Goal: Task Accomplishment & Management: Complete application form

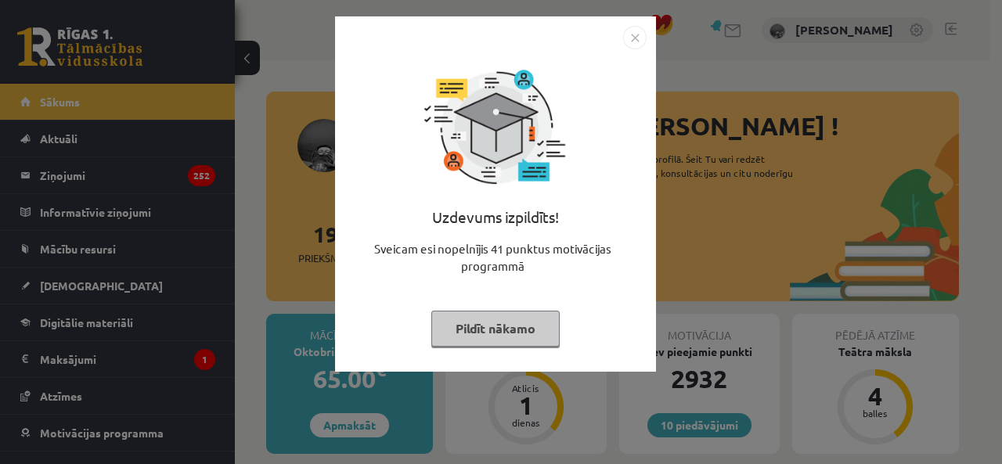
click at [623, 35] on img "Close" at bounding box center [634, 37] width 23 height 23
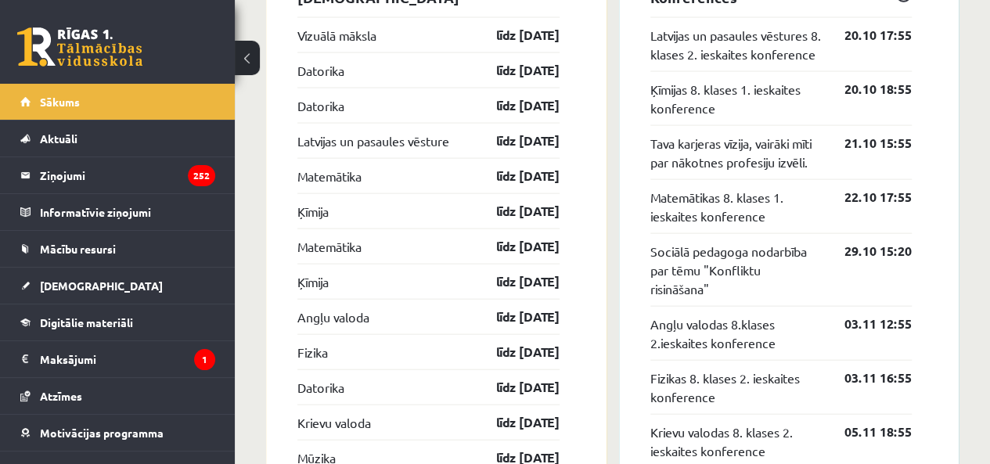
scroll to position [1487, 0]
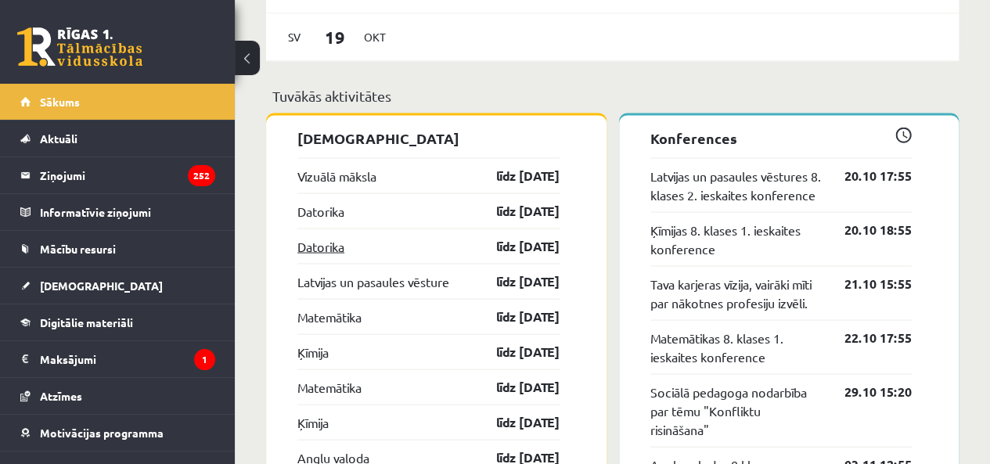
click at [314, 248] on link "Datorika" at bounding box center [320, 246] width 47 height 19
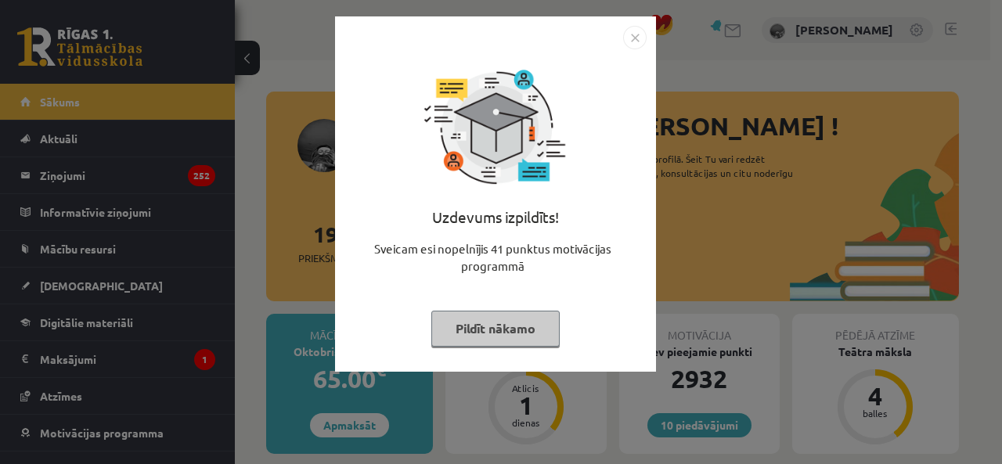
click at [647, 56] on div "Uzdevums izpildīts! Sveicam esi nopelnījis 41 punktus motivācijas programmā Pil…" at bounding box center [495, 193] width 321 height 355
click at [642, 33] on img "Close" at bounding box center [634, 37] width 23 height 23
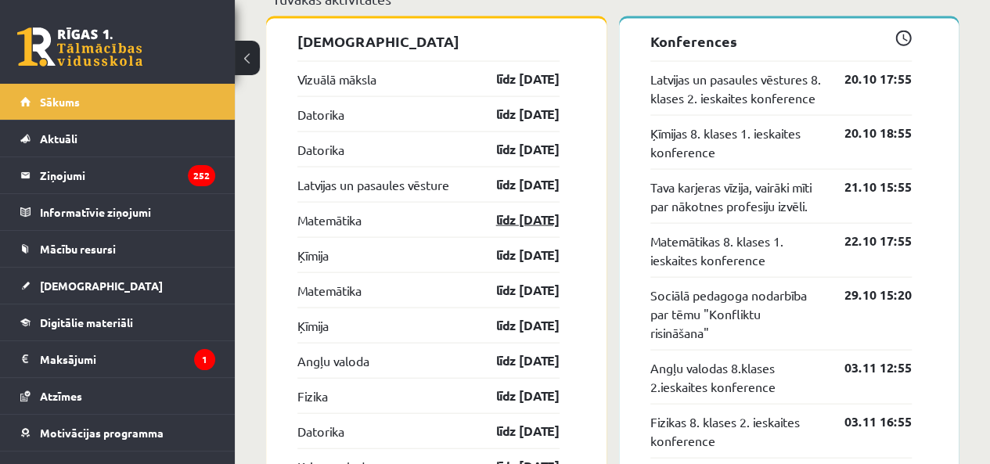
scroll to position [1566, 0]
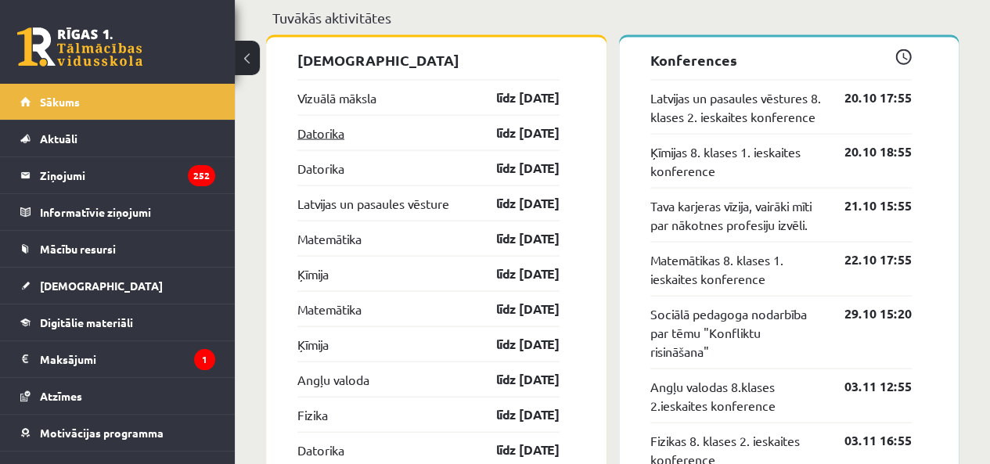
click at [323, 132] on link "Datorika" at bounding box center [320, 133] width 47 height 19
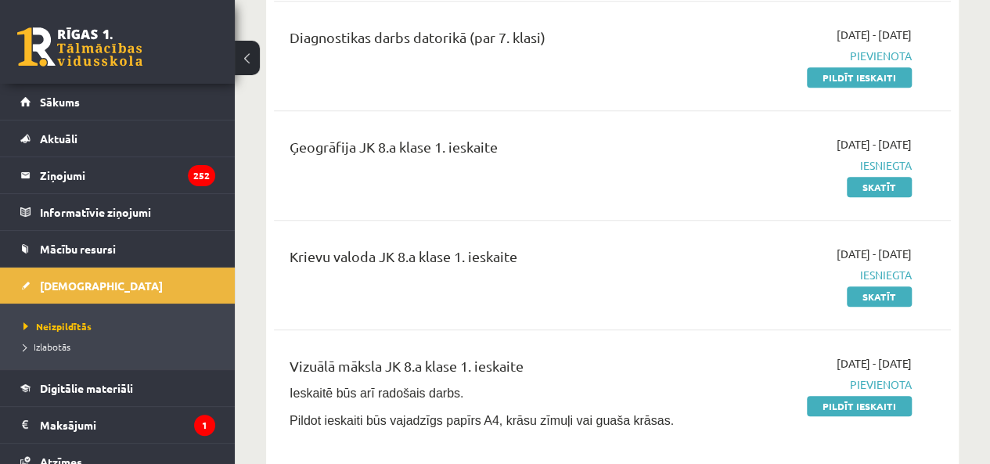
scroll to position [626, 0]
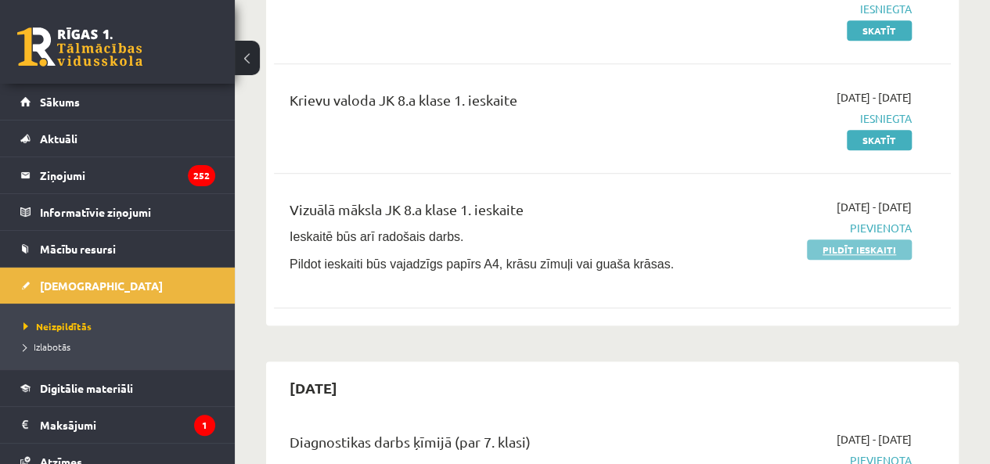
click at [827, 251] on link "Pildīt ieskaiti" at bounding box center [859, 250] width 105 height 20
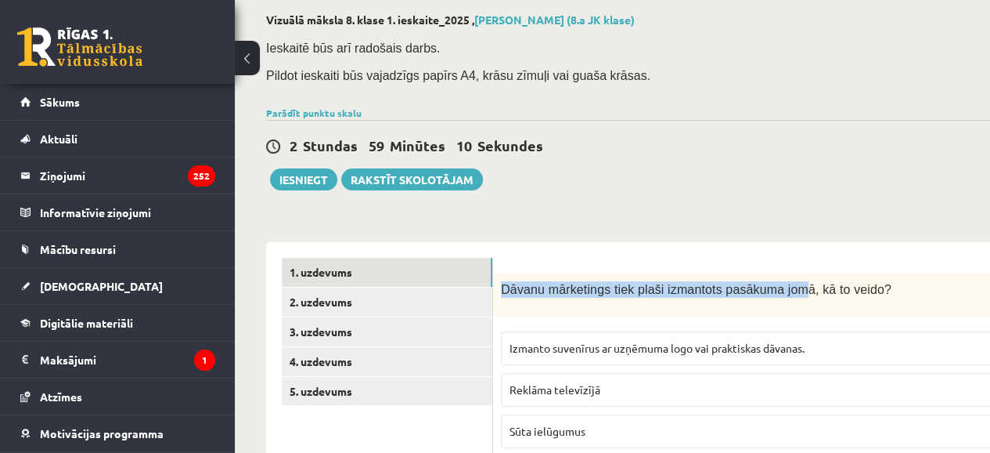
drag, startPoint x: 499, startPoint y: 135, endPoint x: 763, endPoint y: 230, distance: 280.6
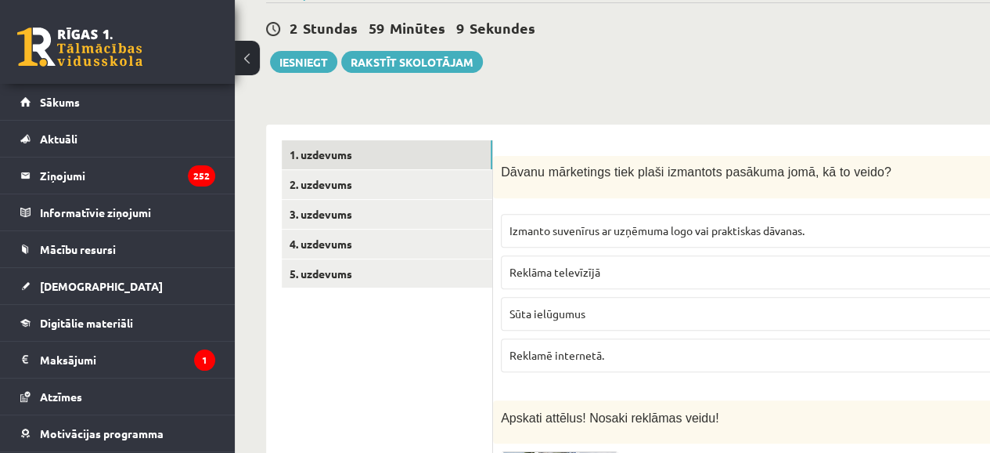
scroll to position [235, 0]
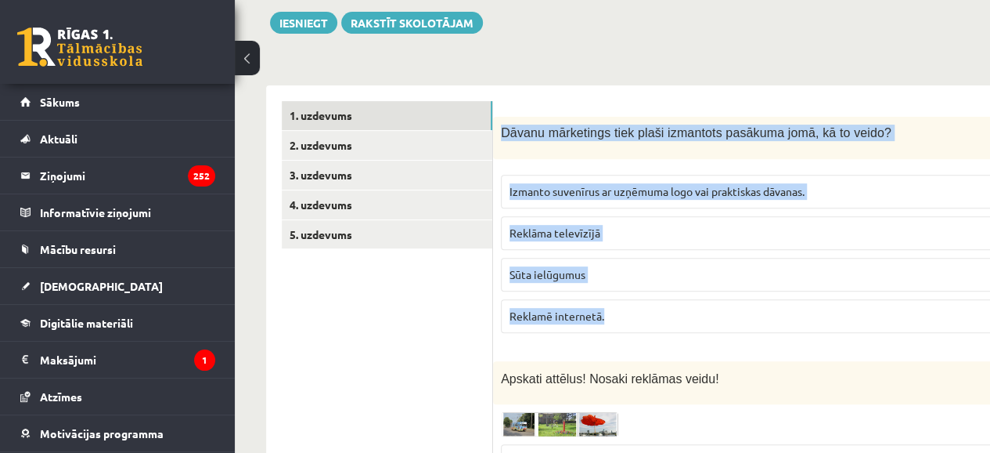
drag, startPoint x: 500, startPoint y: 139, endPoint x: 701, endPoint y: 305, distance: 260.2
click at [698, 305] on div "2p Dāvanu mārketings tiek plaši izmantots pasākuma jomā, kā to veido? Izmanto s…" at bounding box center [800, 231] width 614 height 229
copy div "Dāvanu mārketings tiek plaši izmantots pasākuma jomā, kā to veido? Izmanto suve…"
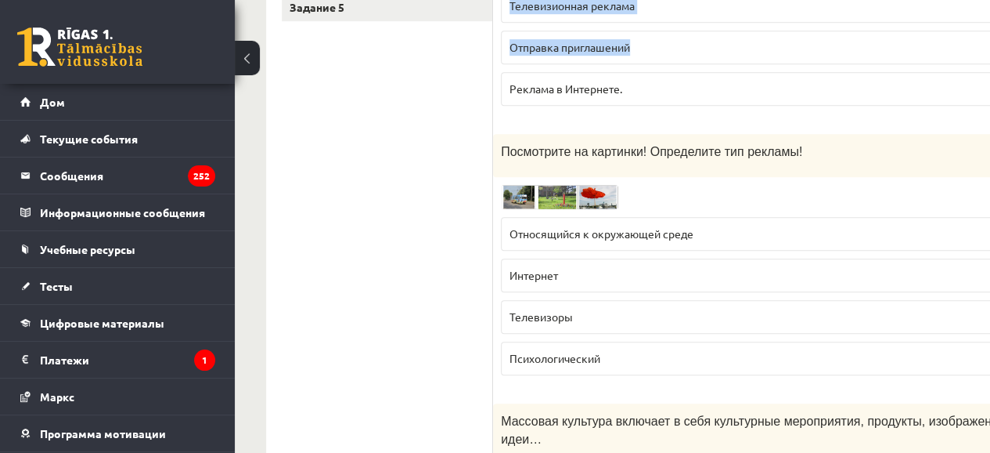
scroll to position [470, 0]
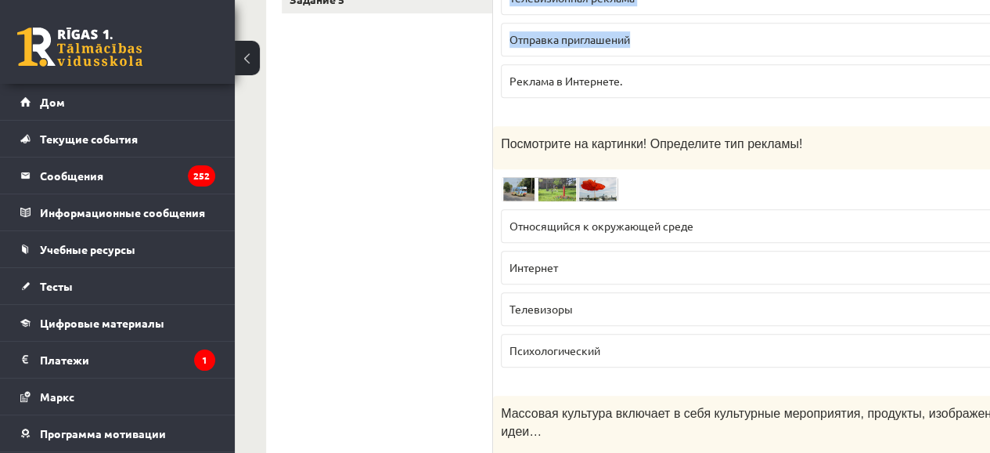
click at [596, 182] on img at bounding box center [559, 189] width 117 height 24
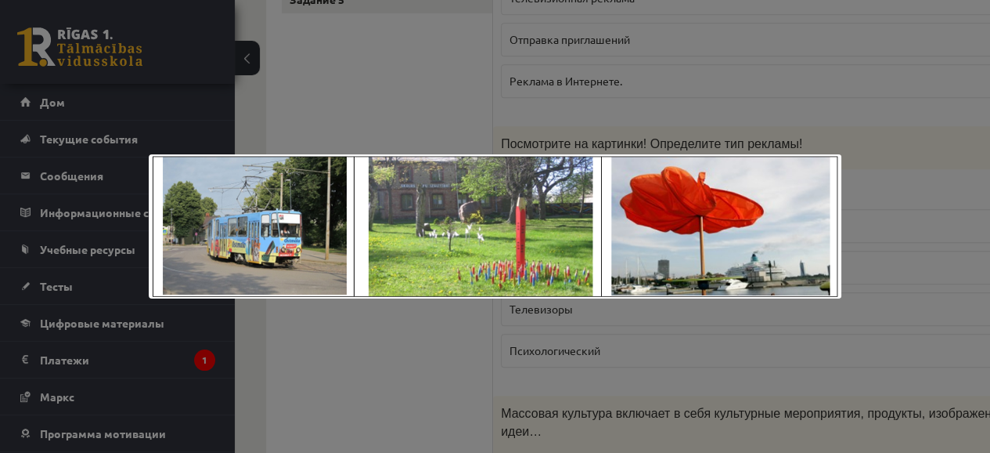
drag, startPoint x: 725, startPoint y: 143, endPoint x: 720, endPoint y: 151, distance: 9.1
click at [722, 149] on div at bounding box center [495, 226] width 990 height 453
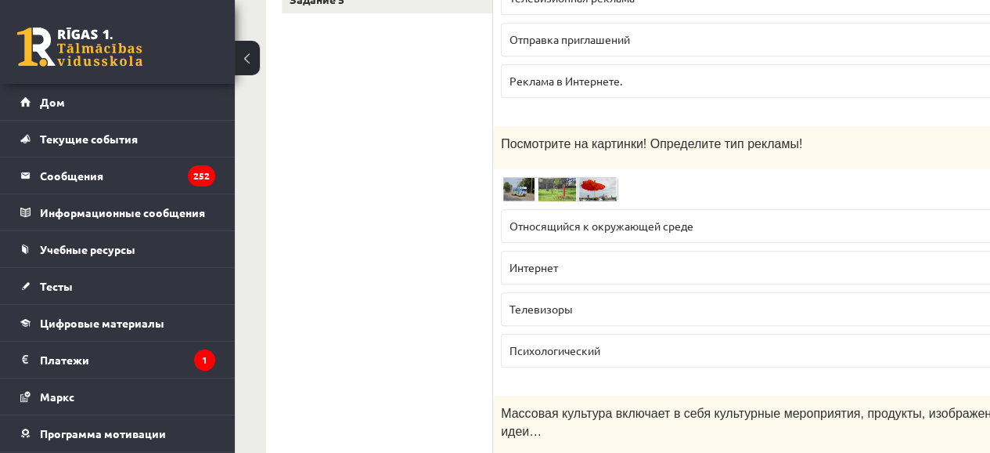
click at [528, 172] on div "2п Посмотрите на картинки! Определите тип рекламы! Относящийся к окружающей сре…" at bounding box center [800, 253] width 614 height 254
click at [524, 178] on img at bounding box center [559, 189] width 117 height 24
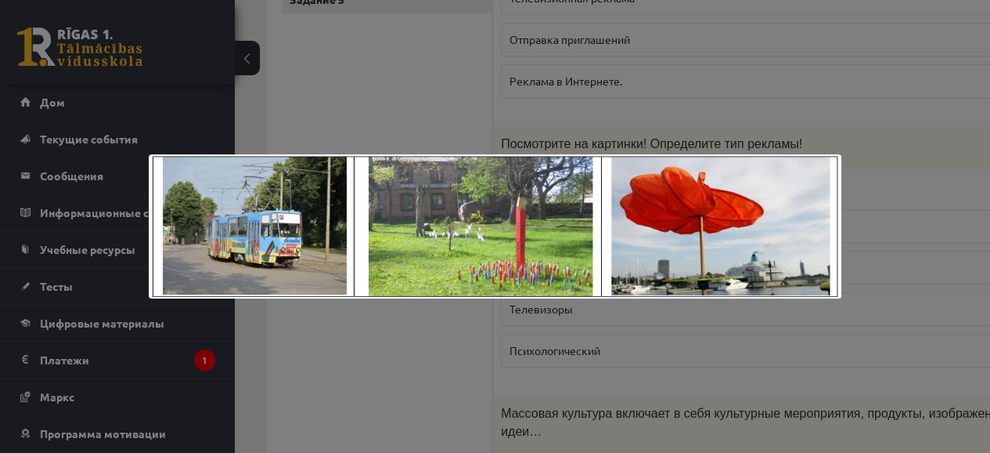
click at [725, 126] on div at bounding box center [495, 226] width 990 height 453
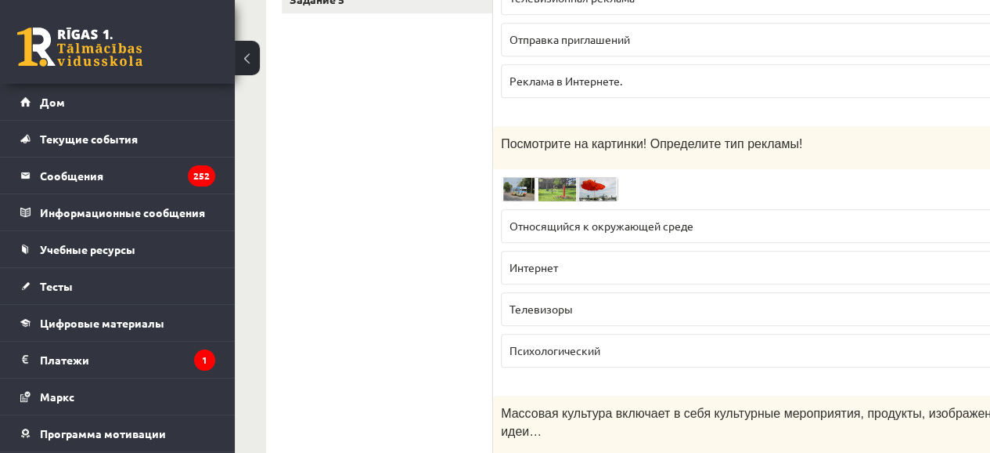
click at [525, 179] on img at bounding box center [559, 189] width 117 height 24
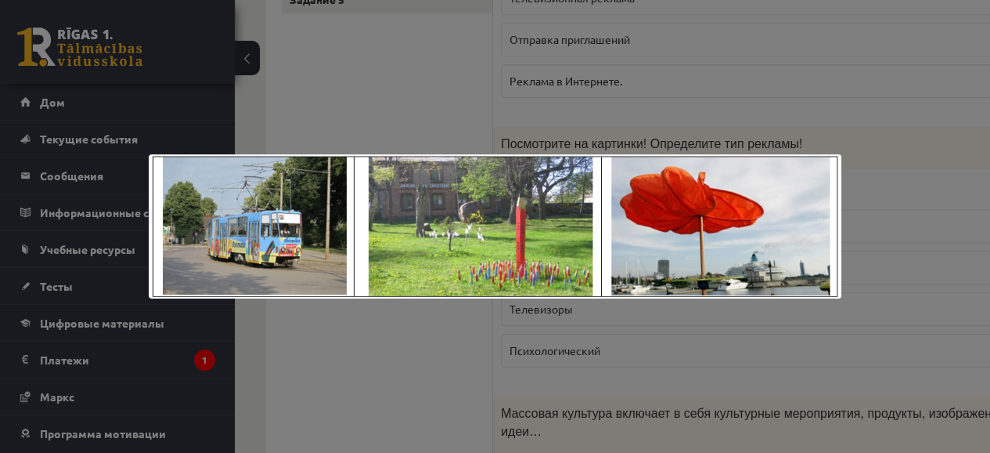
drag, startPoint x: 706, startPoint y: 139, endPoint x: 703, endPoint y: 150, distance: 10.6
click at [705, 139] on div at bounding box center [495, 226] width 990 height 453
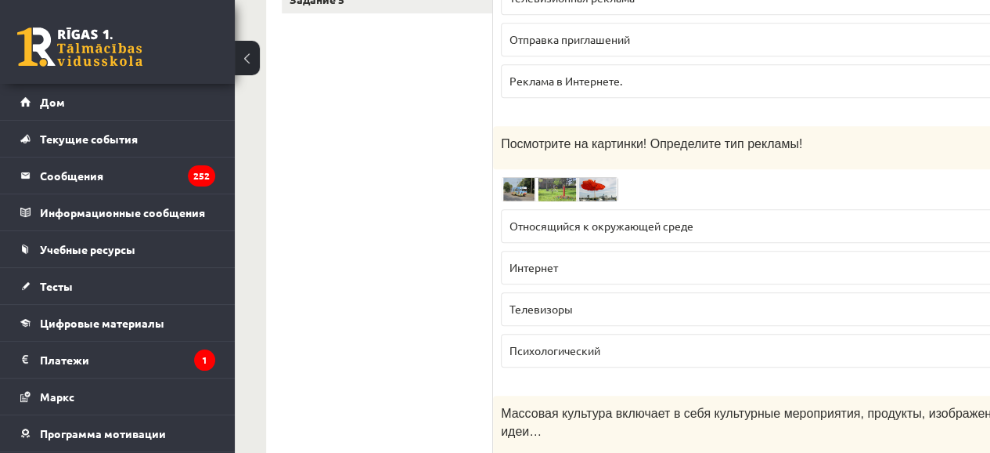
click at [629, 231] on label "Относящийся к окружающей среде" at bounding box center [800, 226] width 598 height 34
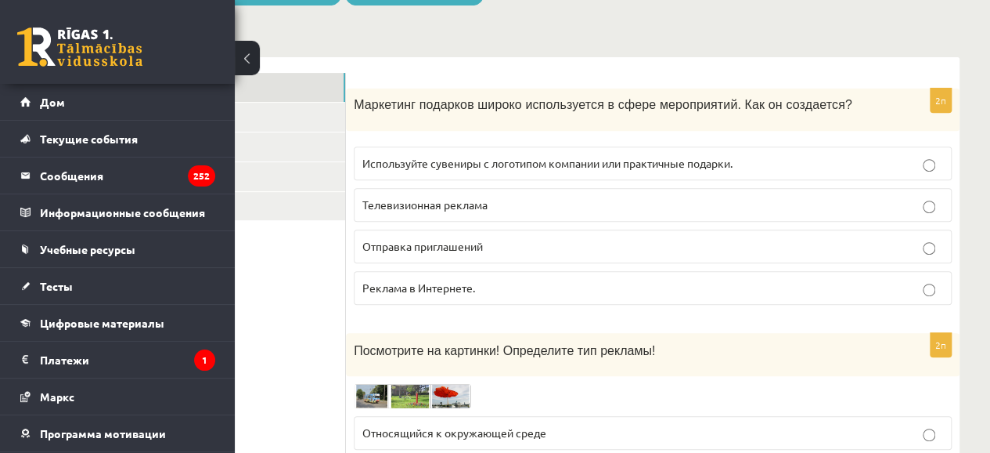
scroll to position [313, 147]
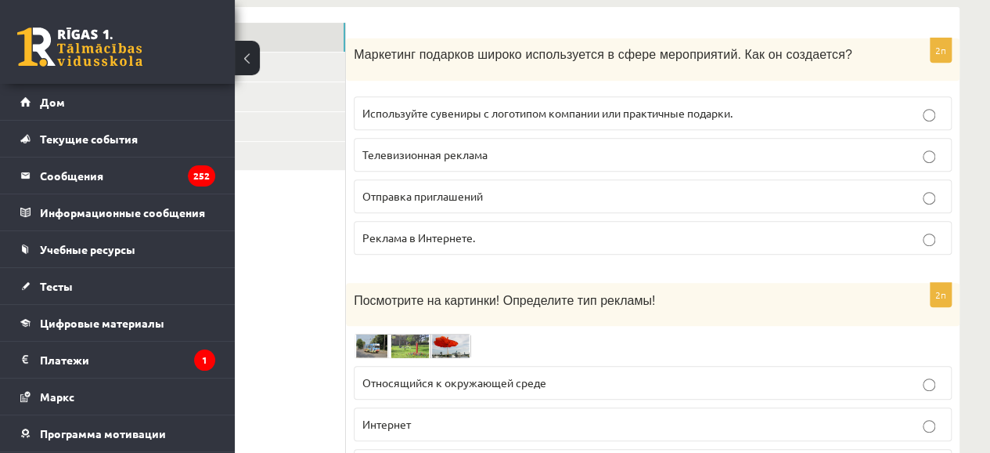
click at [252, 62] on button at bounding box center [247, 58] width 25 height 34
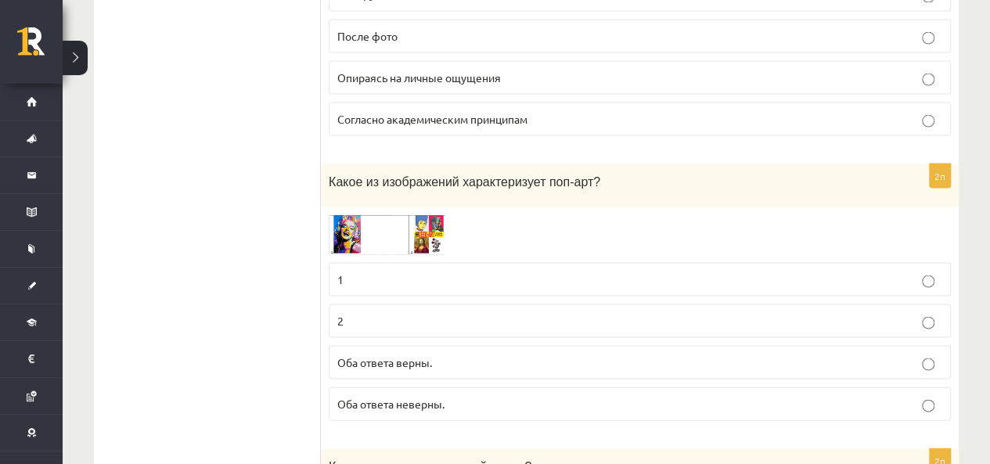
scroll to position [1487, 0]
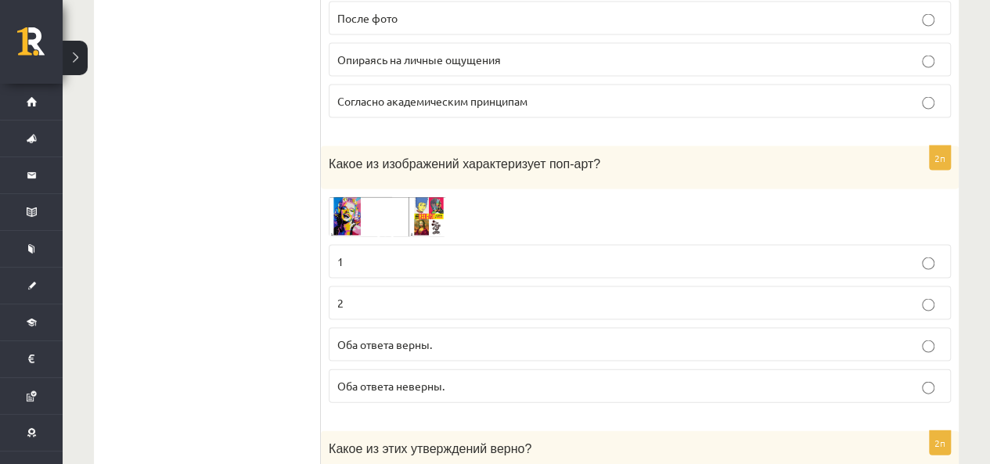
click at [409, 197] on img at bounding box center [387, 217] width 117 height 40
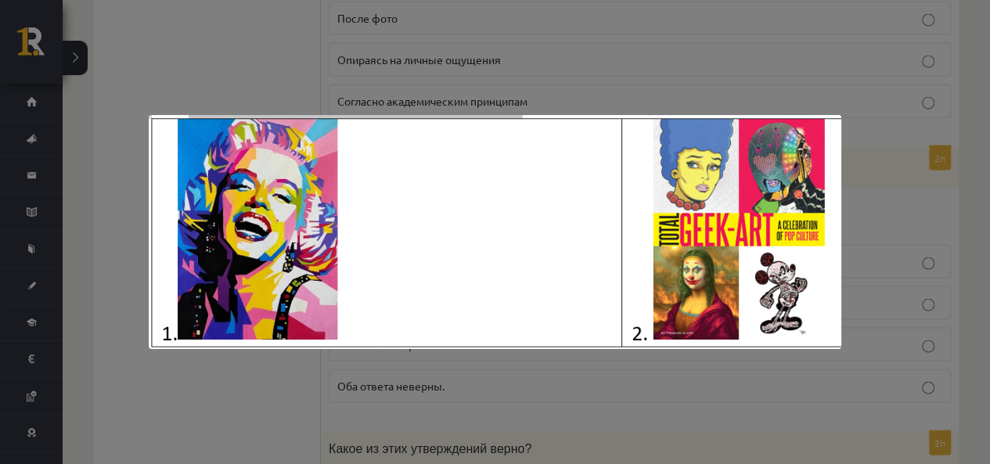
click at [620, 56] on div at bounding box center [495, 232] width 990 height 464
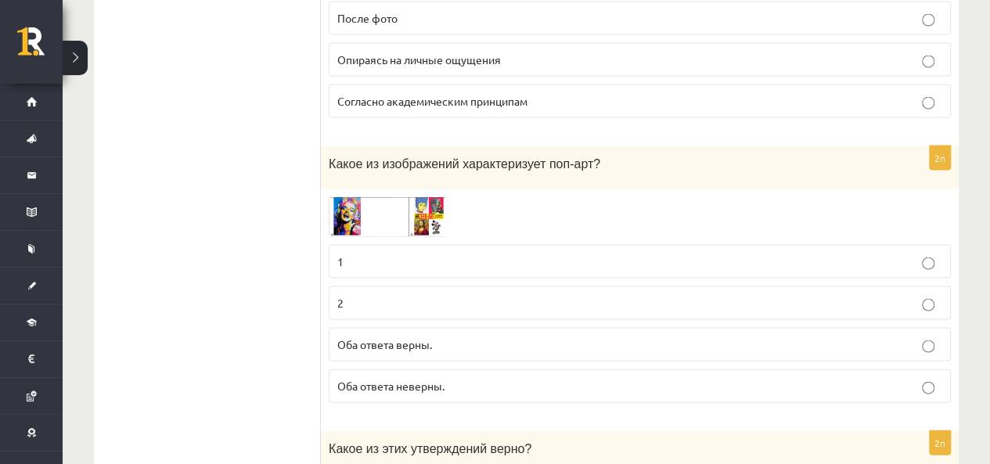
click at [415, 197] on img at bounding box center [387, 217] width 117 height 40
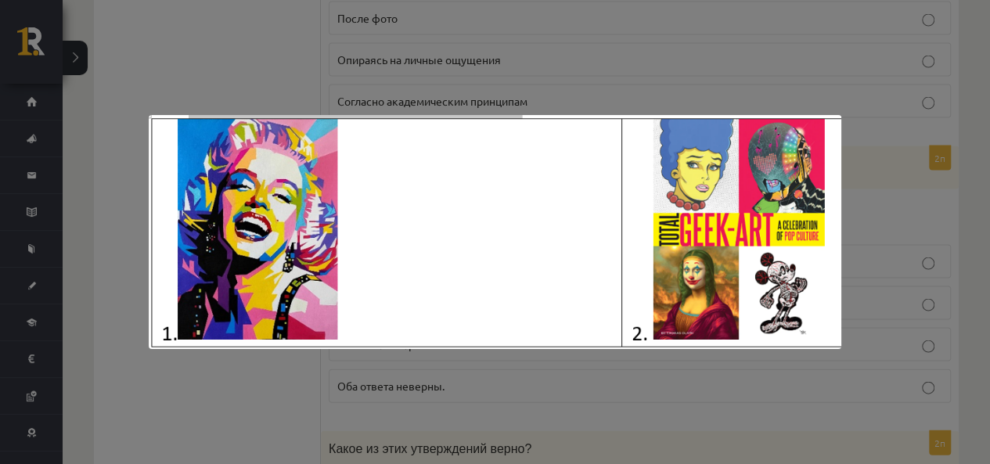
click at [583, 56] on div at bounding box center [495, 232] width 990 height 464
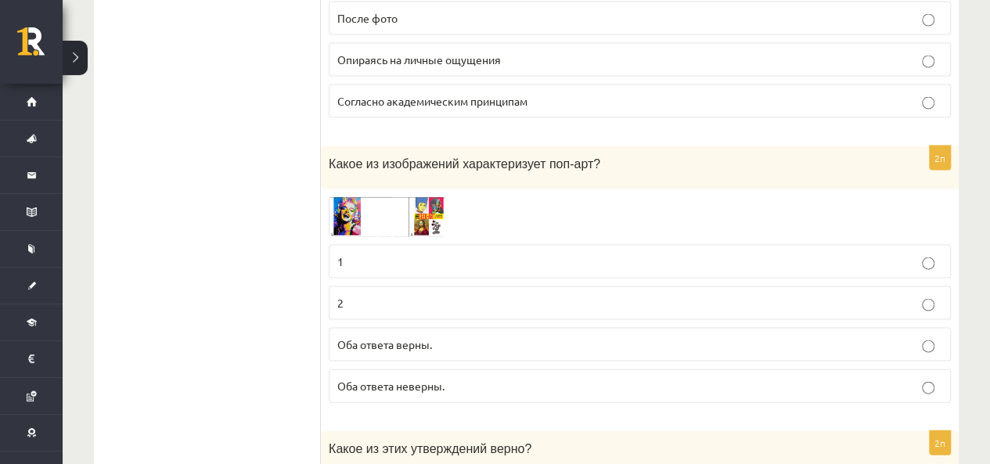
click at [398, 162] on div "2п Какое из изображений характеризует поп-арт? 1 2 Оба ответа верны. Оба ответа…" at bounding box center [640, 280] width 638 height 269
click at [402, 197] on img at bounding box center [387, 217] width 117 height 40
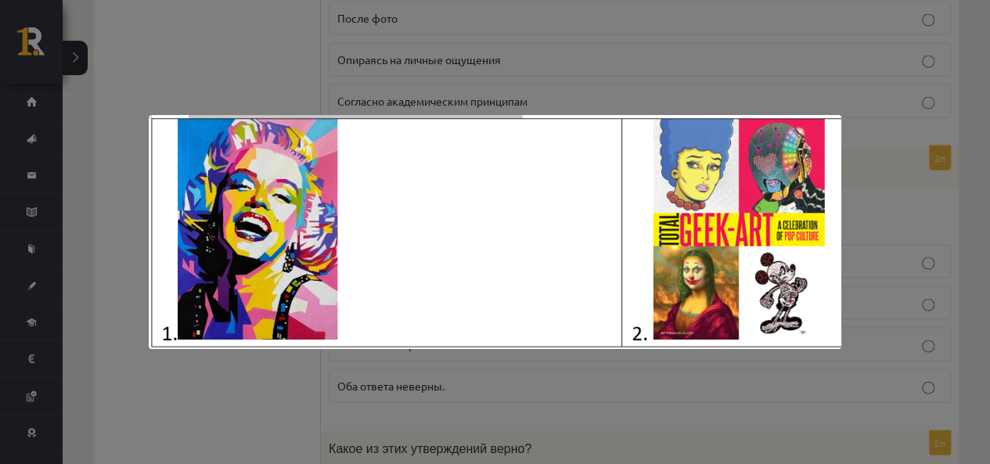
click at [559, 59] on div at bounding box center [495, 232] width 990 height 464
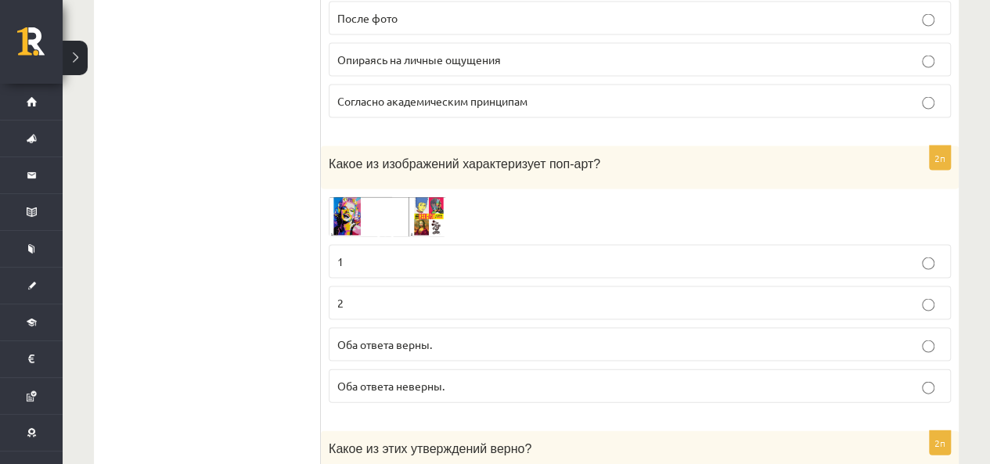
click at [431, 252] on fieldset "1 2 Оба ответа верны. Оба ответа неверны." at bounding box center [640, 322] width 622 height 171
click at [435, 245] on label "1" at bounding box center [640, 262] width 622 height 34
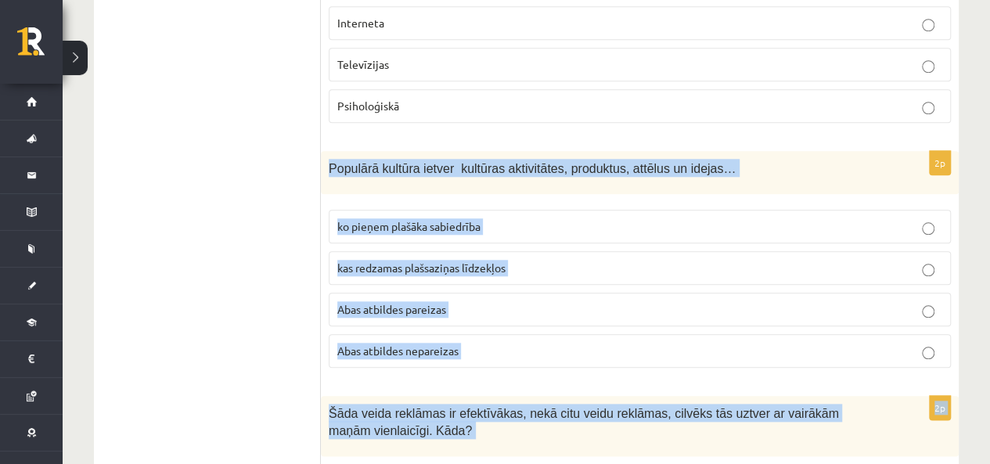
scroll to position [1253, 0]
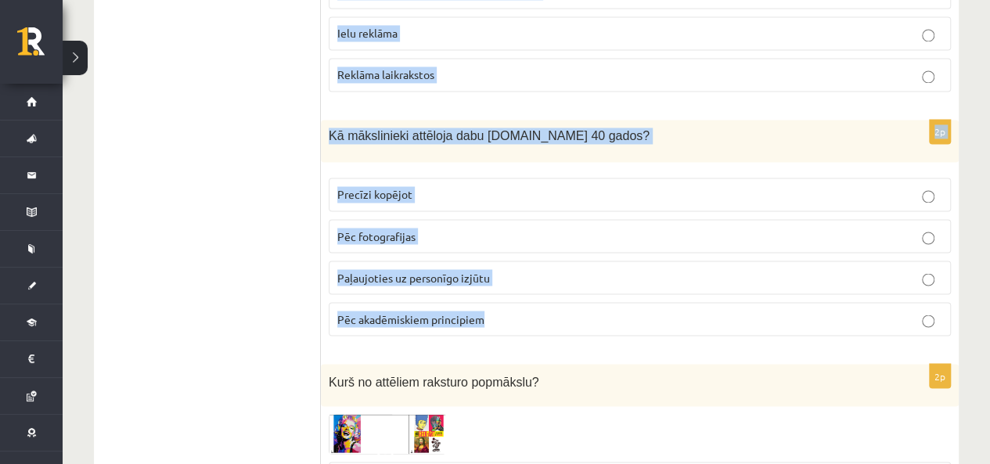
drag, startPoint x: 324, startPoint y: 162, endPoint x: 567, endPoint y: 318, distance: 288.4
copy form "Populārā kultūra ietver kultūras aktivitātes, produktus, attēlus un idejas… ko …"
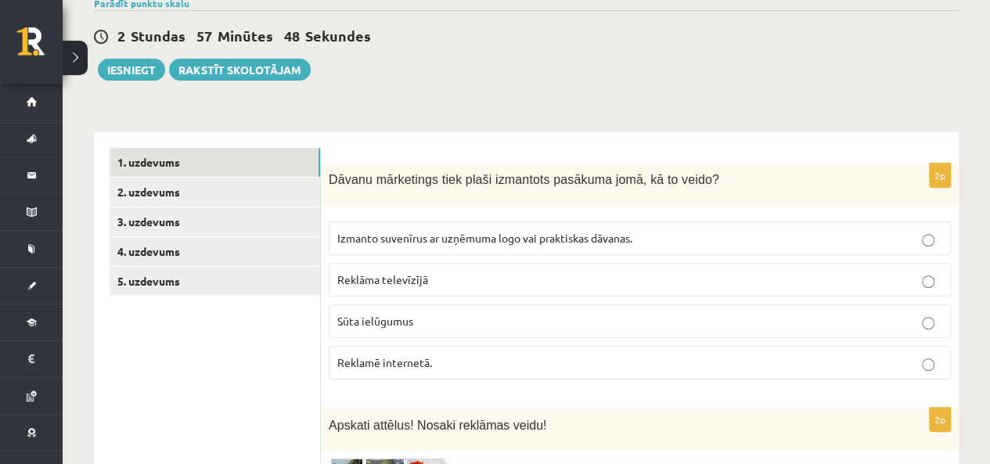
scroll to position [235, 0]
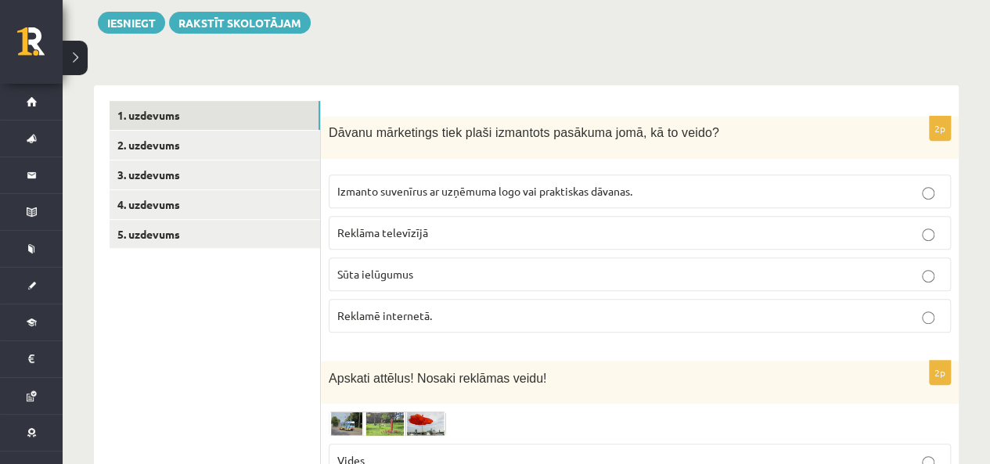
click at [456, 229] on p "Reklāma televīzījā" at bounding box center [639, 233] width 605 height 16
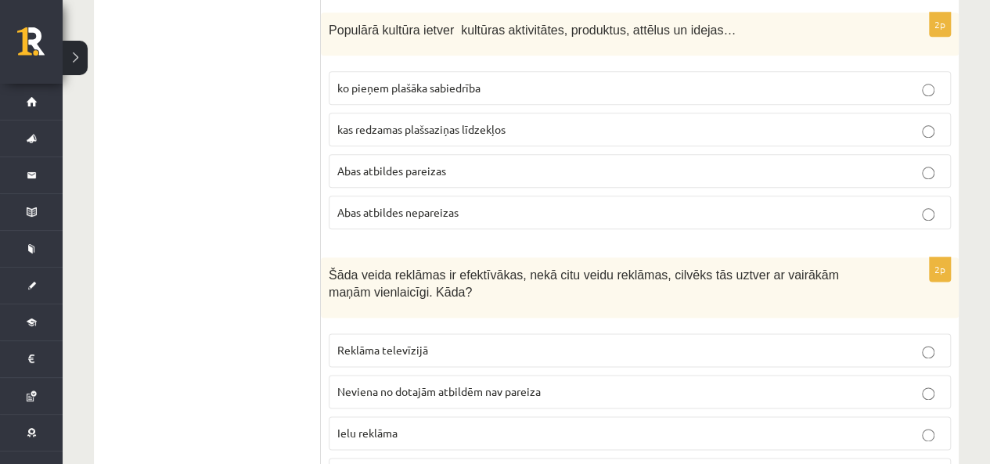
scroll to position [861, 0]
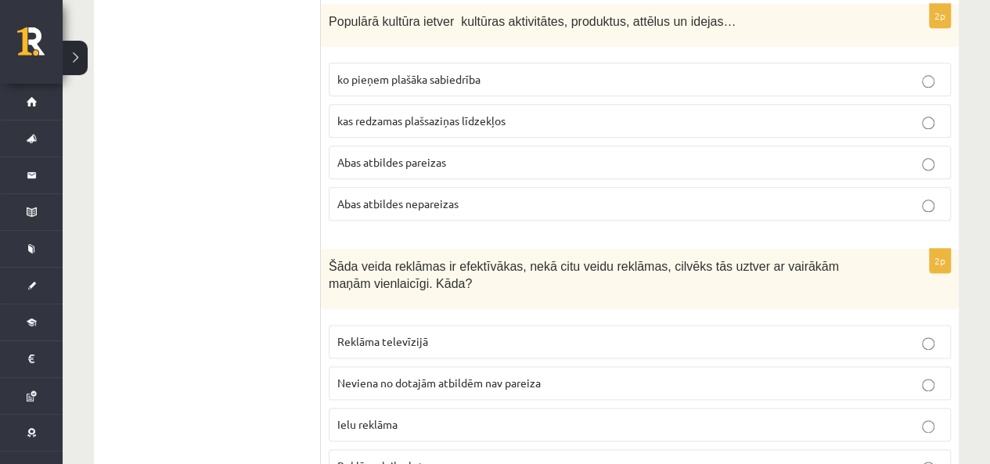
click at [431, 157] on span "Abas atbildes pareizas" at bounding box center [391, 162] width 109 height 14
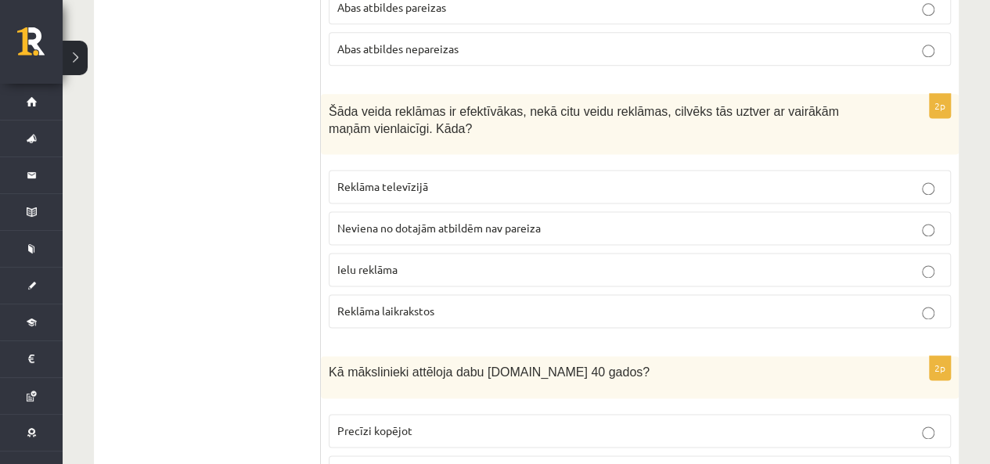
scroll to position [1096, 0]
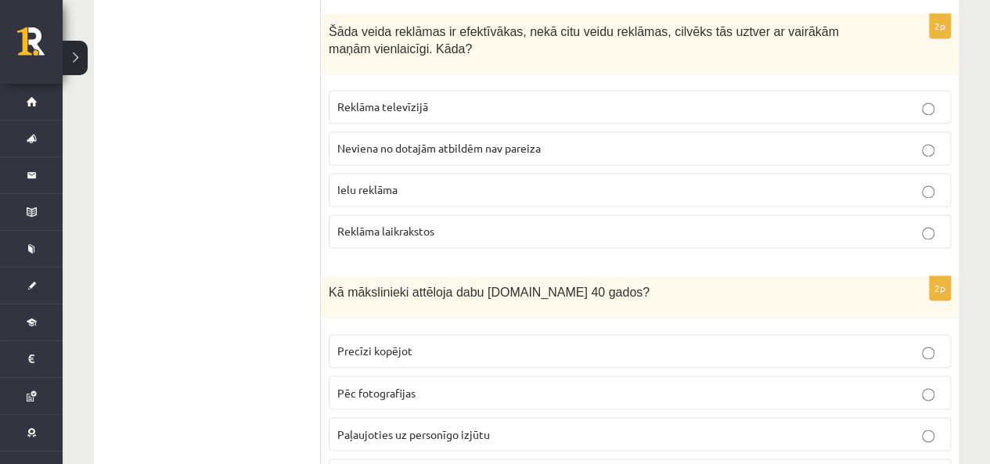
drag, startPoint x: 485, startPoint y: 97, endPoint x: 437, endPoint y: 259, distance: 169.2
click at [485, 99] on p "Reklāma televīzijā" at bounding box center [639, 107] width 605 height 16
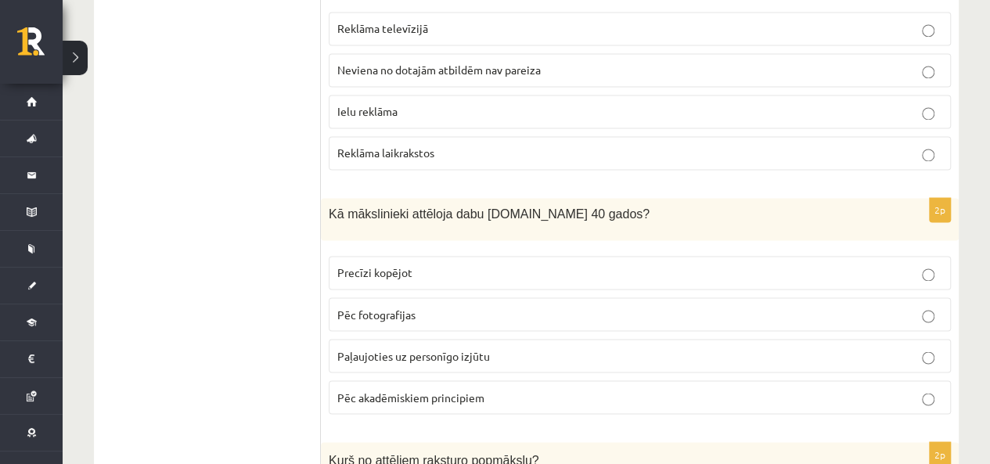
click at [458, 348] on span "Paļaujoties uz personīgo izjūtu" at bounding box center [413, 355] width 153 height 14
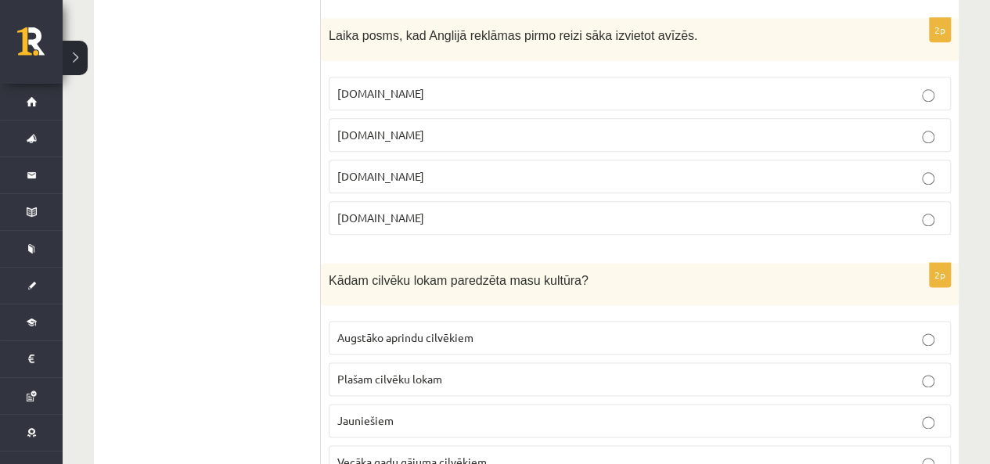
scroll to position [3865, 0]
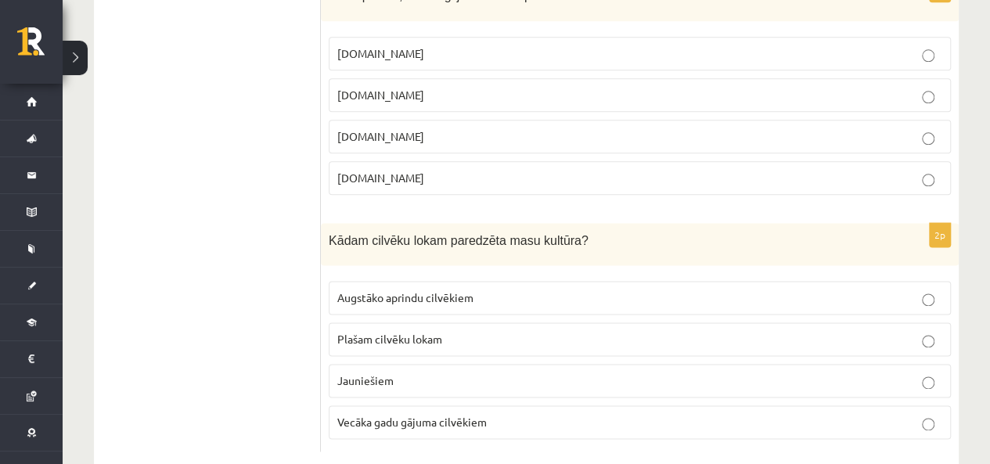
drag, startPoint x: 318, startPoint y: 96, endPoint x: 626, endPoint y: 402, distance: 434.0
copy div "2p Dāvanu mārketings tiek plaši izmantots pasākuma jomā, kā to veido? Izmanto s…"
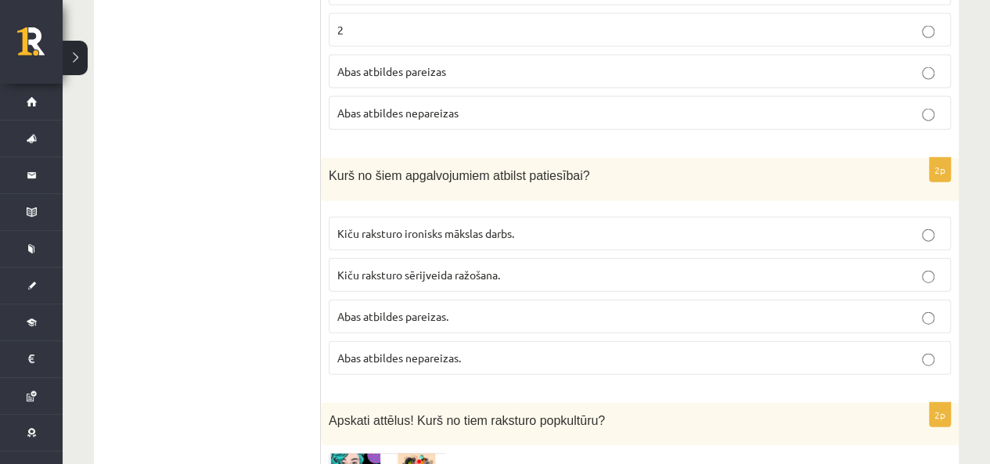
scroll to position [1751, 0]
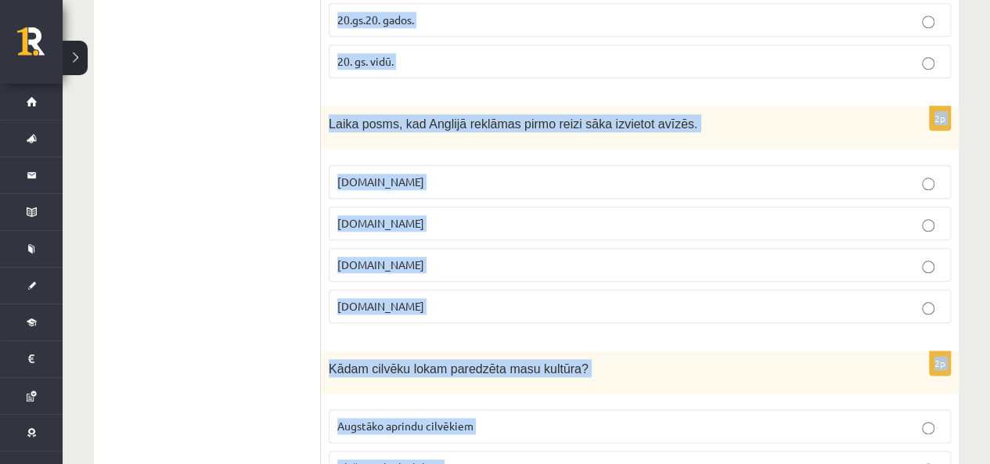
scroll to position [3865, 0]
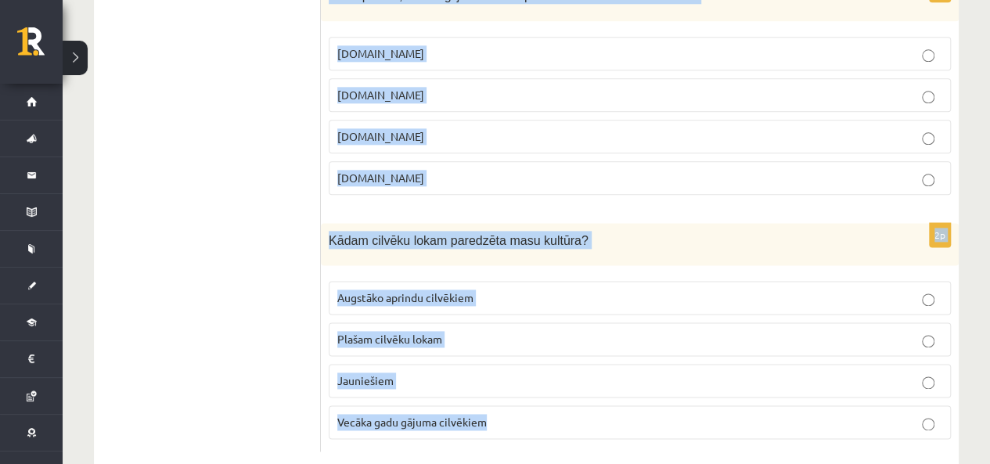
drag, startPoint x: 322, startPoint y: 76, endPoint x: 748, endPoint y: 381, distance: 524.7
copy form "Kurš no šiem apgalvojumiem atbilst patiesībai? Kiču raksturo ironisks mākslas d…"
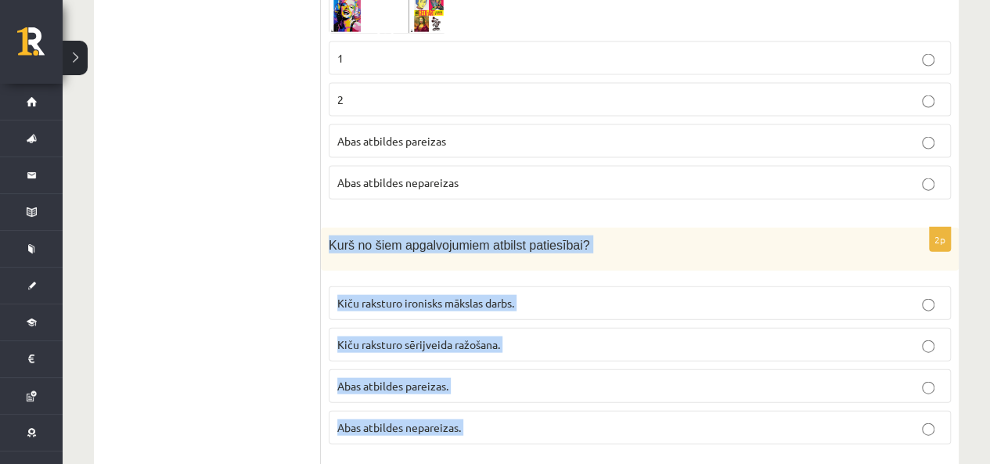
scroll to position [1830, 0]
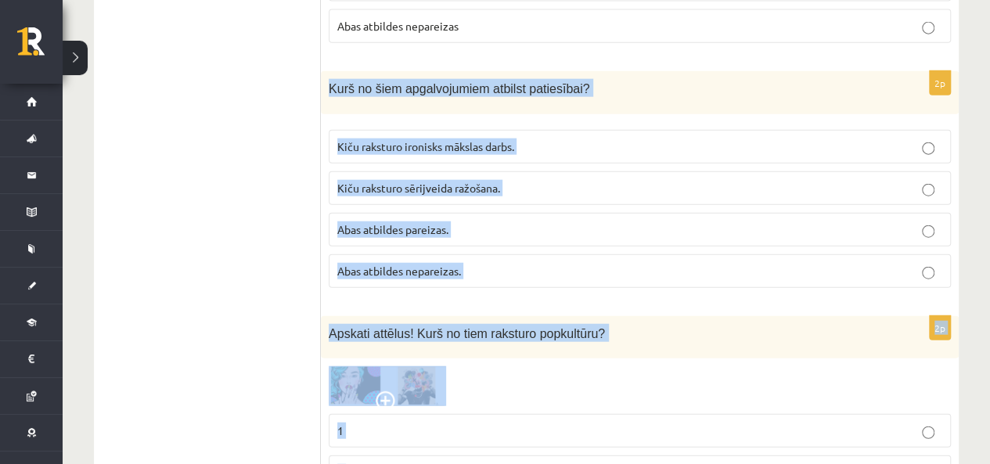
click at [543, 180] on p "Kiču raksturo sērijveida ražošana." at bounding box center [639, 188] width 605 height 16
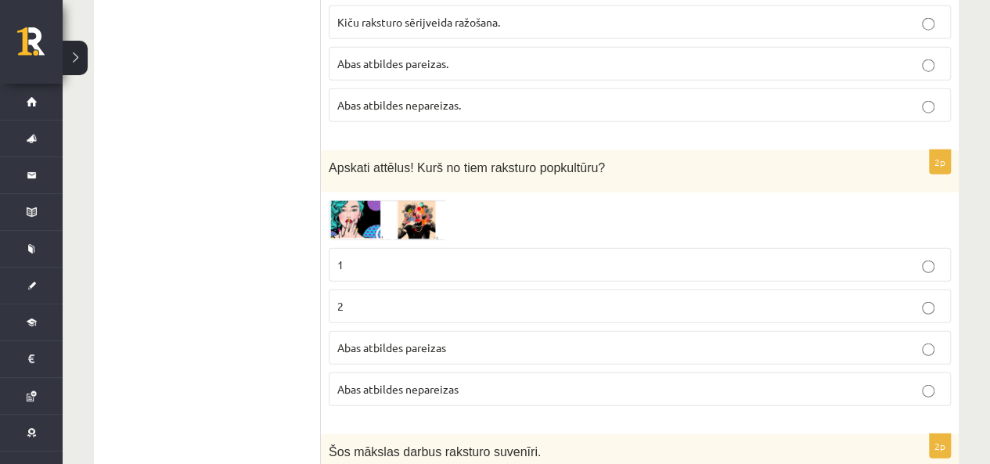
scroll to position [2064, 0]
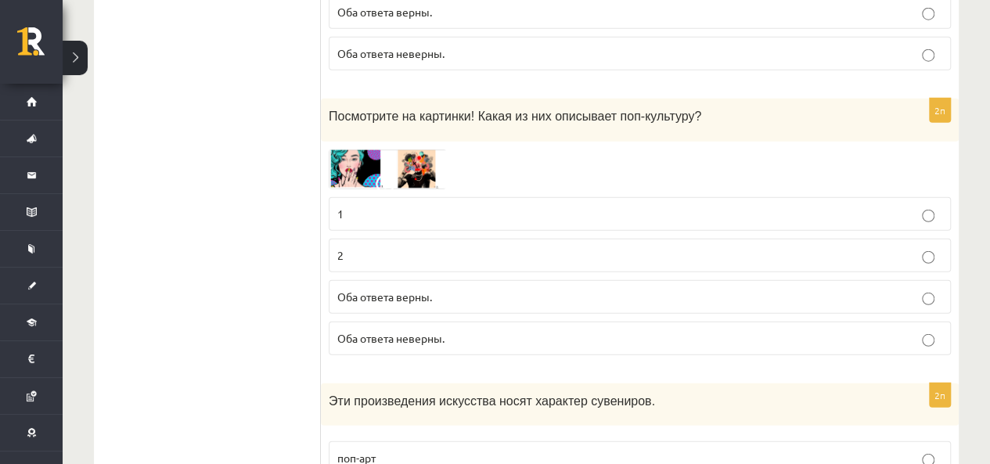
click at [142, 178] on ul "Задание 1 Задание 2 Задание 3 Задание 4 Задание 5" at bounding box center [215, 270] width 211 height 3998
click at [417, 150] on img at bounding box center [387, 170] width 117 height 40
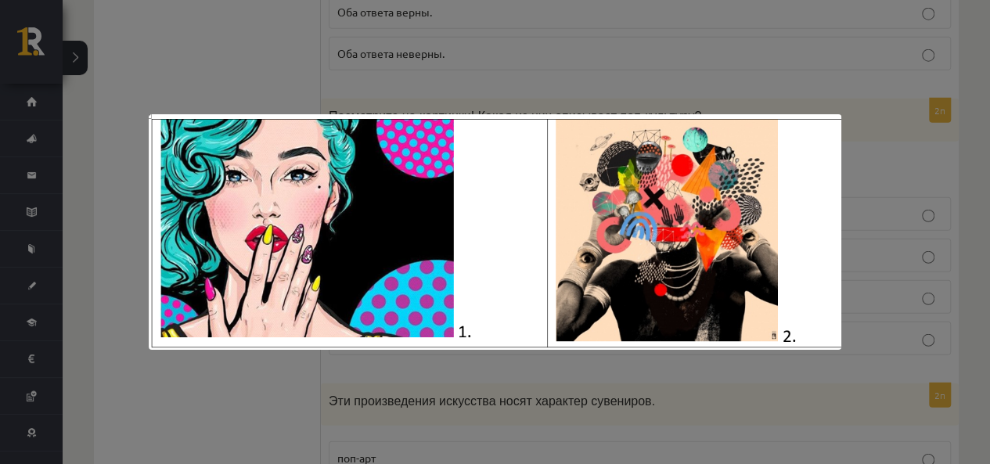
click at [258, 76] on div at bounding box center [495, 232] width 990 height 464
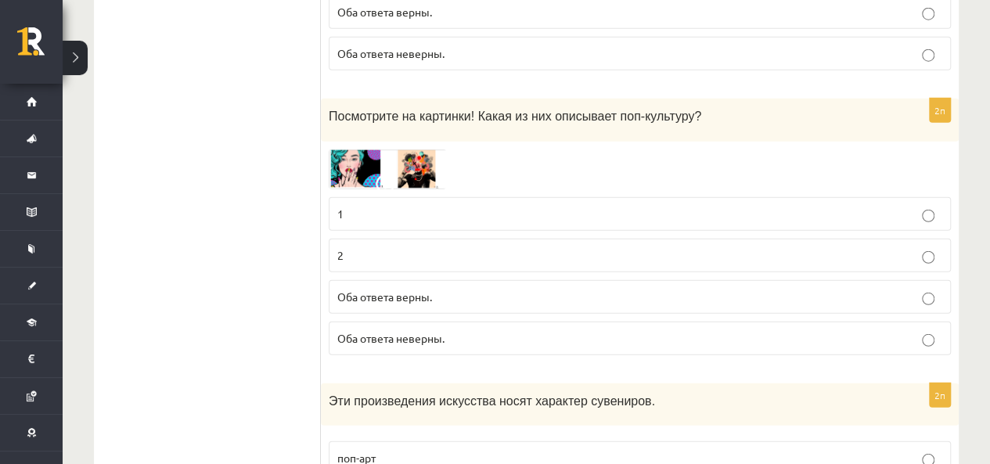
click at [420, 197] on label "1" at bounding box center [640, 214] width 622 height 34
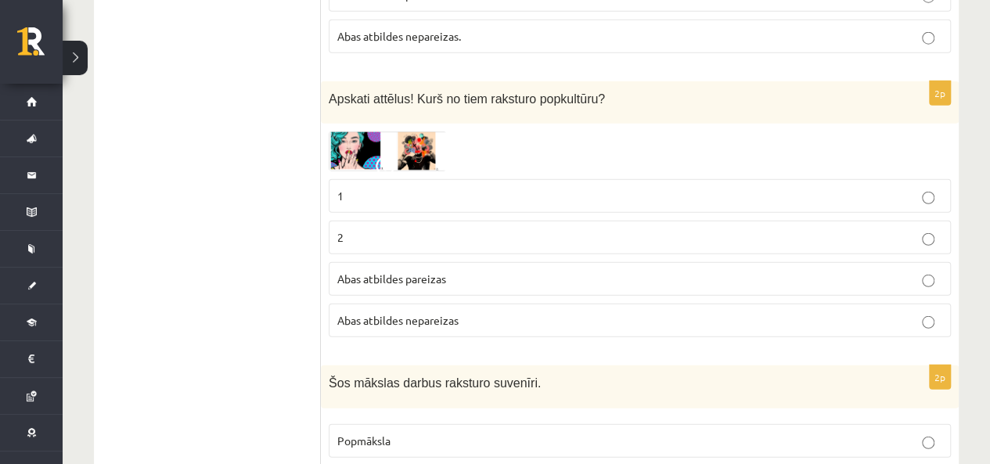
click at [241, 198] on ul "1. uzdevums 2. uzdevums 3. uzdevums 4. uzdevums 5. uzdevums" at bounding box center [215, 261] width 211 height 3981
click at [467, 312] on p "Abas atbildes nepareizas" at bounding box center [639, 320] width 605 height 16
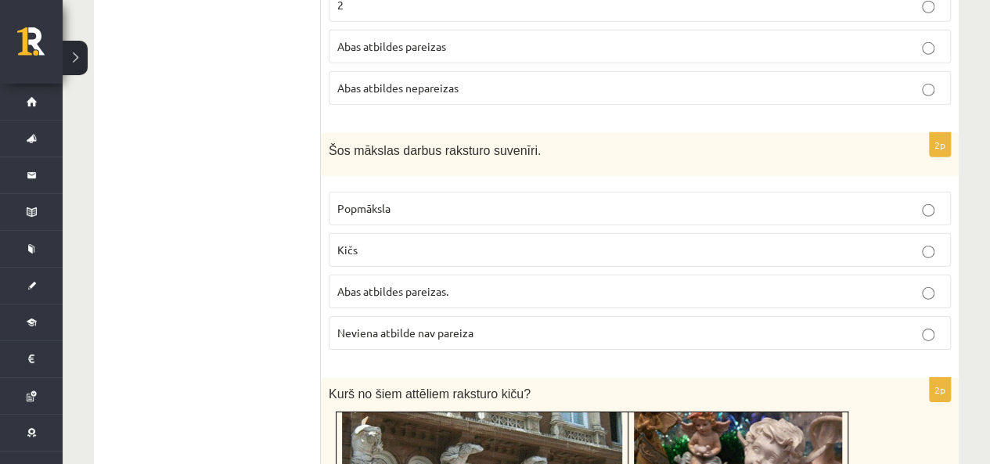
scroll to position [2299, 0]
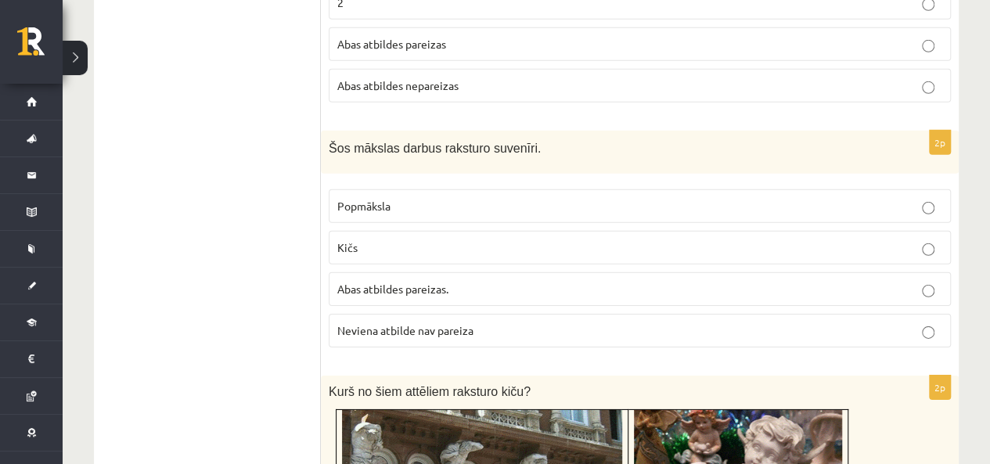
click at [445, 240] on label "Kičs" at bounding box center [640, 248] width 622 height 34
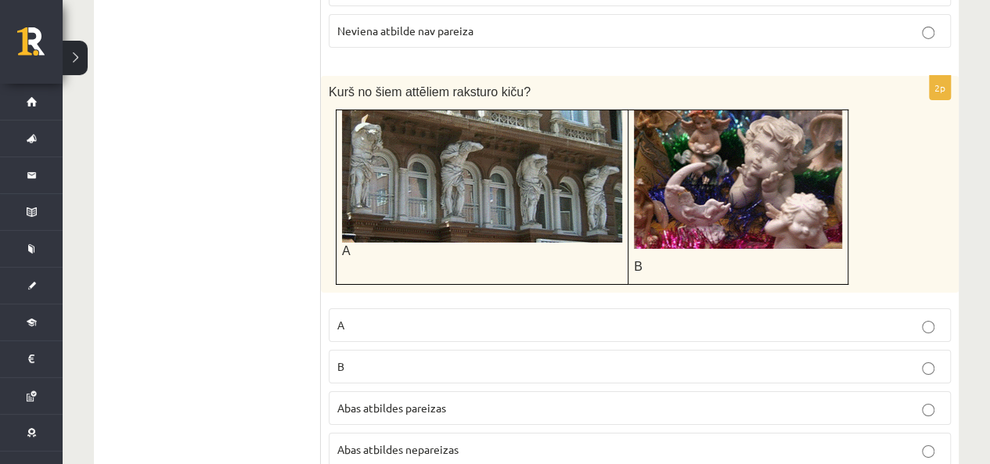
scroll to position [2612, 0]
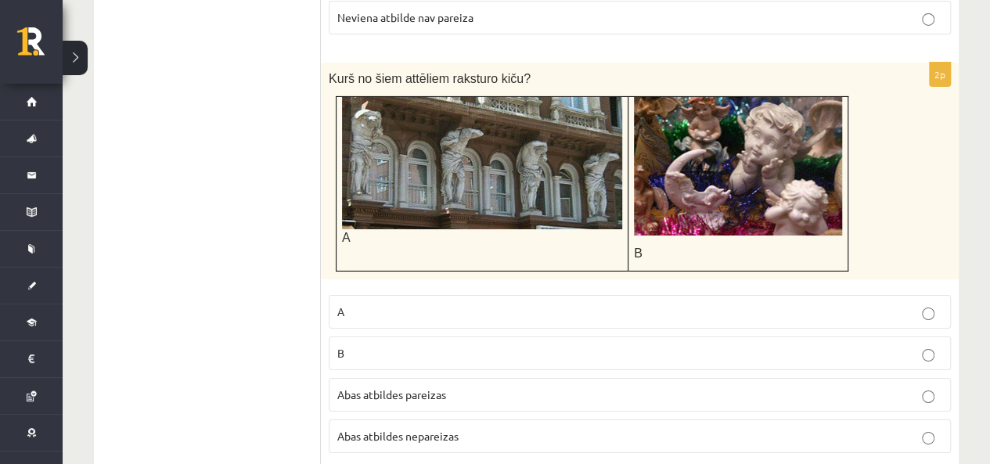
click at [386, 345] on p "B" at bounding box center [639, 353] width 605 height 16
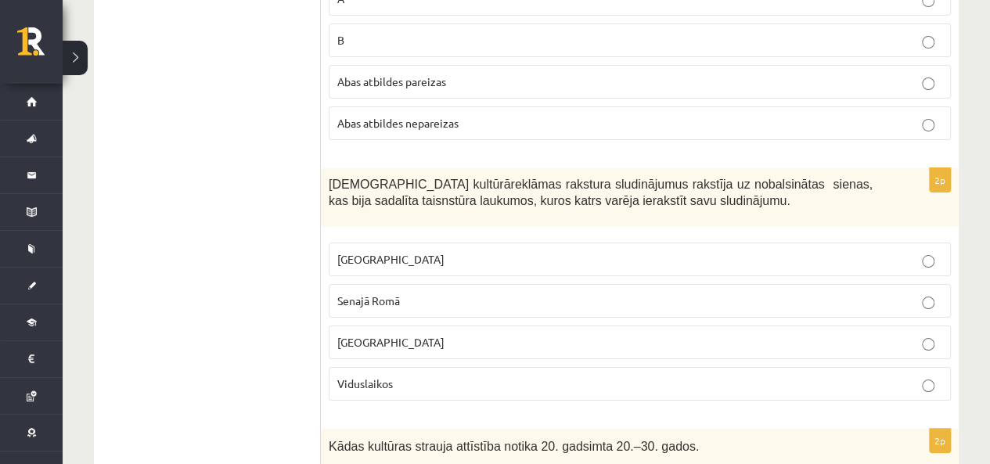
scroll to position [3004, 0]
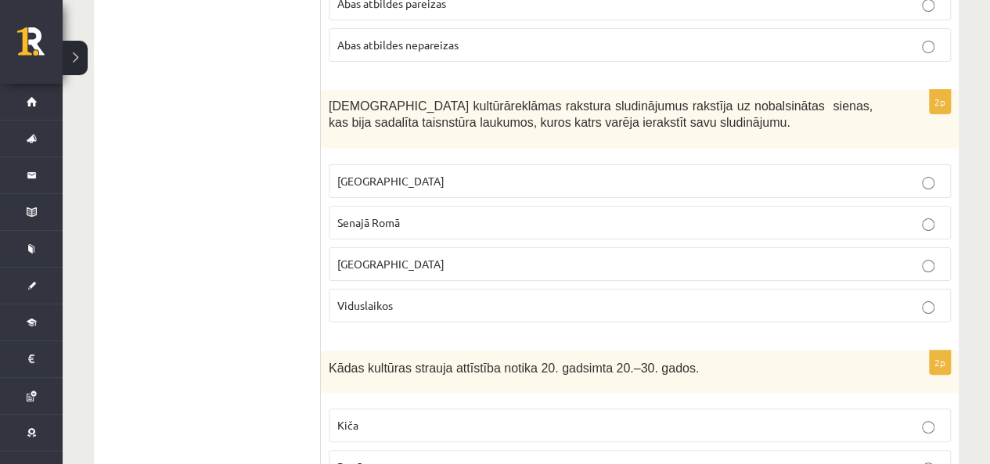
click at [424, 215] on p "Senajā Romā" at bounding box center [639, 223] width 605 height 16
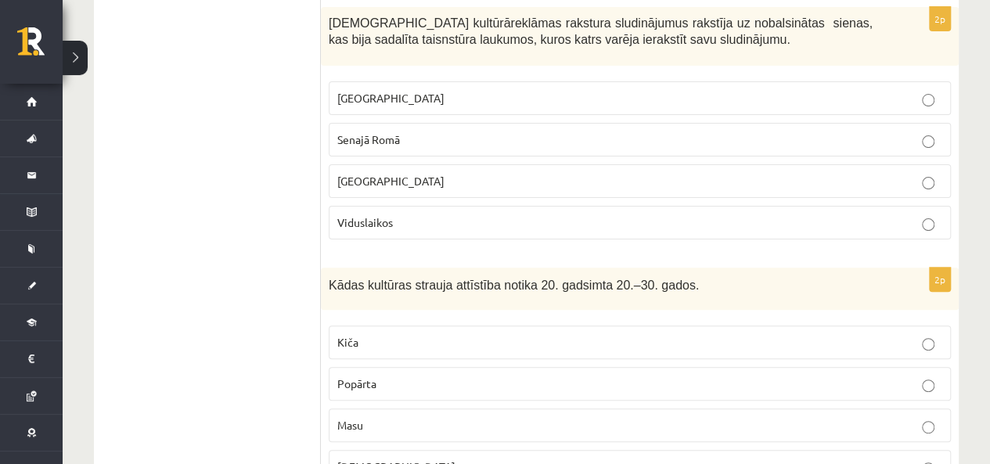
scroll to position [3239, 0]
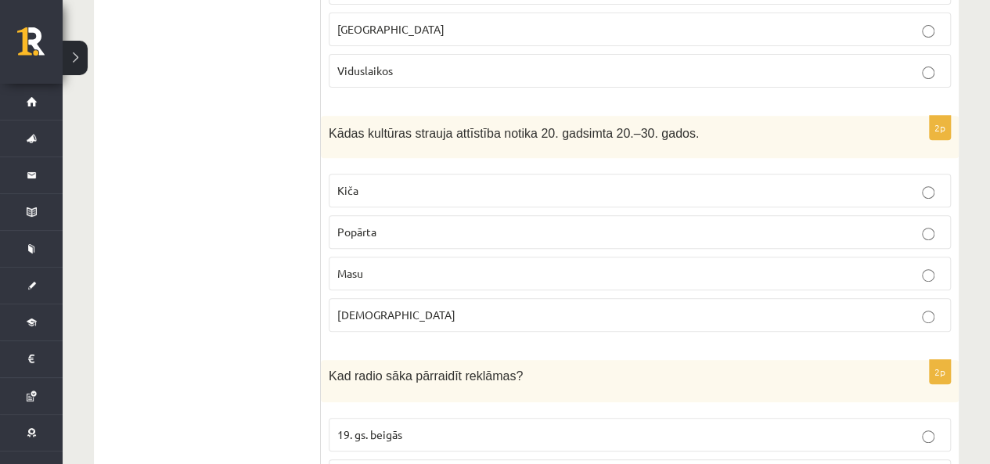
click at [435, 265] on p "Masu" at bounding box center [639, 273] width 605 height 16
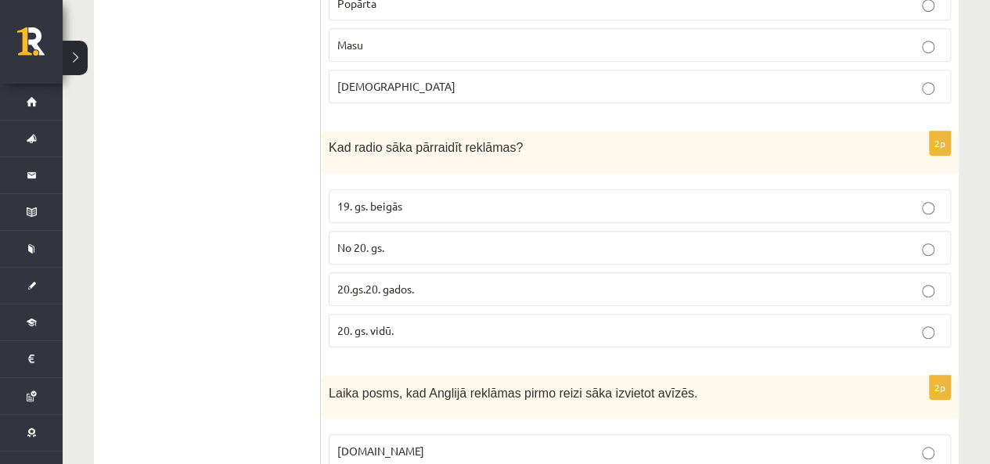
scroll to position [3474, 0]
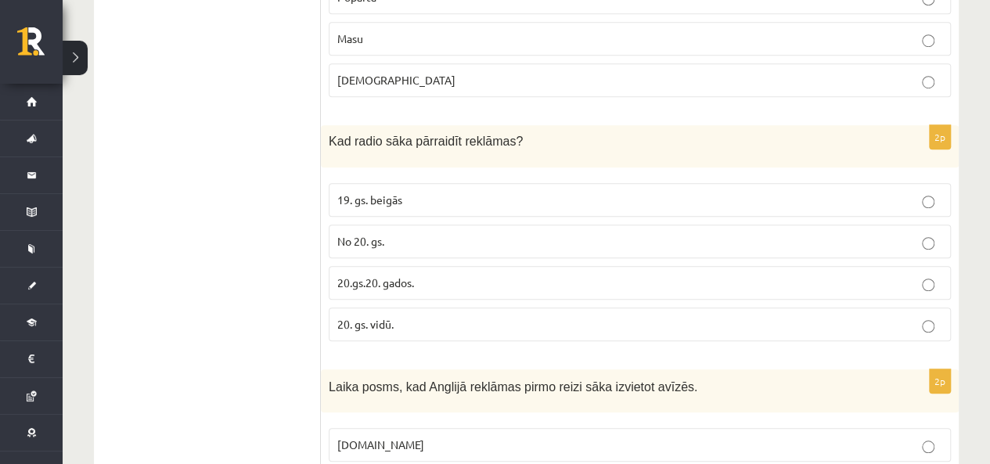
click at [442, 275] on p "20.gs.20. gados." at bounding box center [639, 283] width 605 height 16
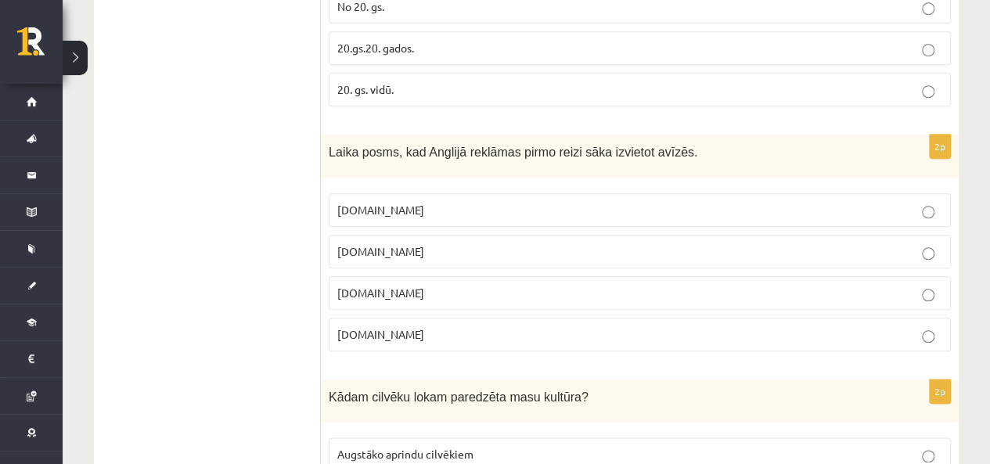
click at [413, 285] on p "17.gs" at bounding box center [639, 293] width 605 height 16
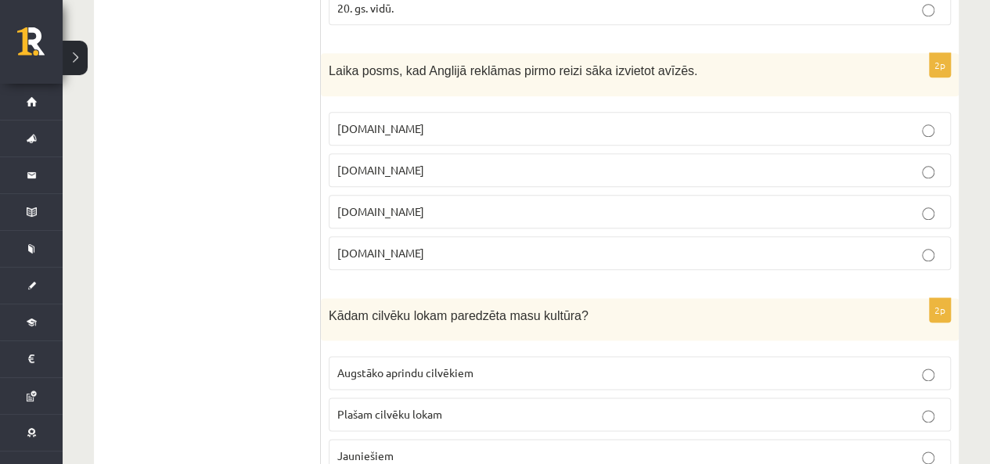
scroll to position [3865, 0]
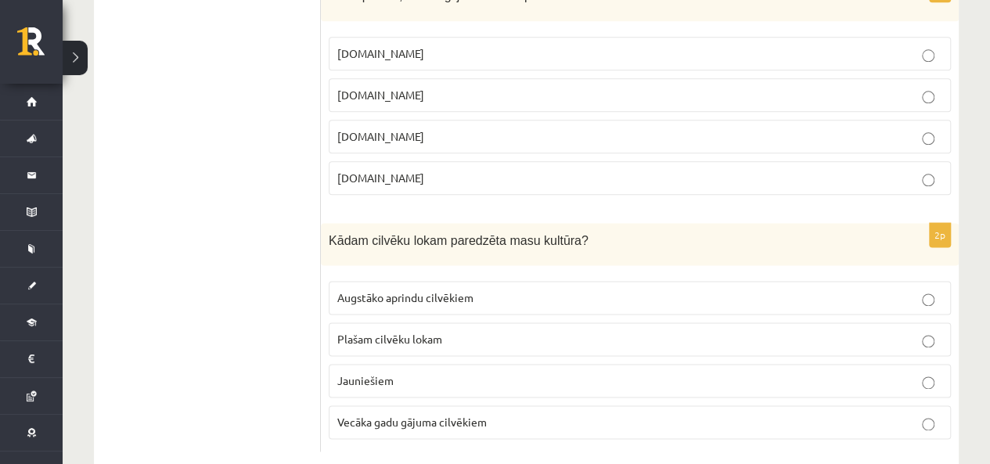
click at [441, 415] on span "Vecāka gadu gājuma cilvēkiem" at bounding box center [412, 422] width 150 height 14
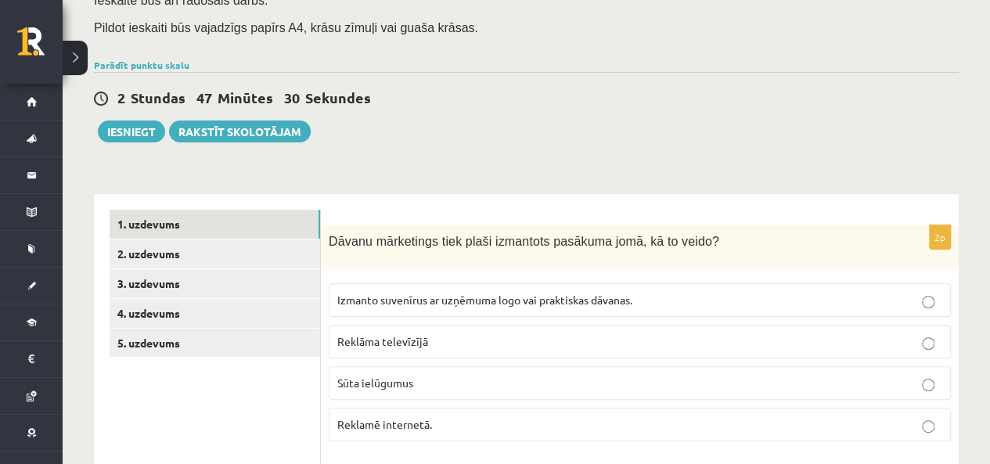
scroll to position [107, 0]
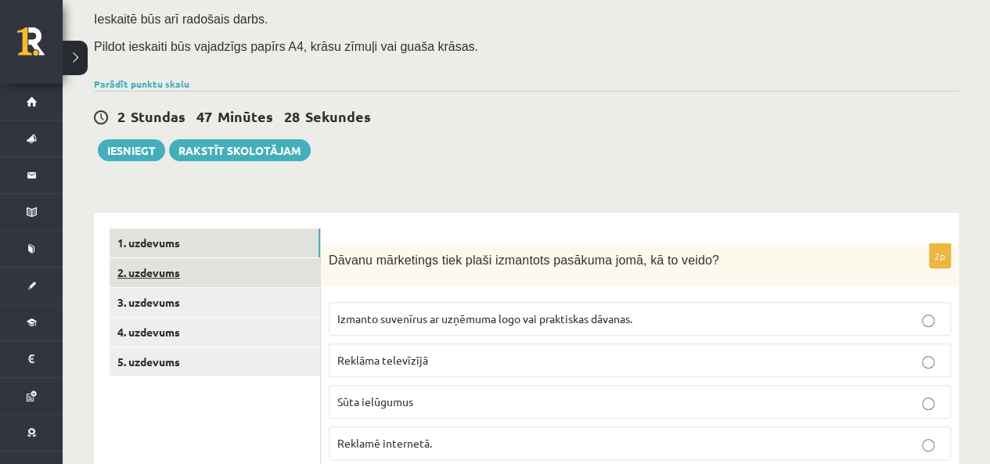
click at [244, 271] on link "2. uzdevums" at bounding box center [215, 272] width 211 height 29
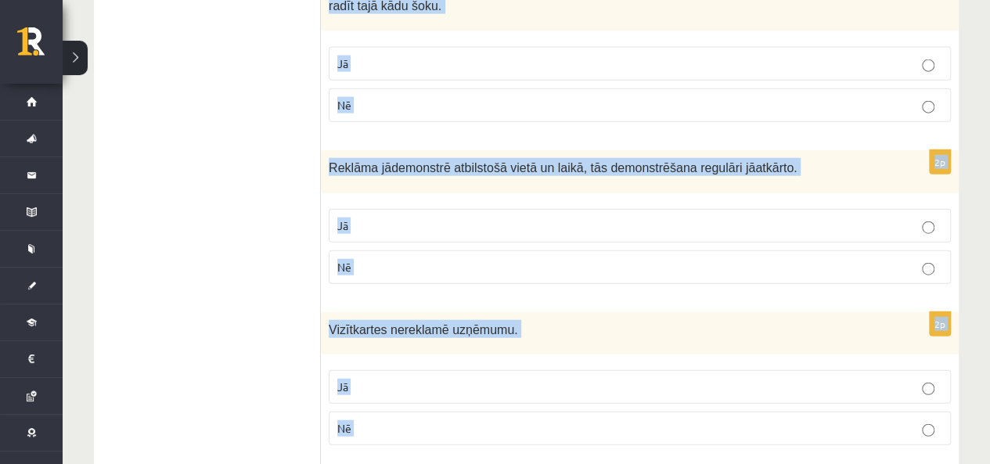
scroll to position [1992, 0]
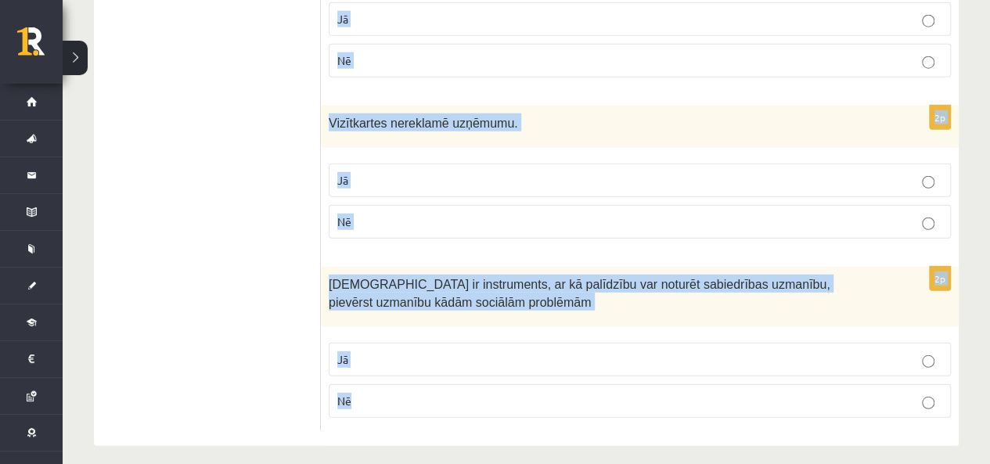
drag, startPoint x: 326, startPoint y: 120, endPoint x: 630, endPoint y: 435, distance: 437.9
copy form "Popkultūra nav mūsdienu masu kultūras daļa. Jā Nē 2p Vai šī ir reklāma? Jā Nē 2…"
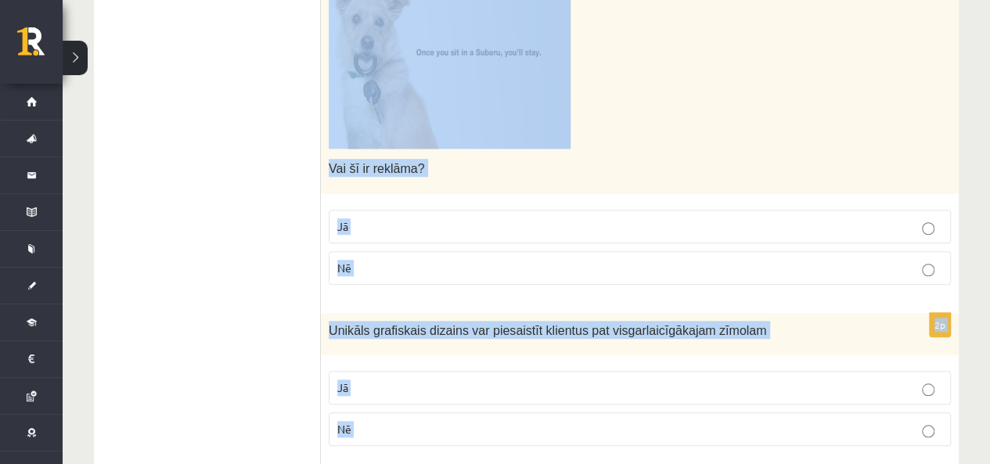
scroll to position [504, 0]
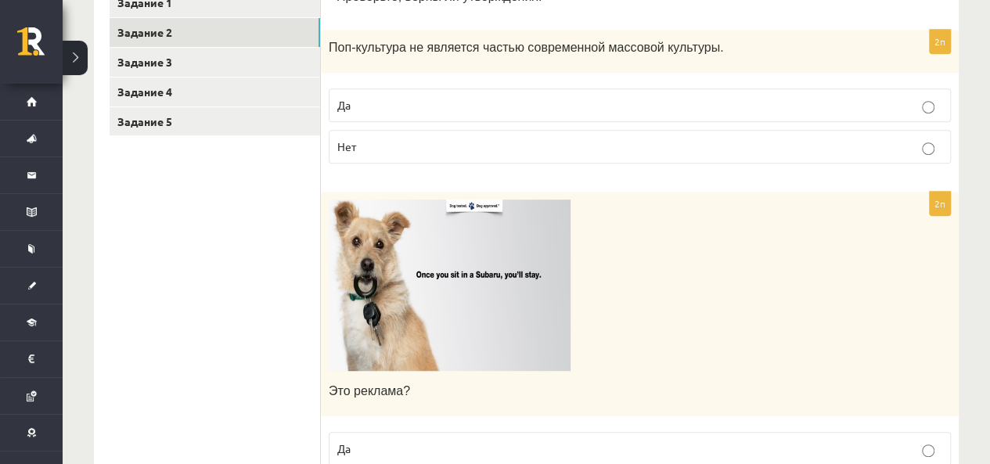
scroll to position [426, 0]
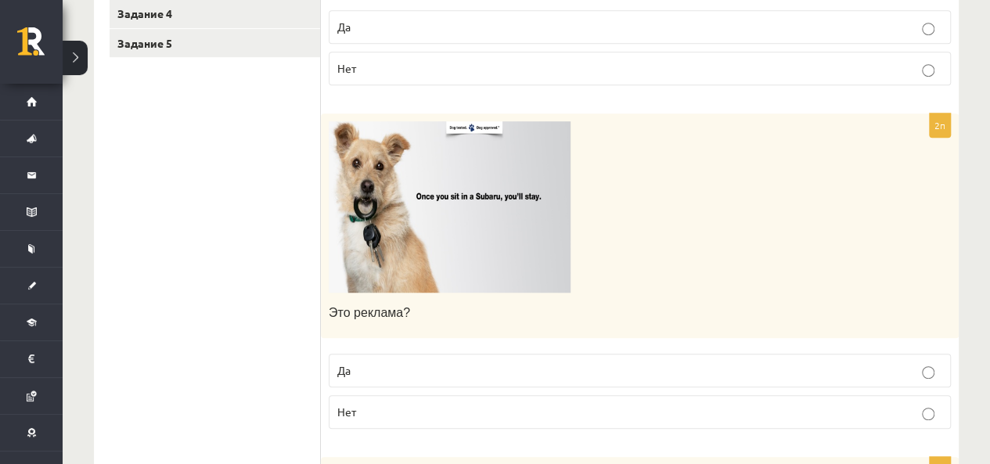
click at [368, 395] on label "Нет" at bounding box center [640, 412] width 622 height 34
click at [373, 371] on p "Да" at bounding box center [639, 370] width 605 height 16
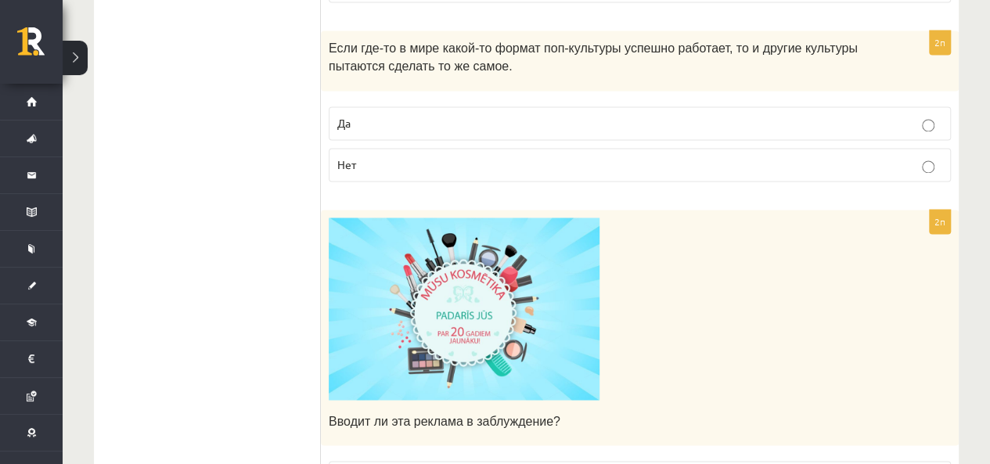
scroll to position [1365, 0]
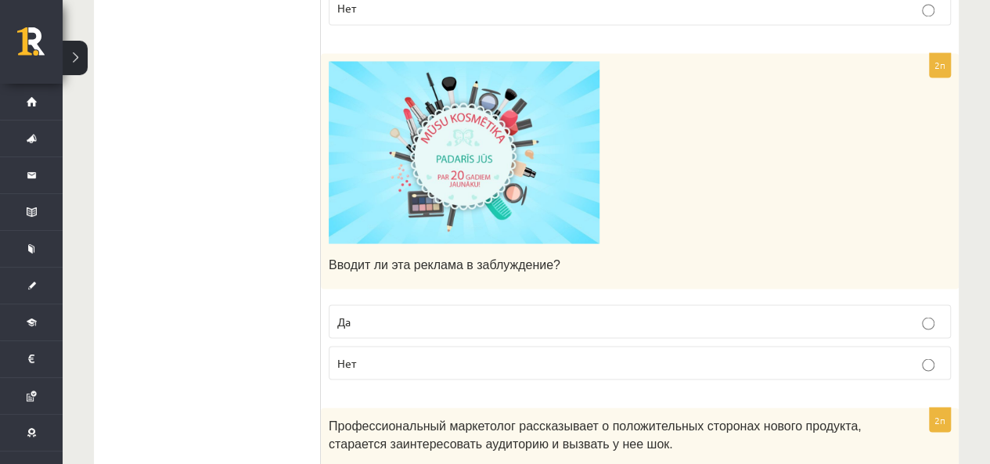
click at [414, 307] on label "Да" at bounding box center [640, 322] width 622 height 34
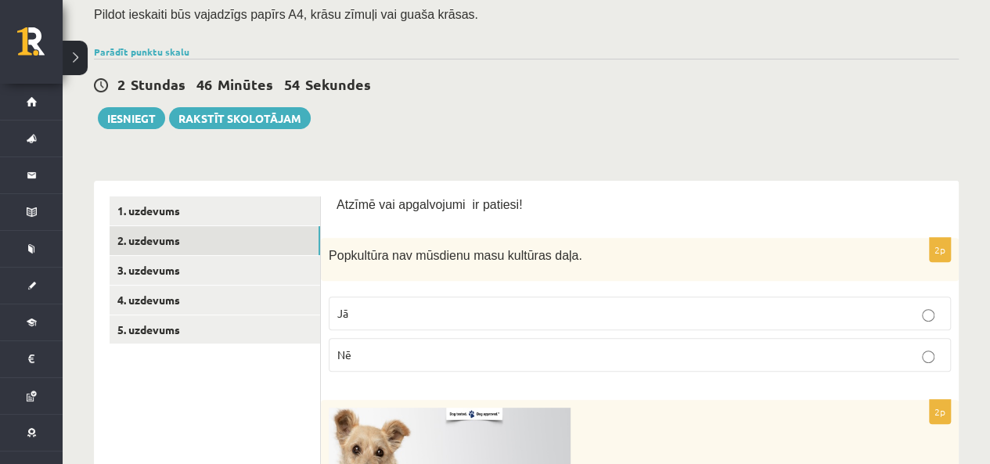
scroll to position [235, 0]
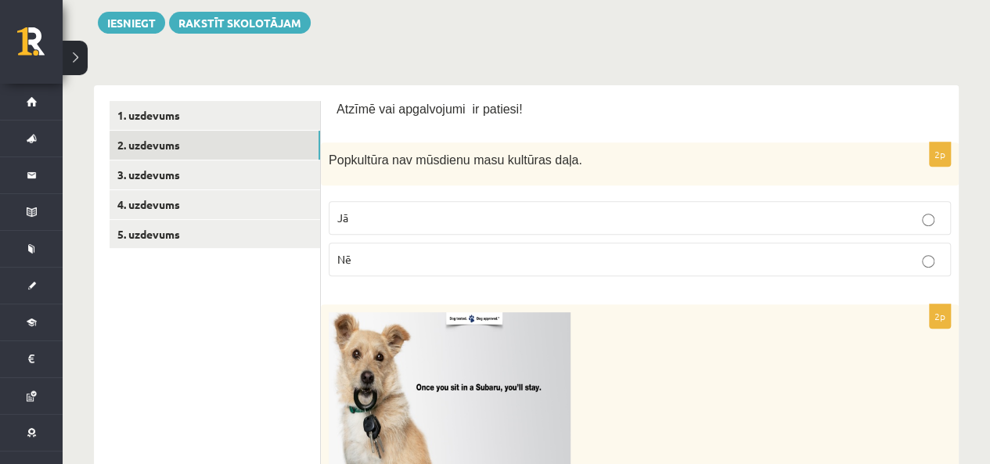
drag, startPoint x: 264, startPoint y: 391, endPoint x: 258, endPoint y: 375, distance: 16.6
click at [417, 259] on p "Nē" at bounding box center [639, 259] width 605 height 16
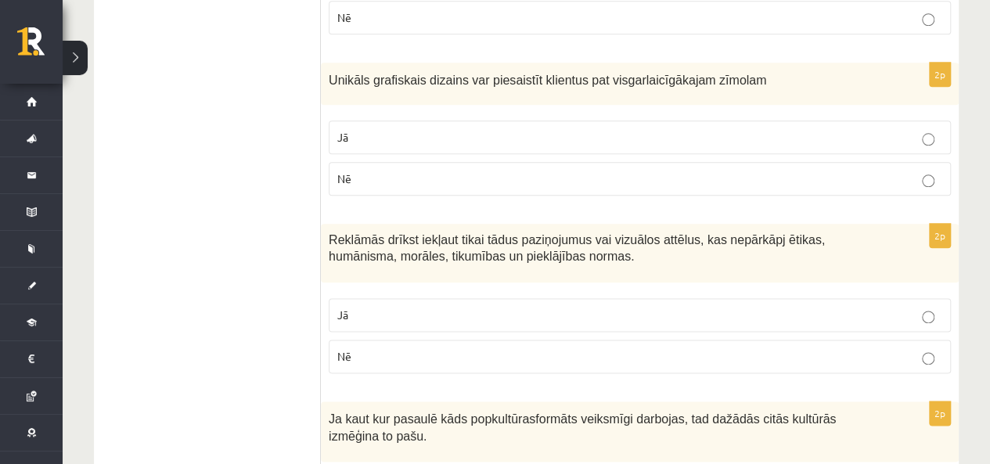
scroll to position [861, 0]
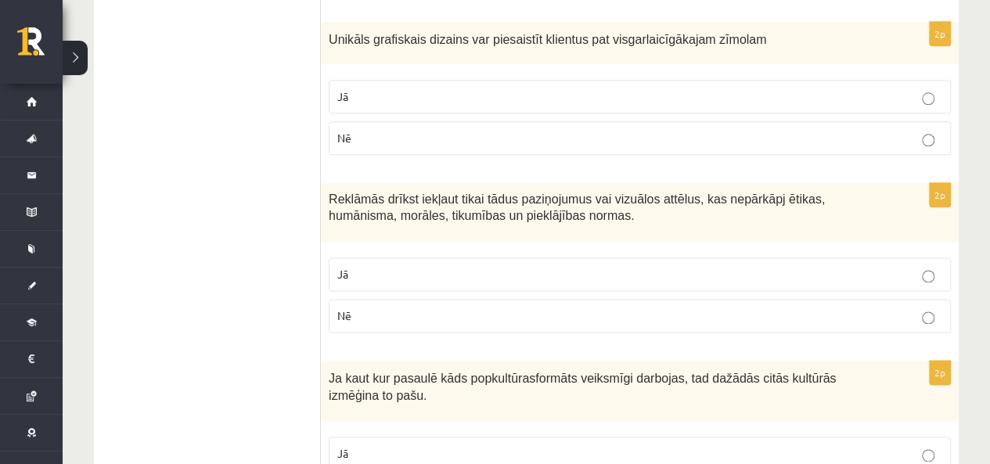
click at [389, 95] on p "Jā" at bounding box center [639, 96] width 605 height 16
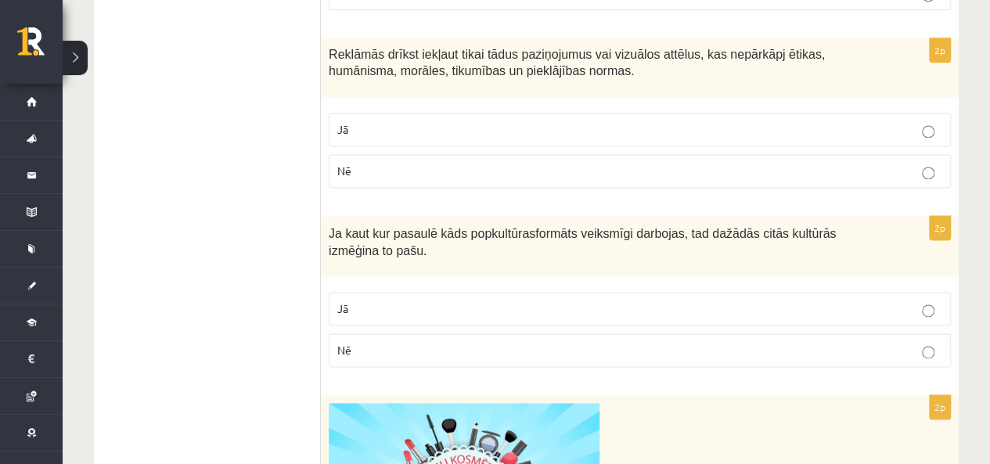
scroll to position [1018, 0]
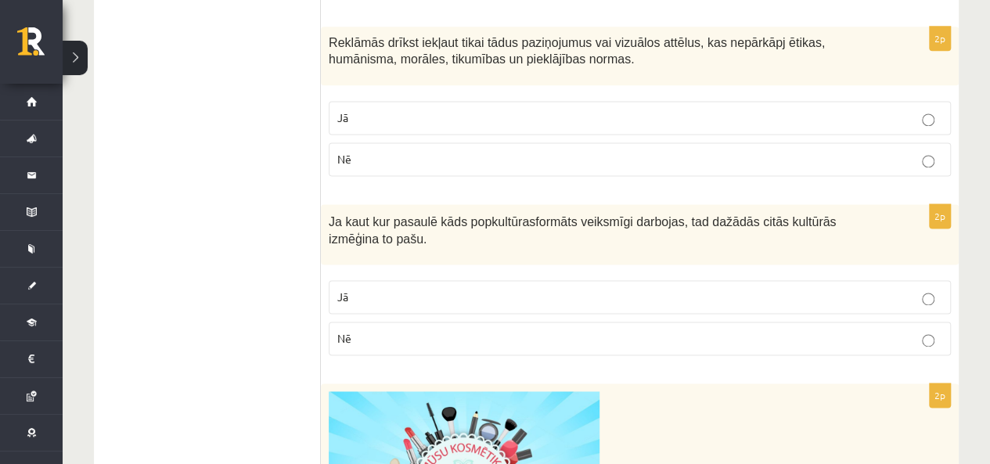
click at [415, 118] on p "Jā" at bounding box center [639, 118] width 605 height 16
click at [436, 289] on p "Jā" at bounding box center [639, 297] width 605 height 16
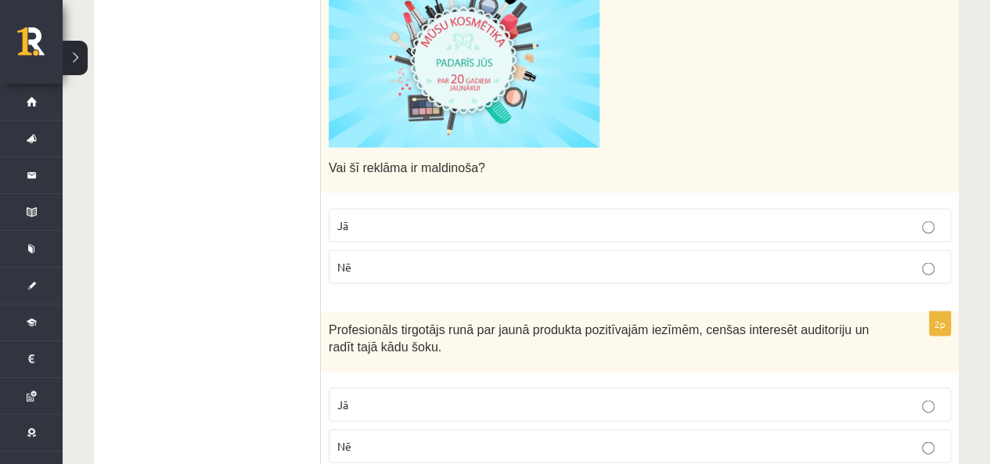
scroll to position [1566, 0]
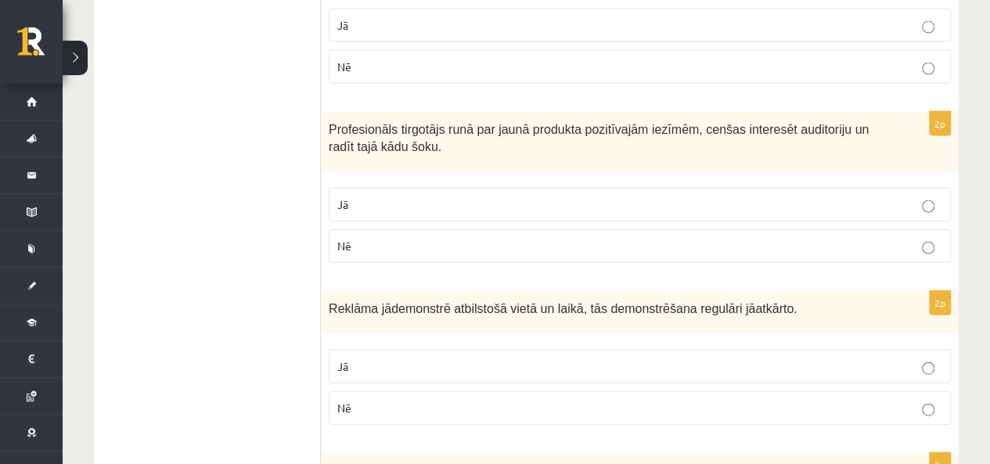
click at [496, 197] on p "Jā" at bounding box center [639, 205] width 605 height 16
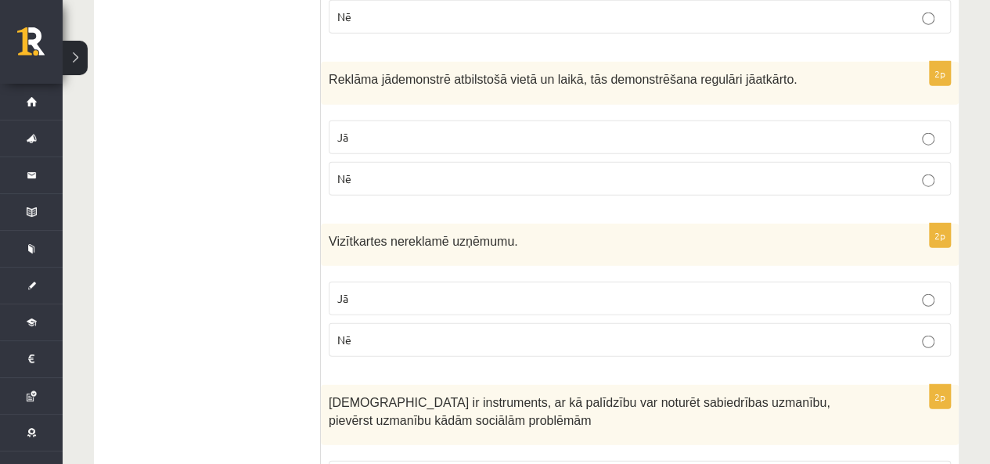
scroll to position [1879, 0]
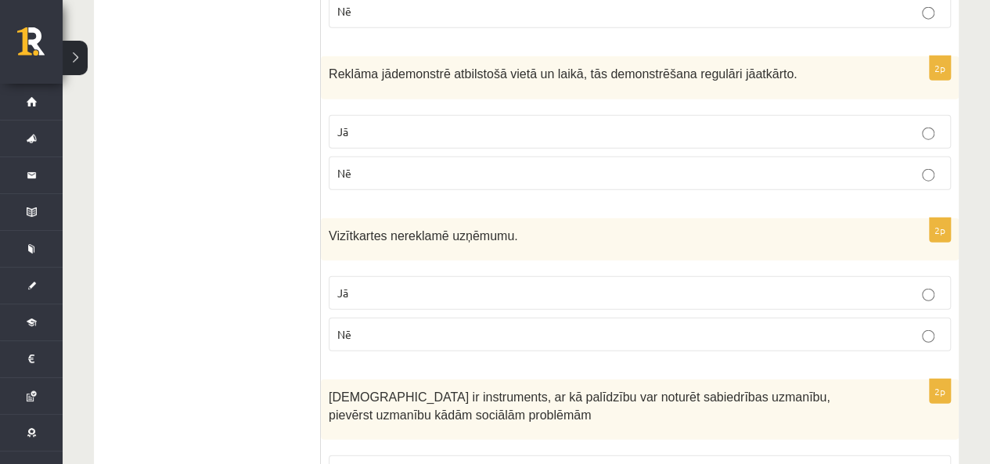
click at [509, 126] on p "Jā" at bounding box center [639, 132] width 605 height 16
click at [431, 285] on p "Jā" at bounding box center [639, 293] width 605 height 16
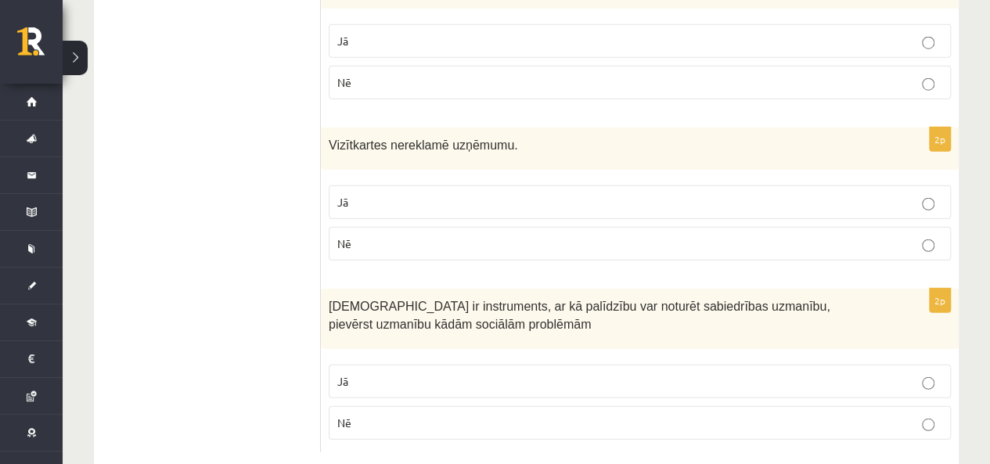
scroll to position [1992, 0]
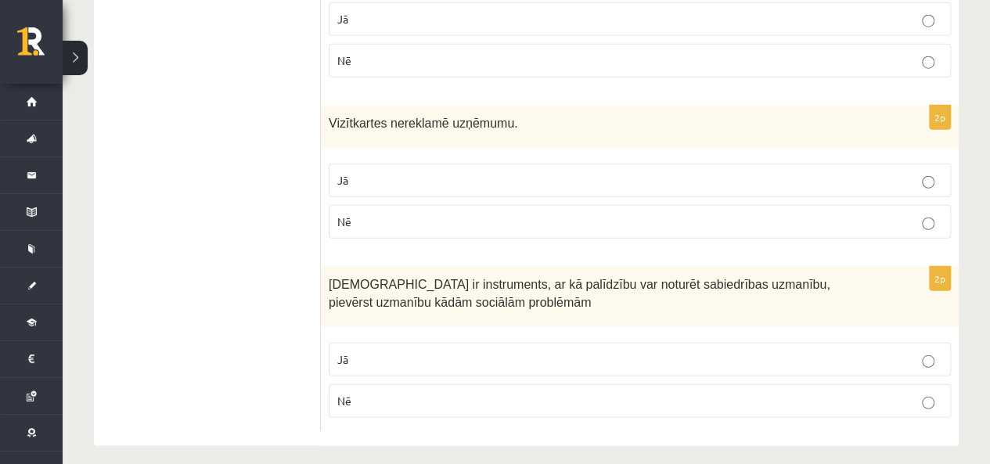
click at [449, 228] on fieldset "Jā Nē" at bounding box center [640, 200] width 622 height 88
click at [420, 352] on p "Jā" at bounding box center [639, 360] width 605 height 16
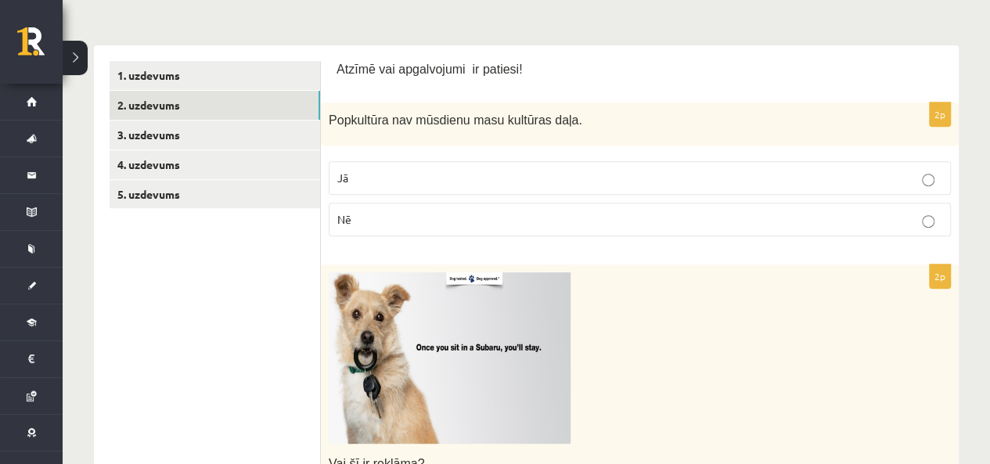
scroll to position [113, 0]
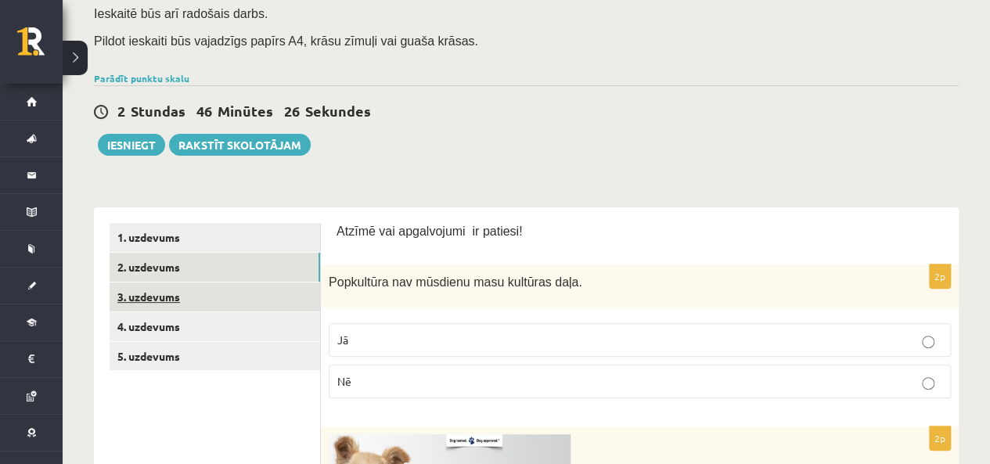
click at [247, 298] on link "3. uzdevums" at bounding box center [215, 297] width 211 height 29
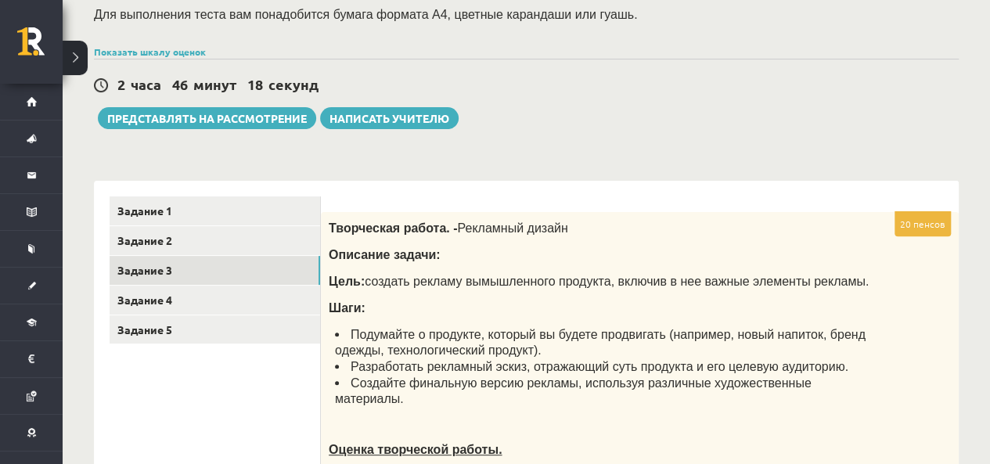
scroll to position [235, 0]
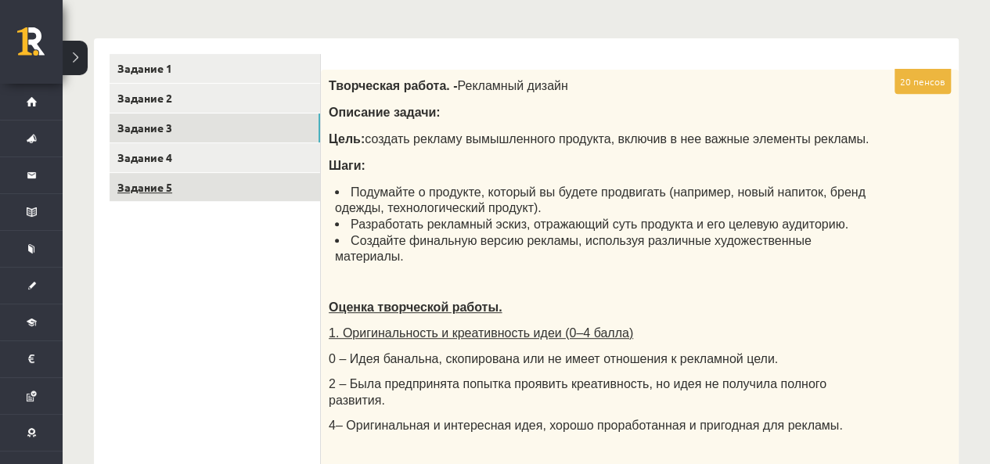
scroll to position [211, 0]
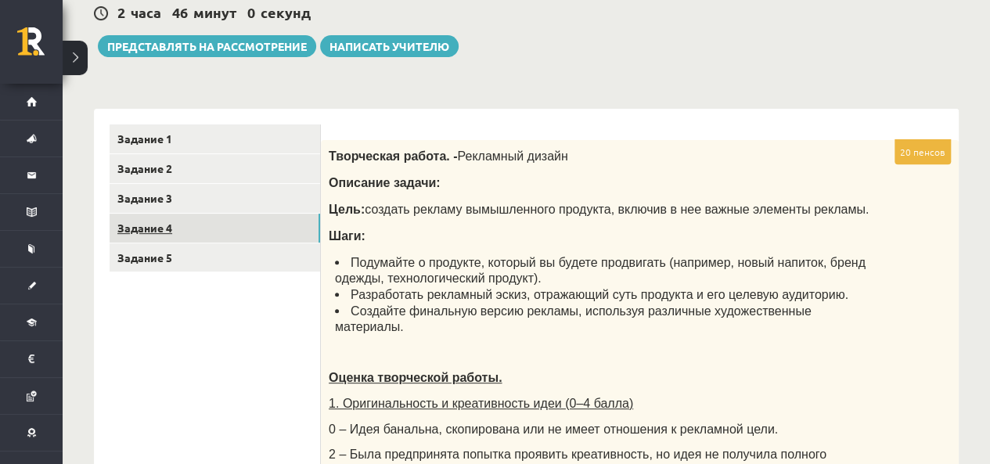
click at [232, 226] on link "Задание 4" at bounding box center [215, 228] width 211 height 29
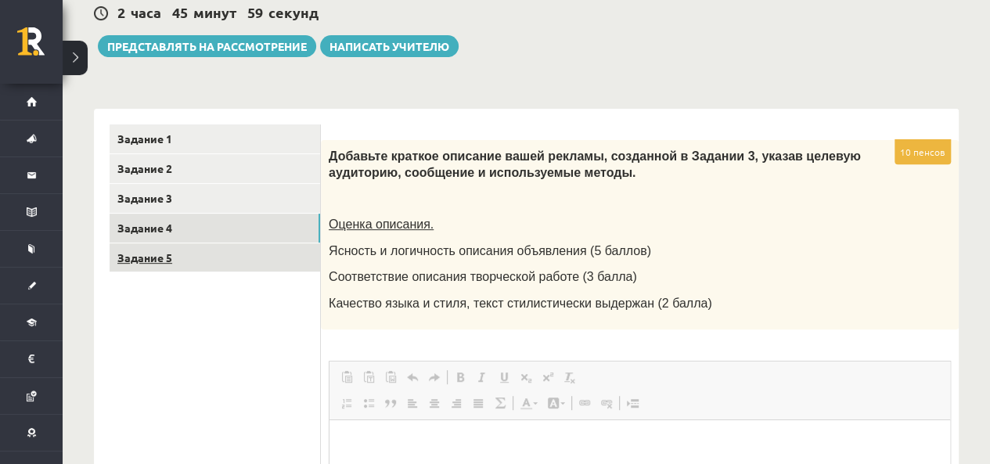
scroll to position [0, 0]
click at [258, 266] on link "Задание 5" at bounding box center [215, 257] width 211 height 29
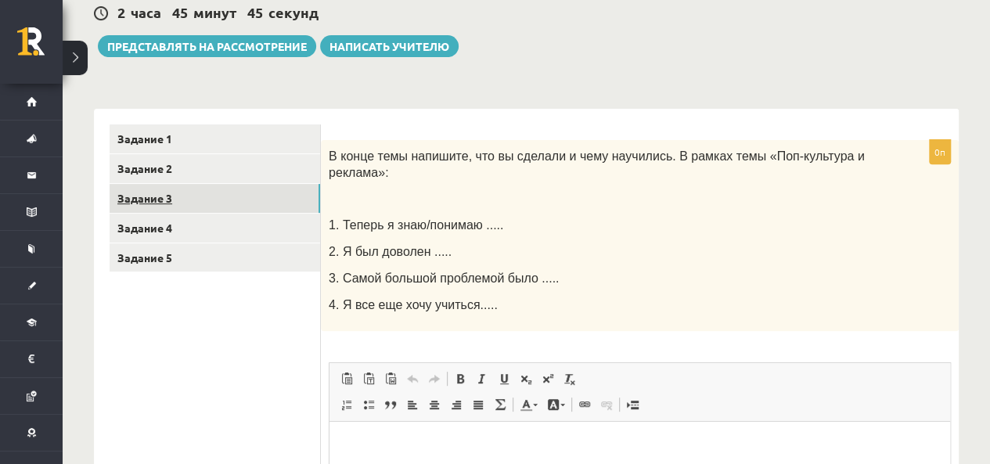
click at [249, 201] on link "Задание 3" at bounding box center [215, 198] width 211 height 29
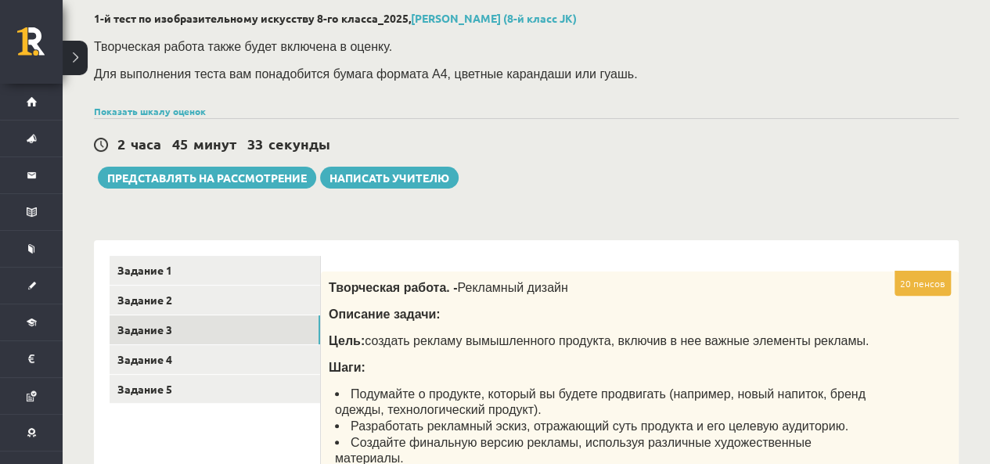
scroll to position [157, 0]
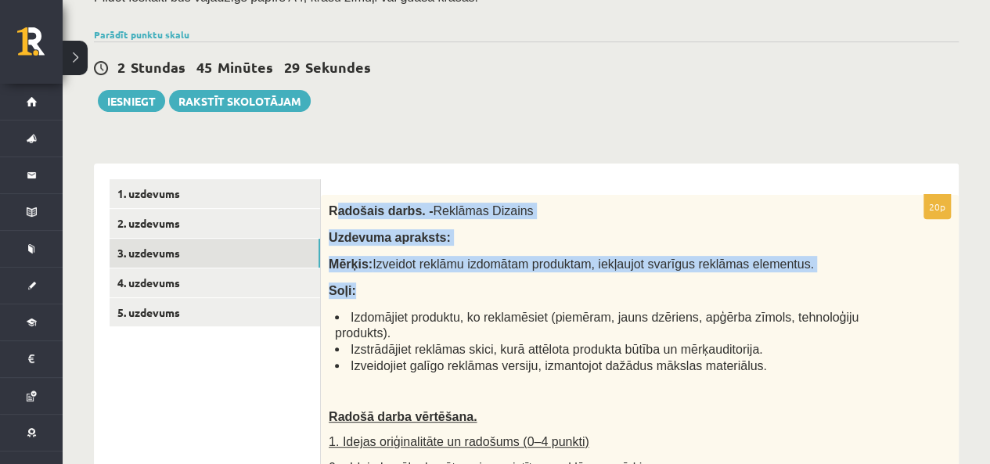
drag, startPoint x: 332, startPoint y: 204, endPoint x: 485, endPoint y: 253, distance: 160.9
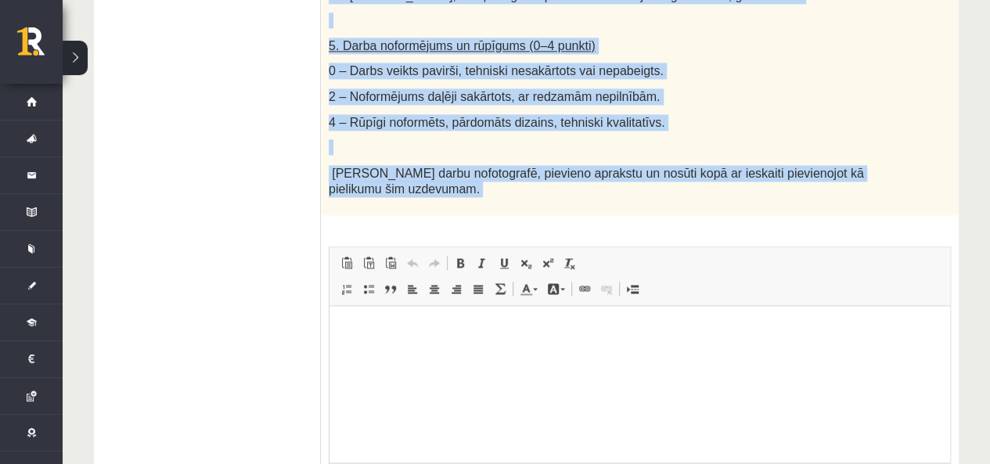
scroll to position [1096, 0]
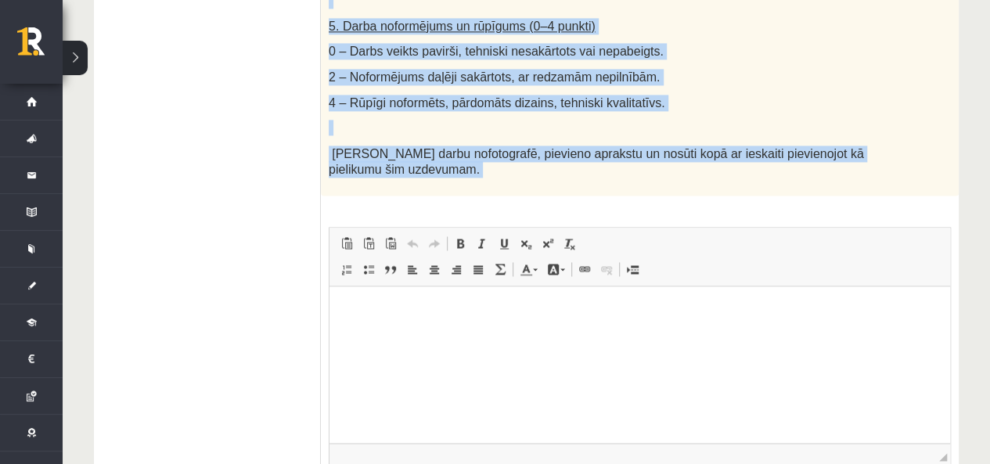
drag, startPoint x: 324, startPoint y: 207, endPoint x: 686, endPoint y: 181, distance: 362.7
copy div "Radošais darbs. - Reklāmas Dizains Uzdevuma apraksts: Mērķis: Izveidot reklāmu …"
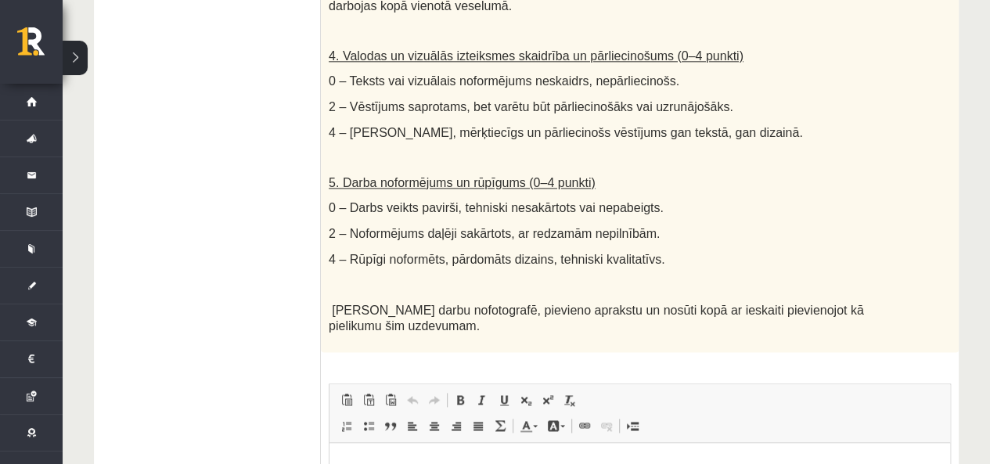
click at [244, 250] on ul "1. uzdevums 2. uzdevums 3. uzdevums 4. uzdevums 5. uzdevums" at bounding box center [215, 52] width 211 height 1313
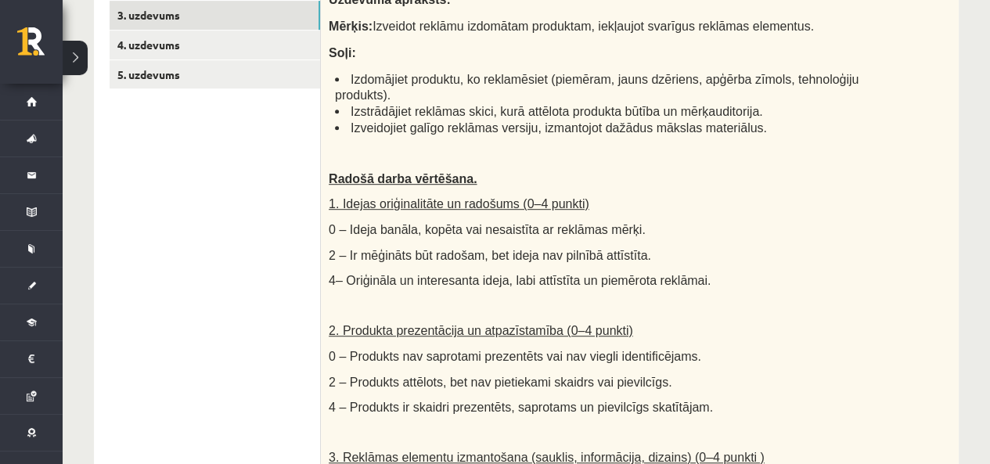
scroll to position [313, 0]
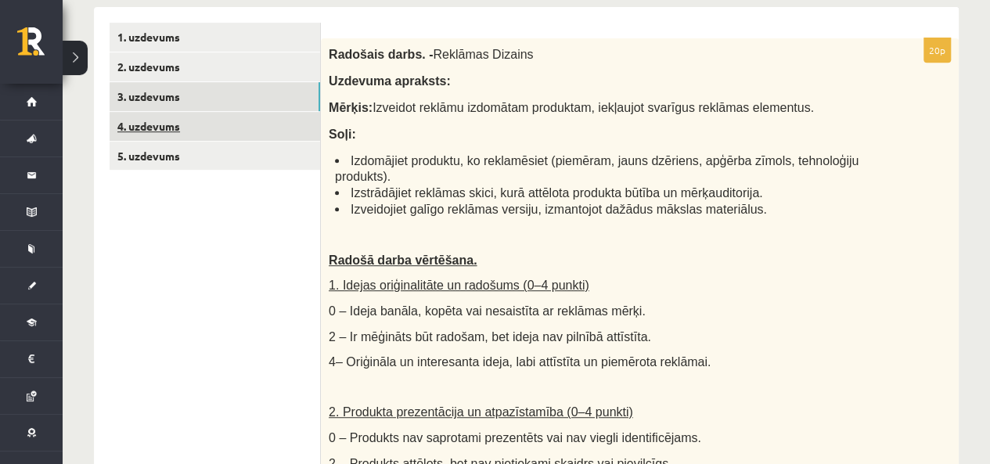
click at [252, 131] on link "4. uzdevums" at bounding box center [215, 126] width 211 height 29
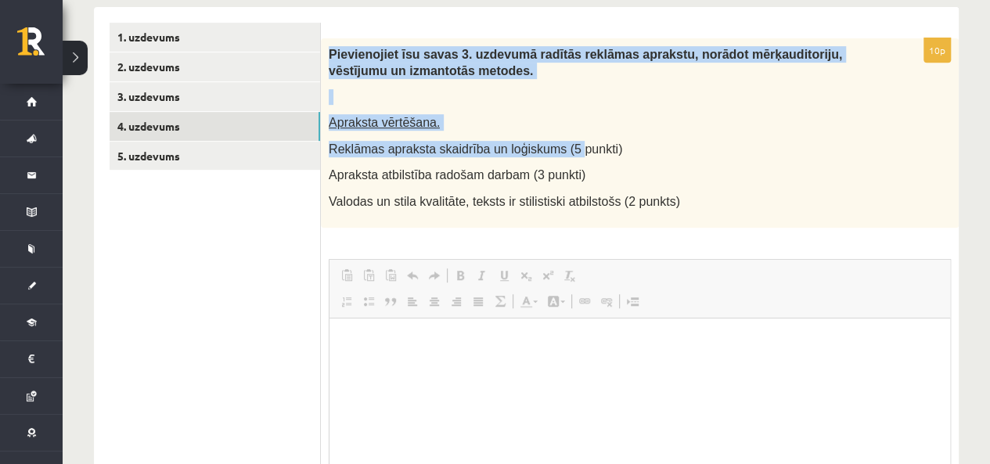
scroll to position [0, 0]
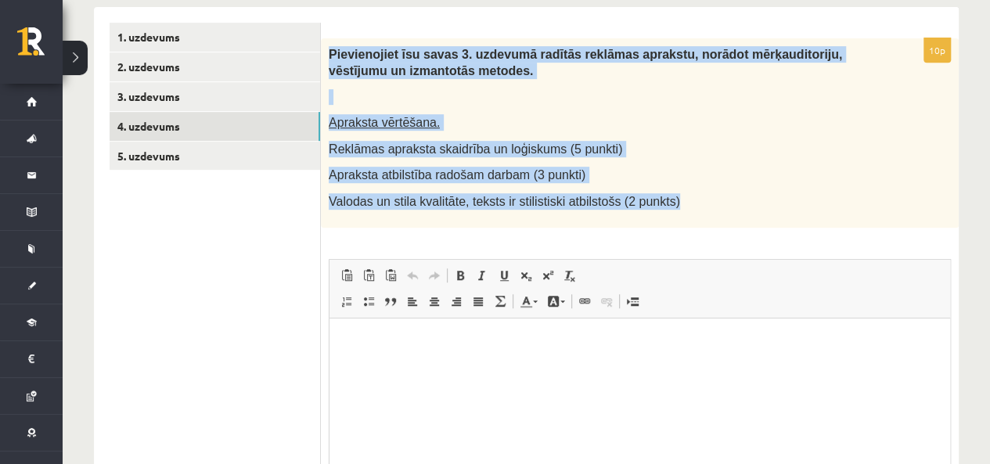
drag, startPoint x: 327, startPoint y: 51, endPoint x: 701, endPoint y: 216, distance: 408.3
click at [702, 217] on div "Pievienojiet īsu savas 3. uzdevumā radītās reklāmas aprakstu, norādot mērķaudit…" at bounding box center [640, 132] width 638 height 189
copy div "Pievienojiet īsu savas 3. uzdevumā radītās reklāmas aprakstu, norādot mērķaudit…"
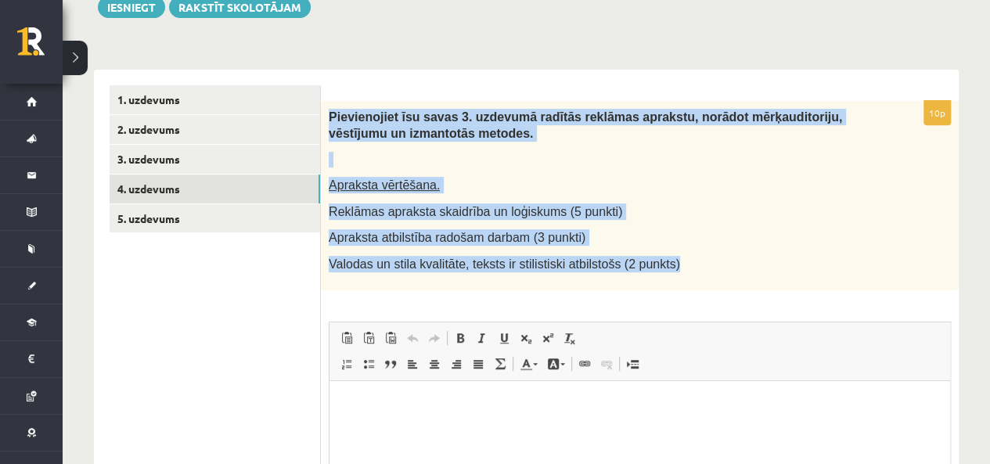
scroll to position [157, 0]
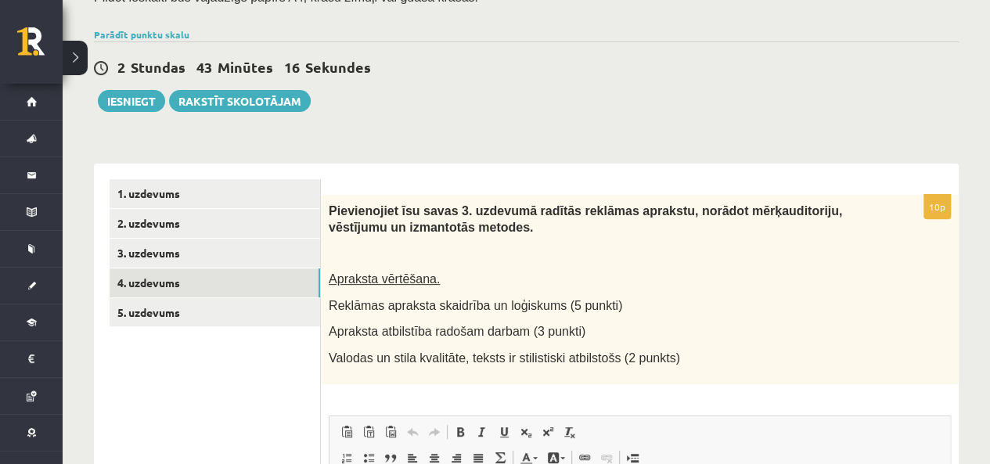
click at [66, 373] on div "**********" at bounding box center [527, 346] width 928 height 885
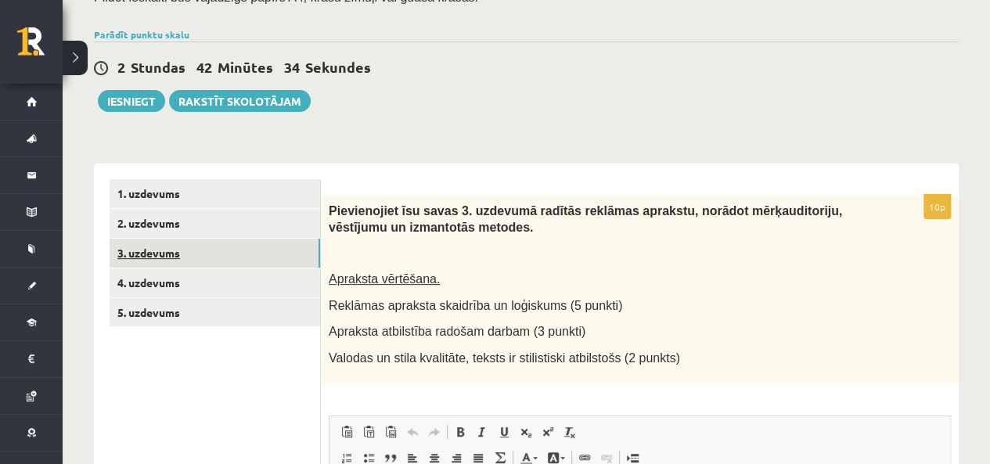
click at [210, 254] on link "3. uzdevums" at bounding box center [215, 253] width 211 height 29
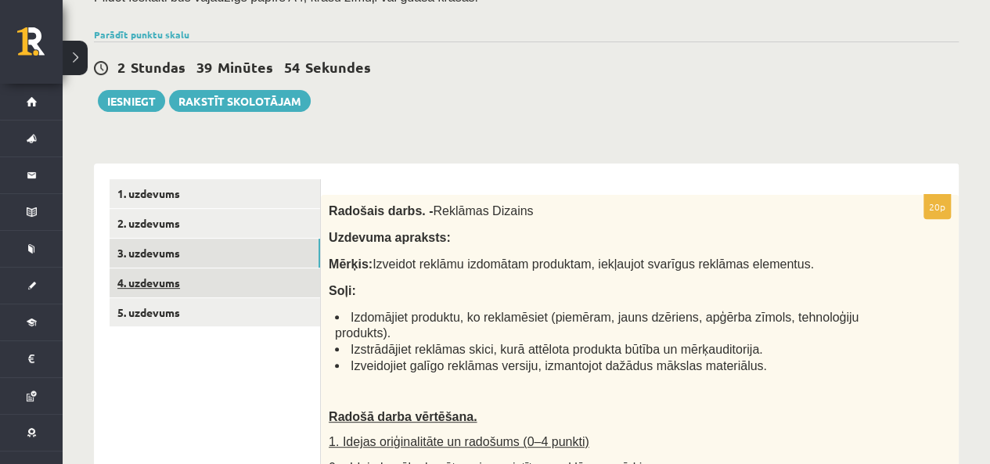
click at [197, 275] on link "4. uzdevums" at bounding box center [215, 283] width 211 height 29
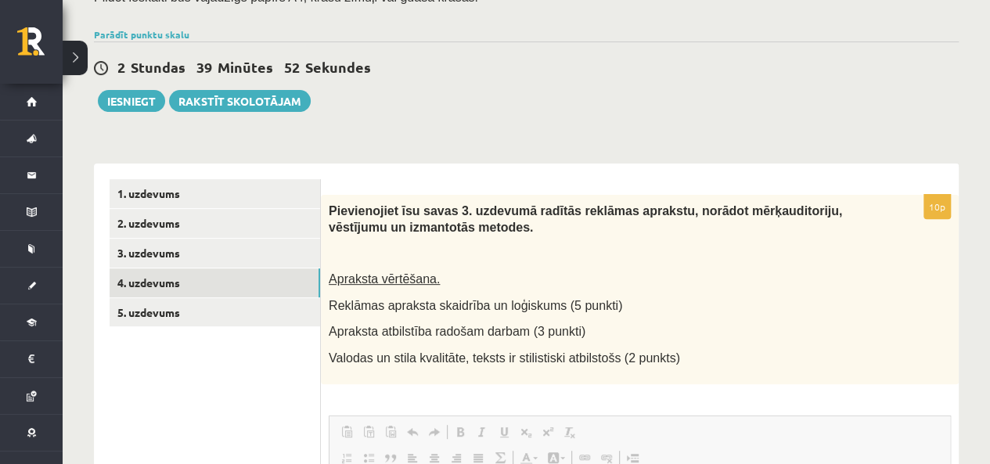
scroll to position [0, 0]
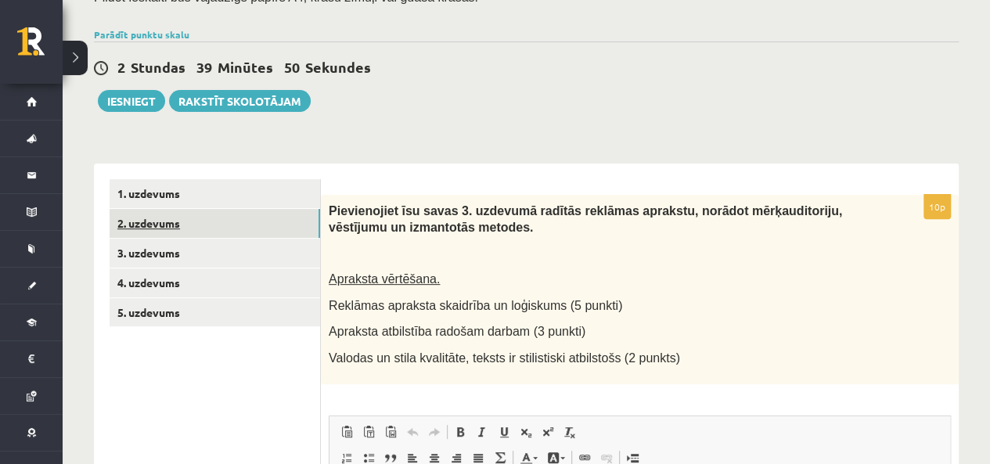
click at [243, 232] on link "2. uzdevums" at bounding box center [215, 223] width 211 height 29
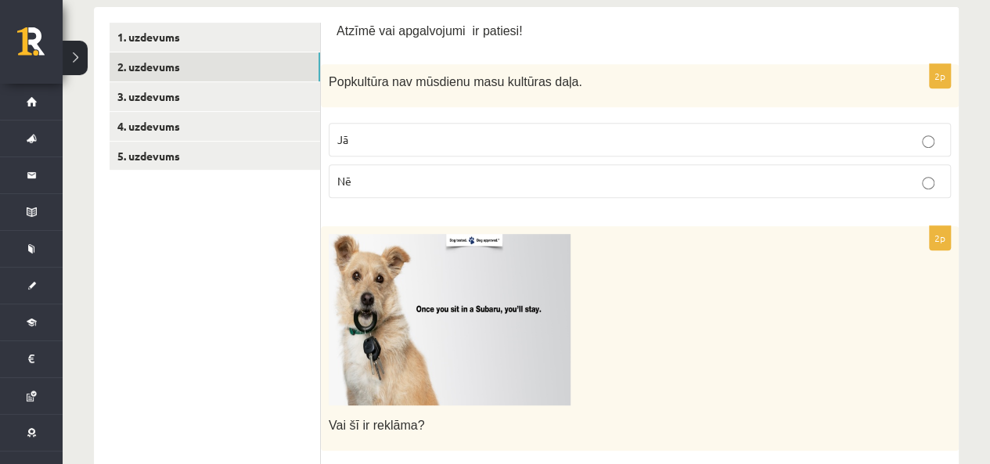
scroll to position [78, 0]
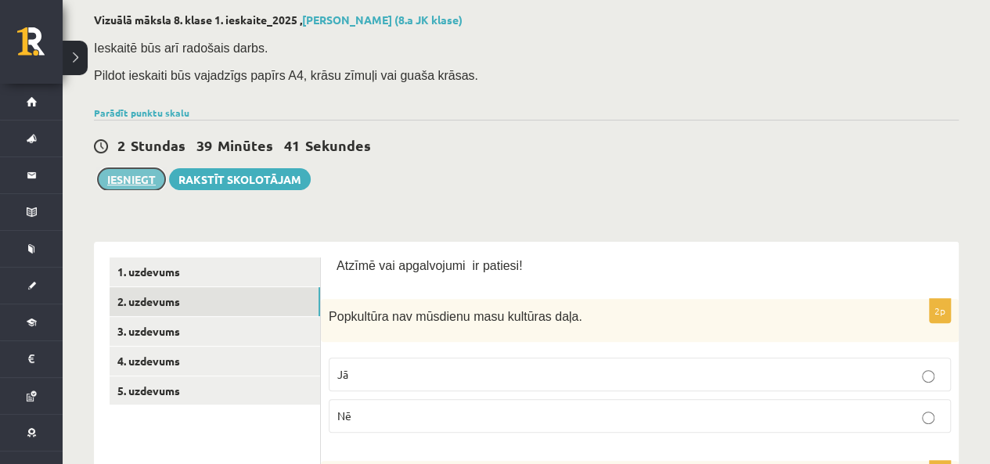
click at [132, 181] on button "Iesniegt" at bounding box center [131, 179] width 67 height 22
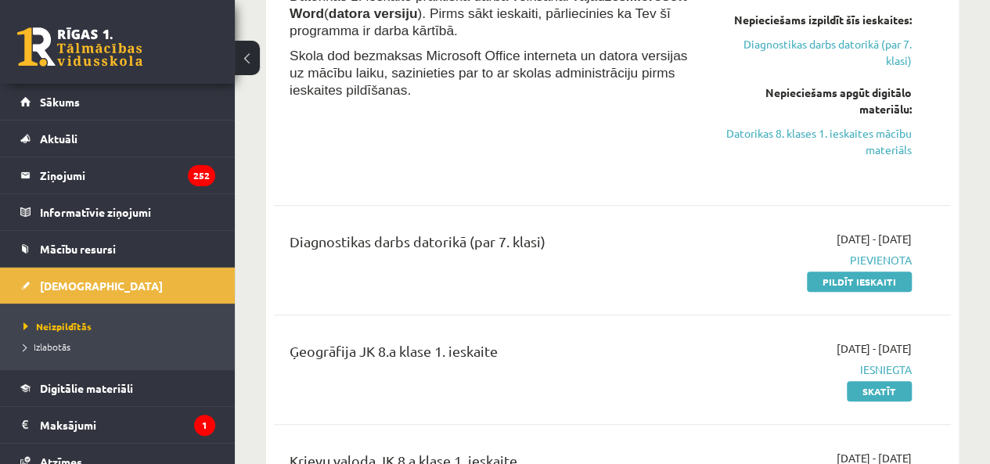
scroll to position [391, 0]
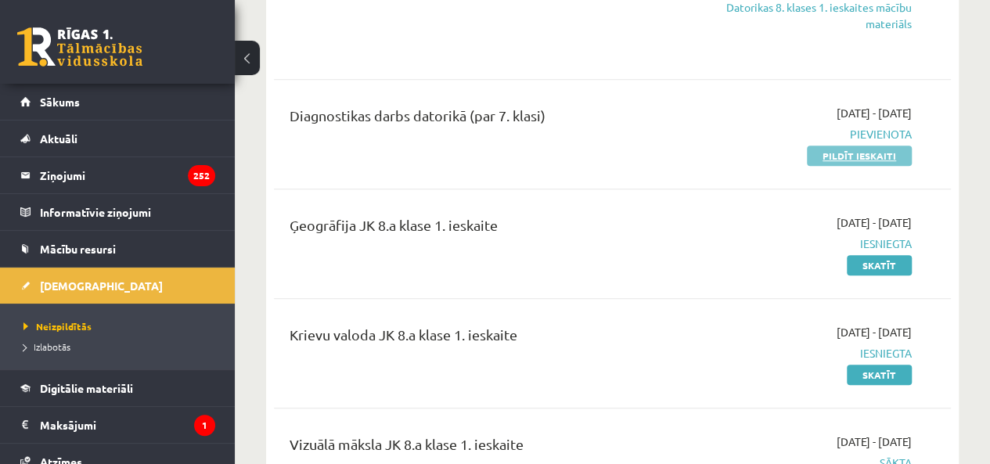
click at [822, 163] on link "Pildīt ieskaiti" at bounding box center [859, 156] width 105 height 20
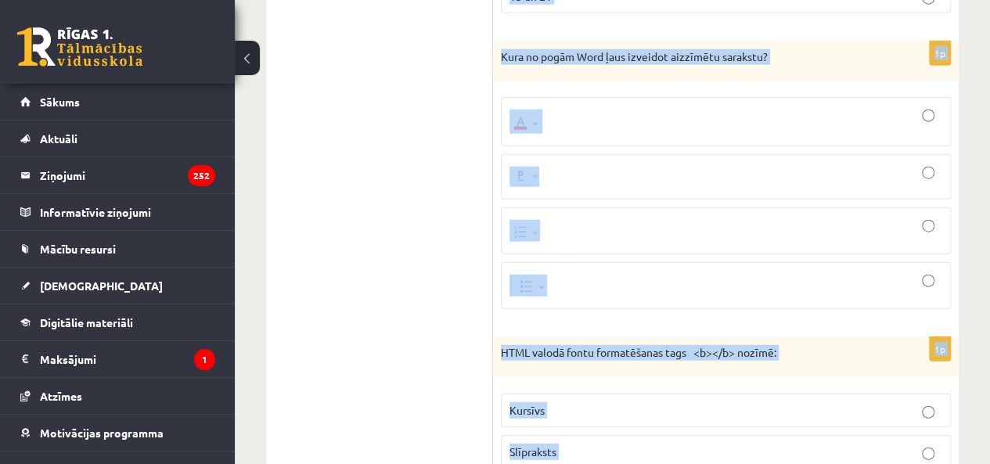
scroll to position [7891, 0]
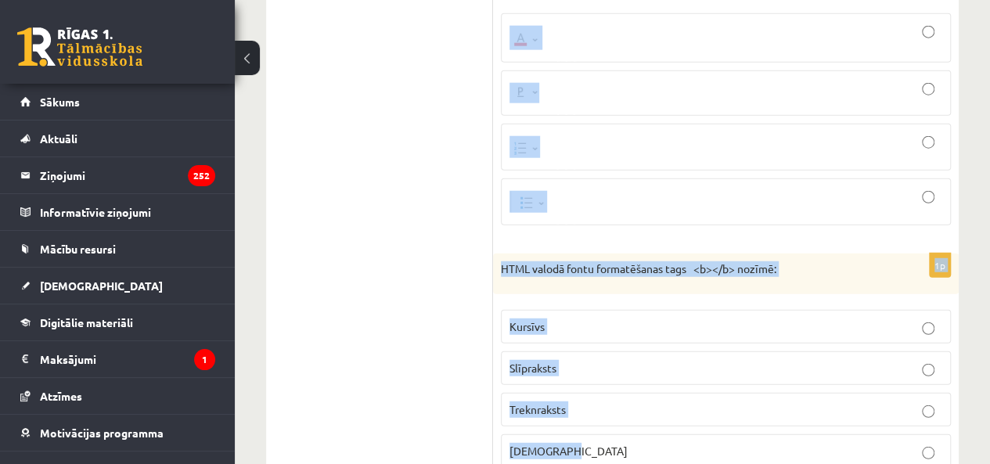
drag, startPoint x: 501, startPoint y: 154, endPoint x: 672, endPoint y: 384, distance: 286.5
copy form "Izklājlapu programmā - Formulas = SUM(A1:A6) rezultāts ir 40 . Kāds skaitlis ir…"
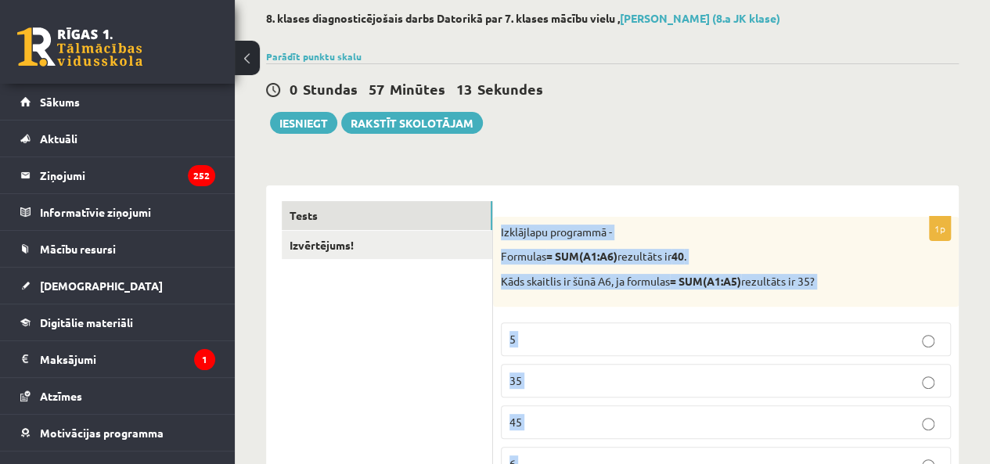
scroll to position [157, 0]
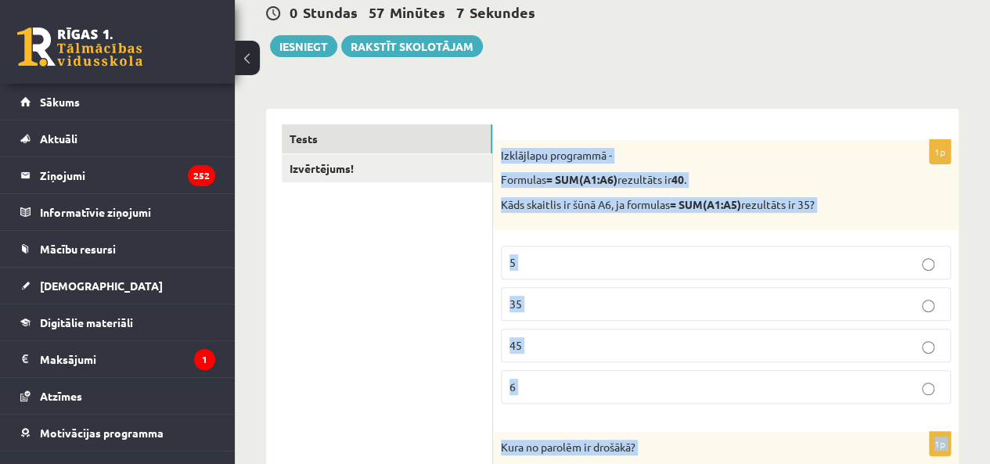
click at [572, 265] on p "5" at bounding box center [726, 262] width 433 height 16
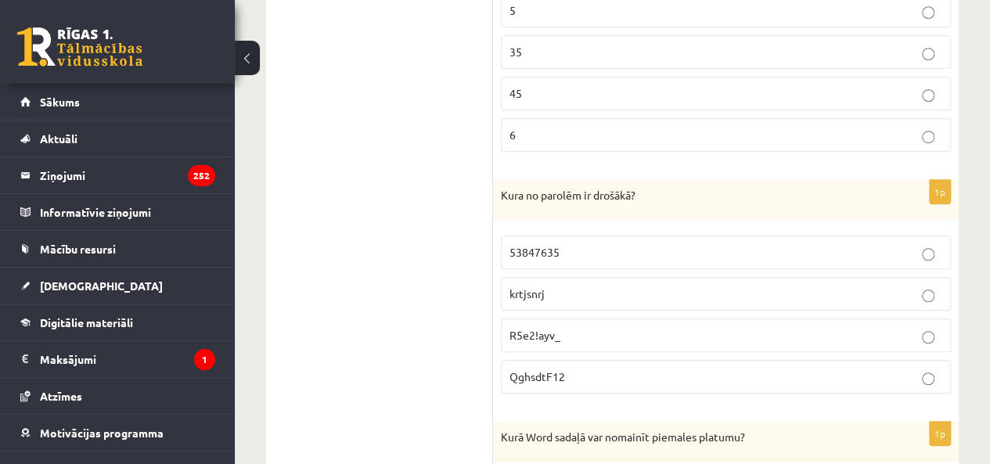
scroll to position [470, 0]
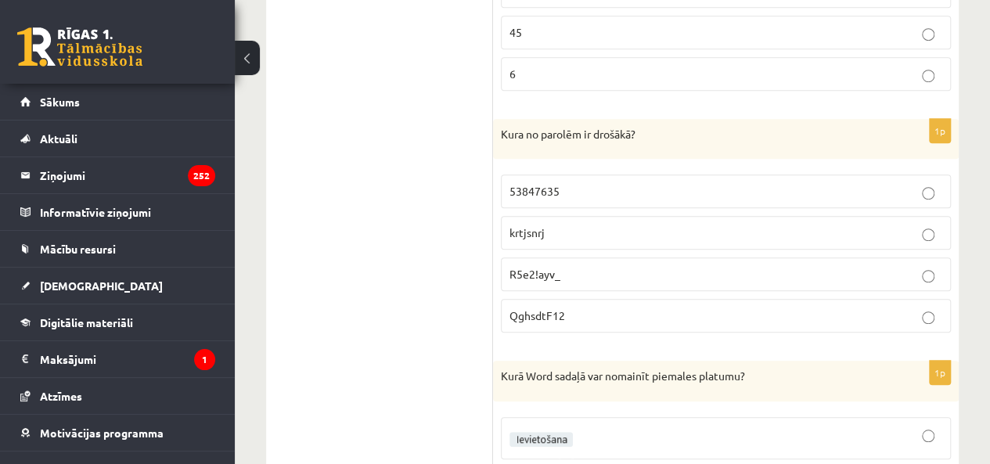
click at [580, 273] on p "R5e2!ayv_" at bounding box center [726, 274] width 433 height 16
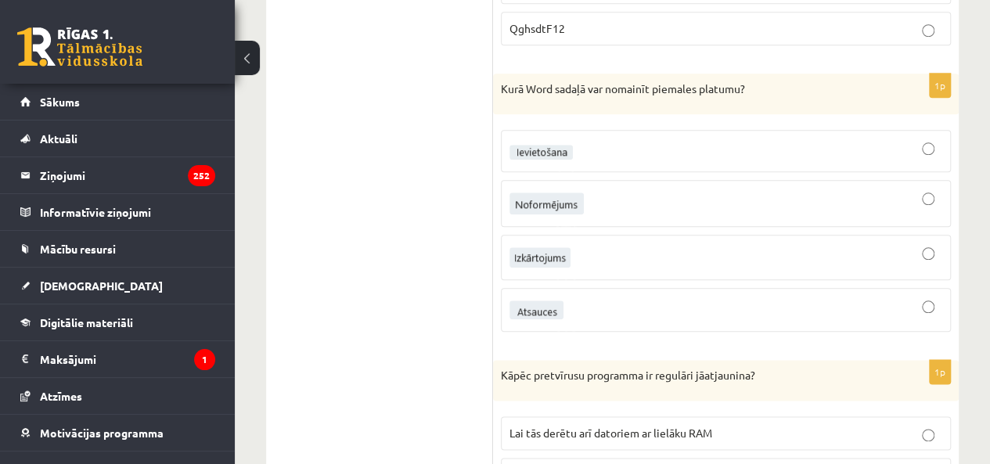
scroll to position [783, 0]
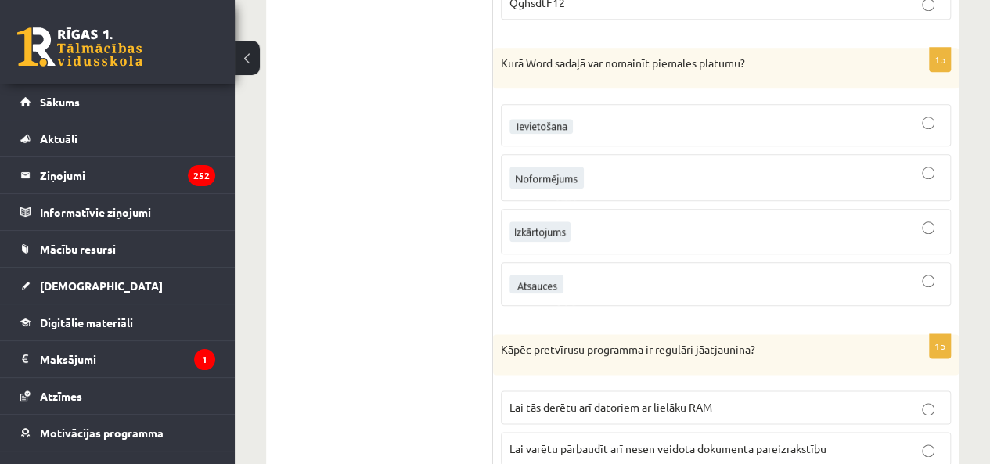
click at [643, 248] on fieldset at bounding box center [726, 203] width 450 height 215
click at [647, 231] on div at bounding box center [726, 232] width 433 height 28
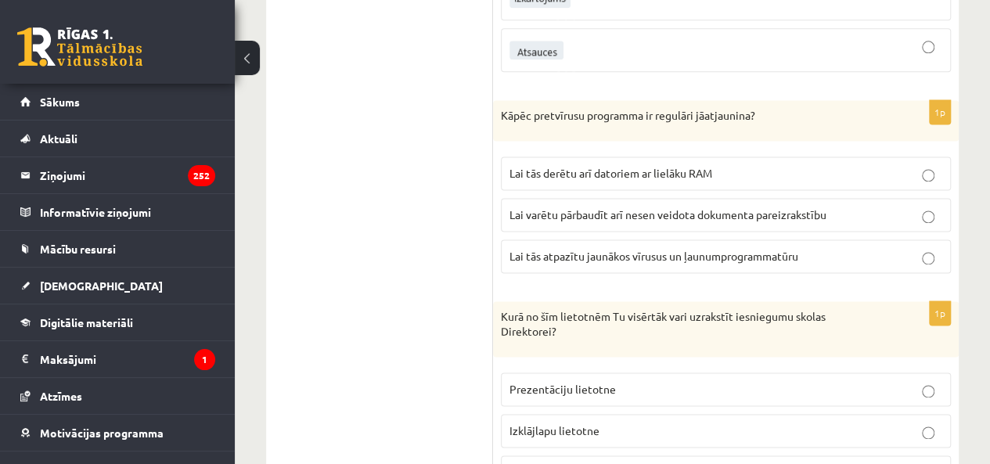
scroll to position [1018, 0]
click at [743, 248] on span "Lai tās atpazītu jaunākos vīrusus un ļaunumprogrammatūru" at bounding box center [654, 255] width 289 height 14
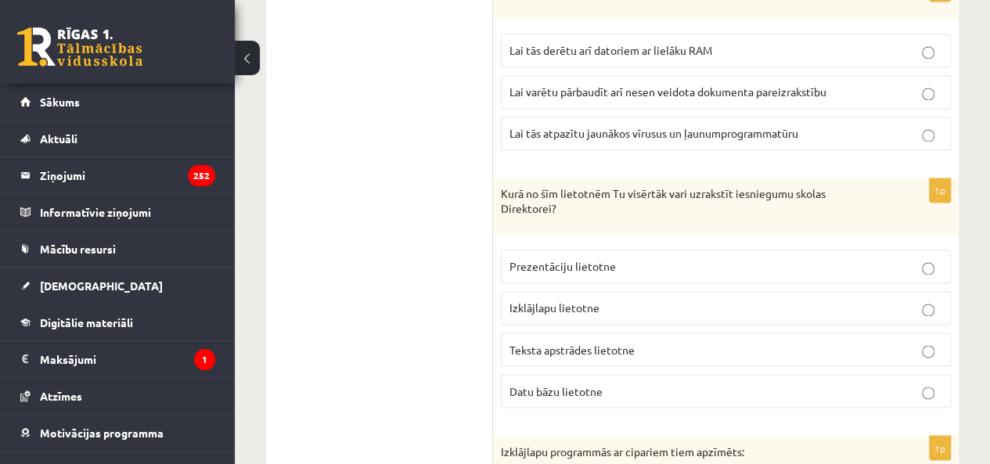
scroll to position [1174, 0]
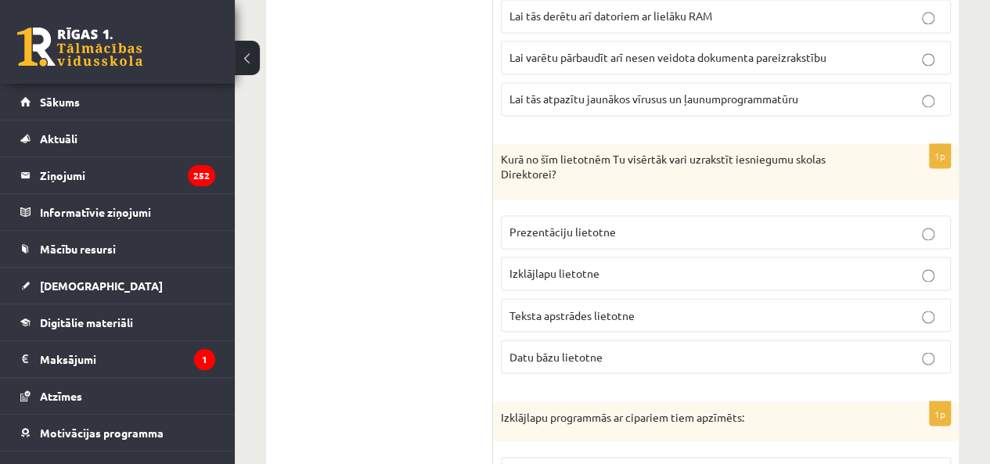
click at [636, 314] on label "Teksta apstrādes lietotne" at bounding box center [726, 315] width 450 height 34
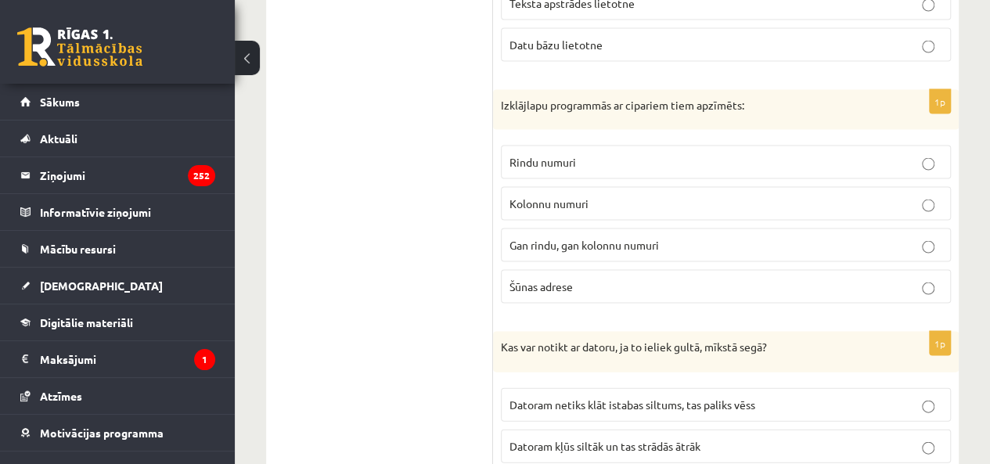
scroll to position [1487, 0]
click at [588, 153] on p "Rindu numuri" at bounding box center [726, 161] width 433 height 16
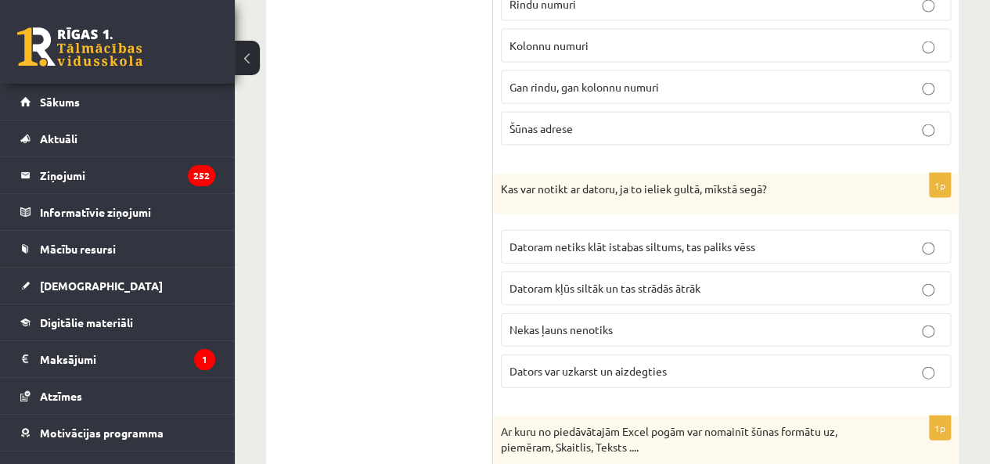
scroll to position [1722, 0]
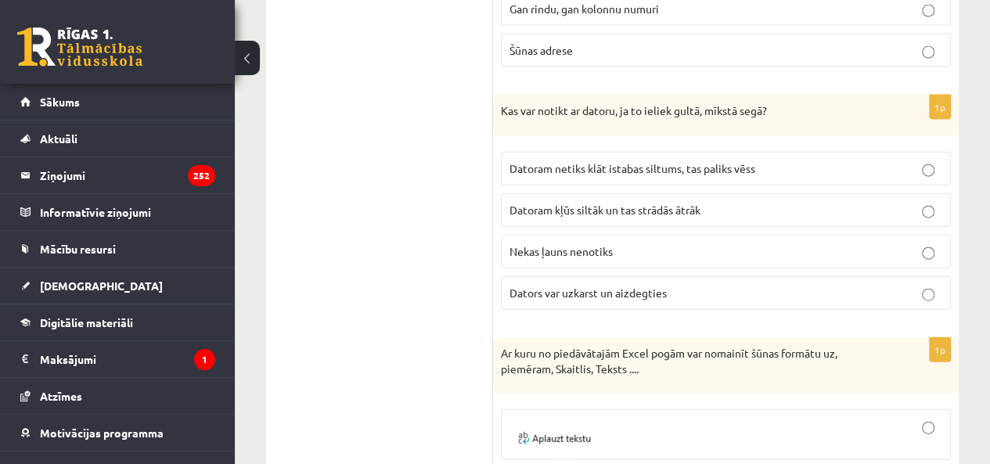
click at [668, 285] on p "Dators var uzkarst un aizdegties" at bounding box center [726, 293] width 433 height 16
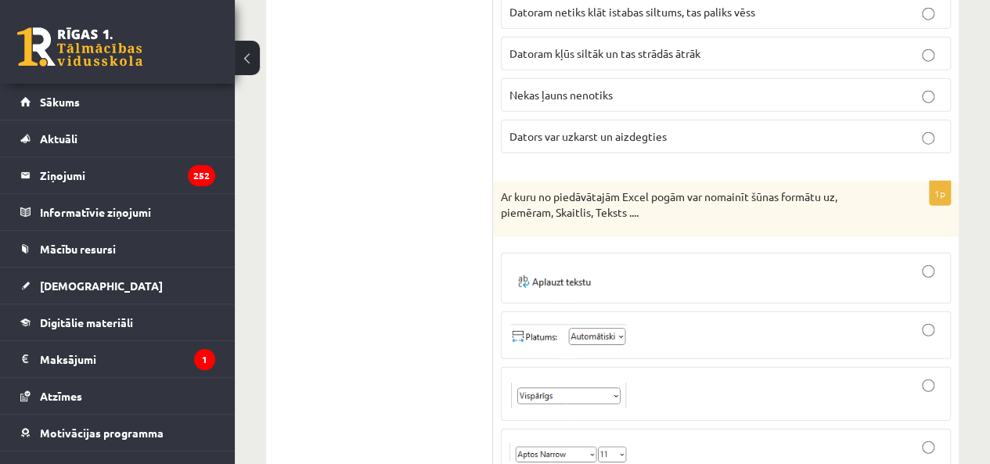
scroll to position [1957, 0]
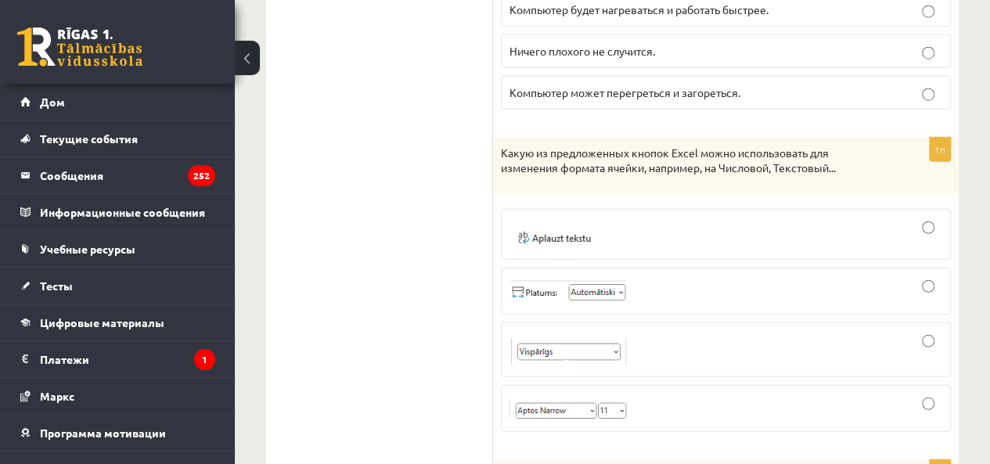
scroll to position [2036, 0]
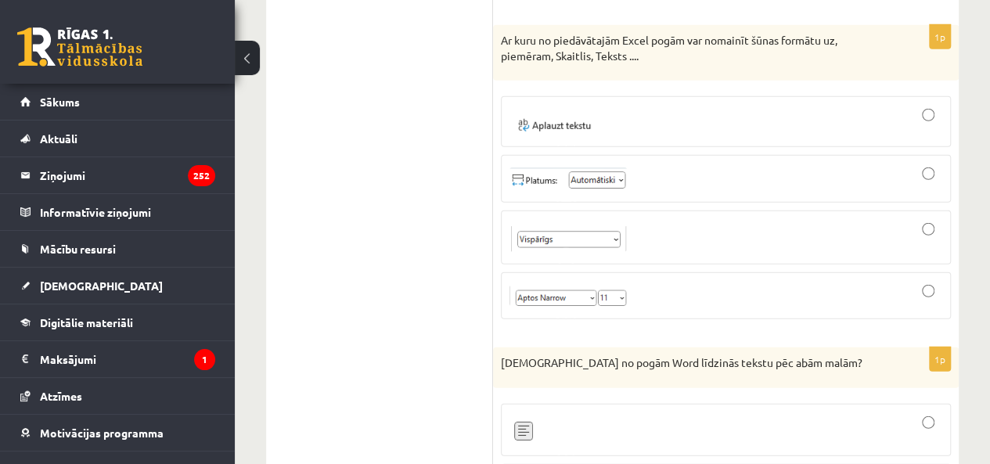
drag, startPoint x: 416, startPoint y: 301, endPoint x: 528, endPoint y: 229, distance: 134.2
click at [682, 164] on div at bounding box center [726, 179] width 433 height 30
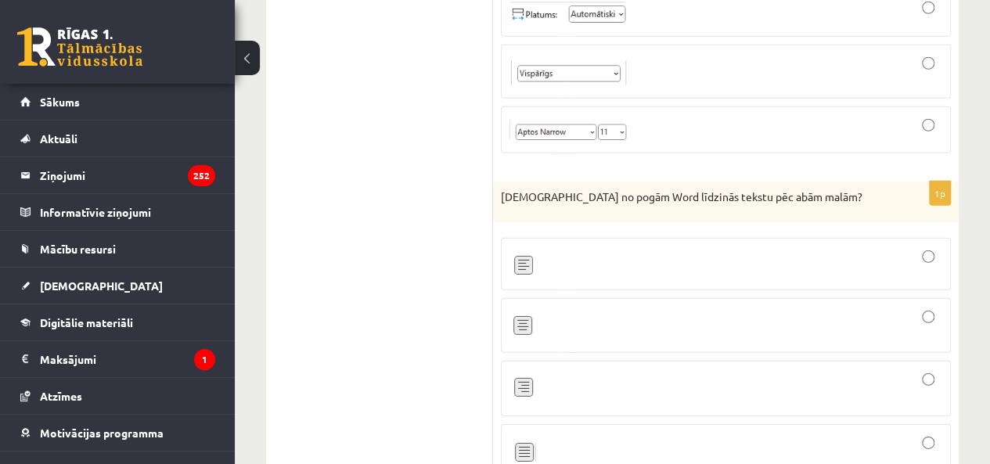
scroll to position [2270, 0]
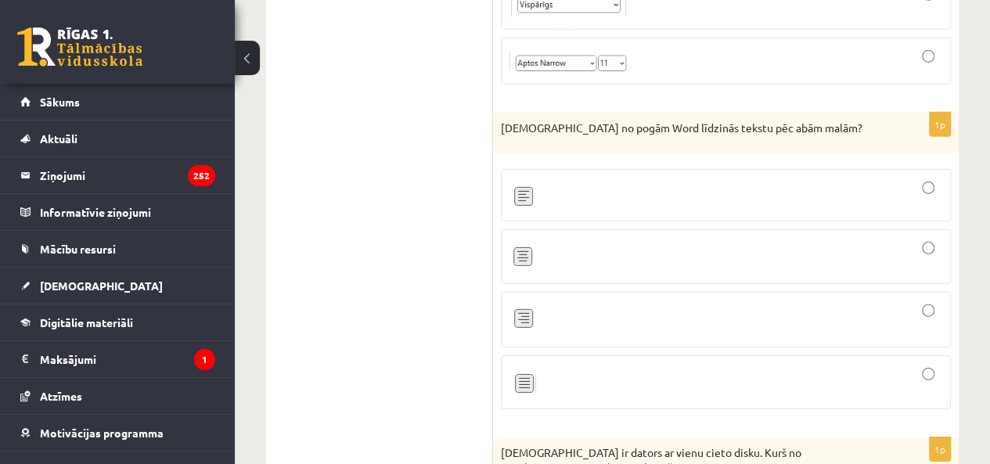
click at [565, 179] on div at bounding box center [726, 195] width 433 height 35
click at [579, 238] on div at bounding box center [726, 257] width 433 height 38
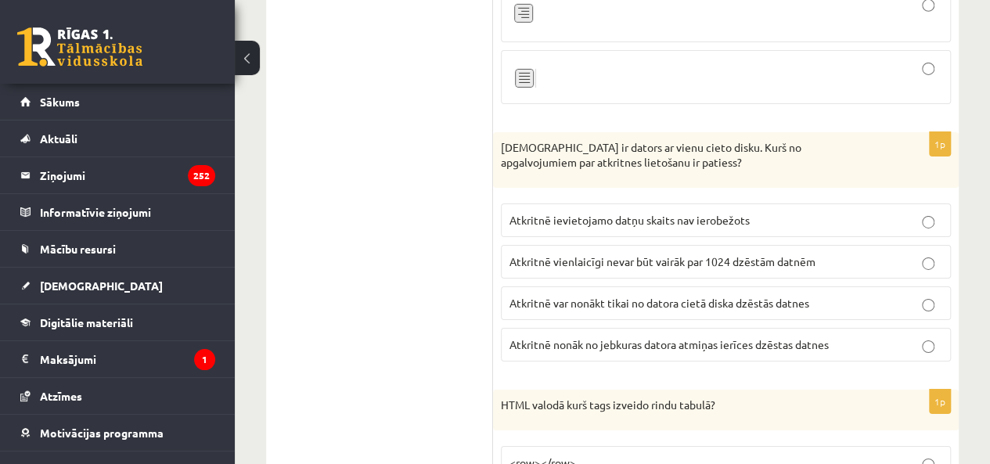
scroll to position [2584, 0]
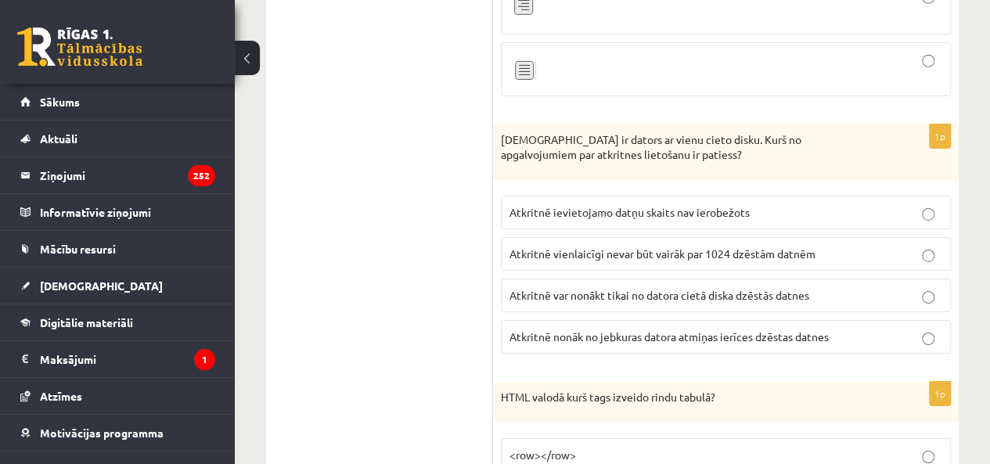
click at [586, 251] on fieldset "Atkritnē ievietojamo datņu skaits nav ierobežots Atkritnē vienlaicīgi nevar būt…" at bounding box center [726, 273] width 450 height 171
click at [620, 320] on label "Atkritnē nonāk no jebkuras datora atmiņas ierīces dzēstas datnes" at bounding box center [726, 337] width 450 height 34
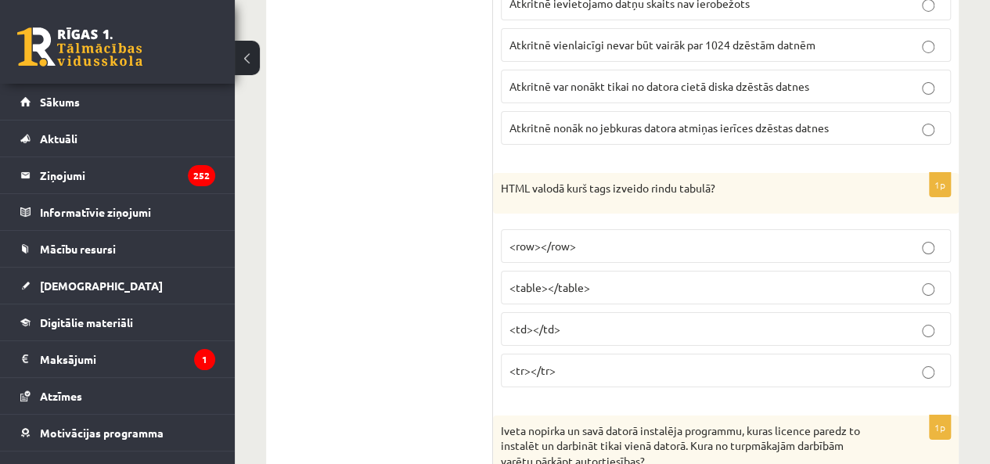
scroll to position [2818, 0]
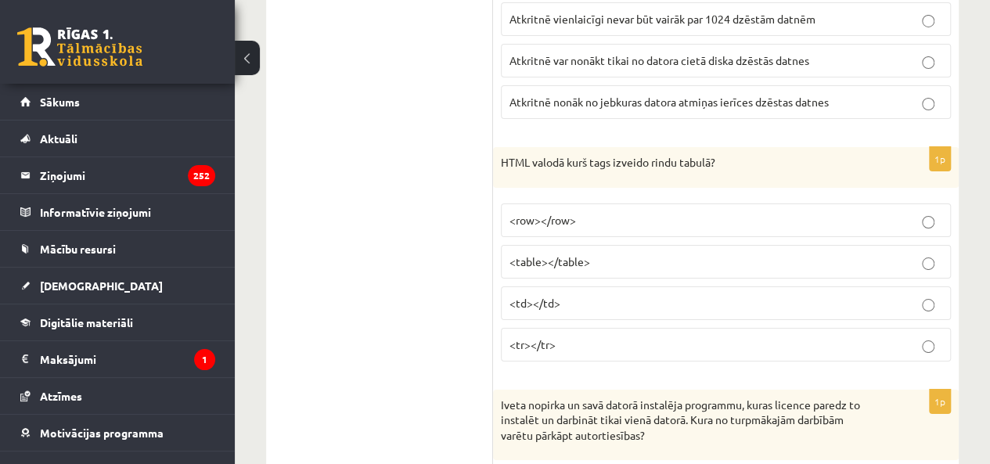
click at [570, 337] on p "<tr></tr>" at bounding box center [726, 345] width 433 height 16
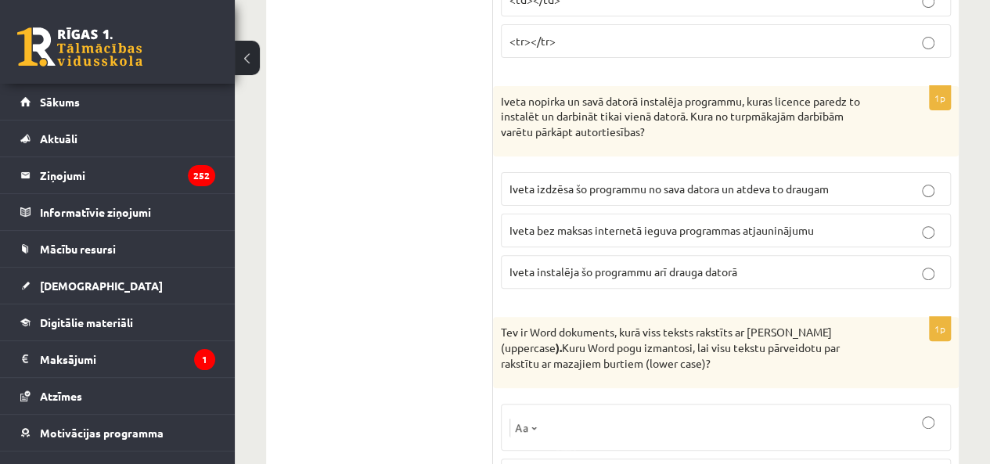
scroll to position [3132, 0]
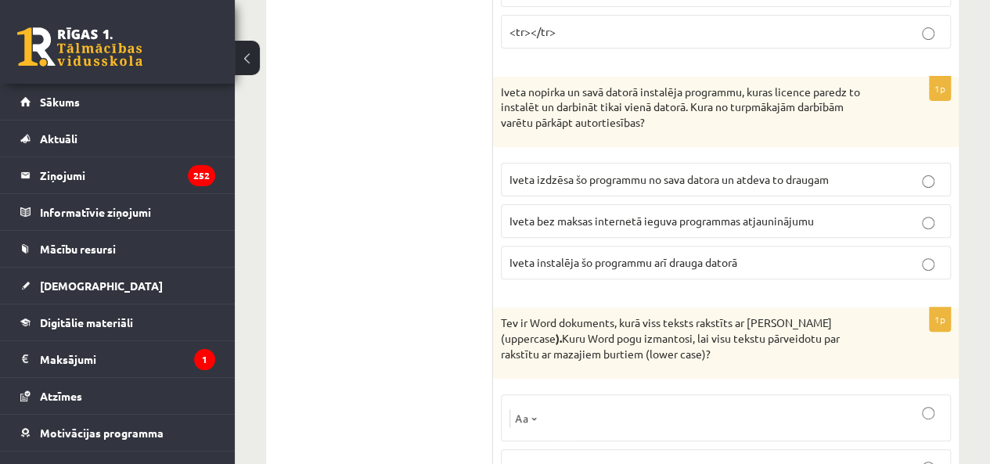
click at [605, 204] on label "Iveta bez maksas internetā ieguva programmas atjauninājumu" at bounding box center [726, 221] width 450 height 34
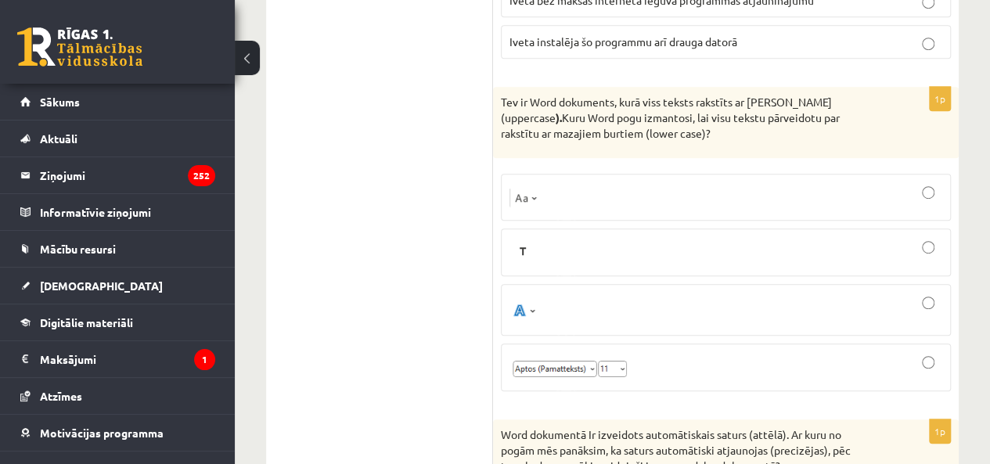
scroll to position [3366, 0]
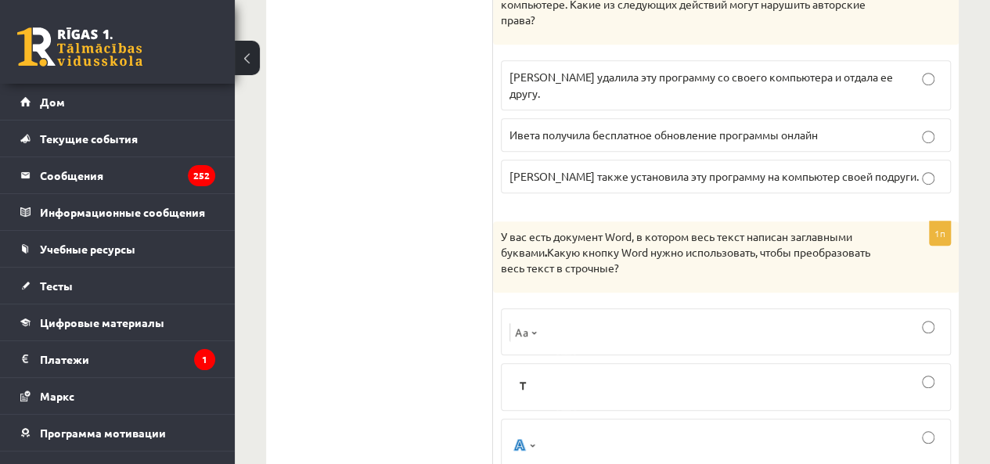
scroll to position [3445, 0]
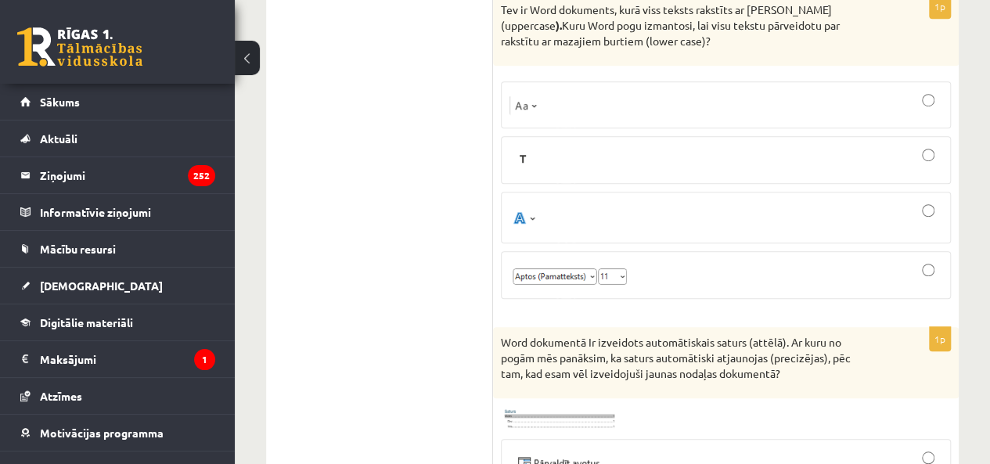
drag, startPoint x: 458, startPoint y: 223, endPoint x: 471, endPoint y: 218, distance: 13.4
click at [615, 90] on div at bounding box center [726, 105] width 433 height 30
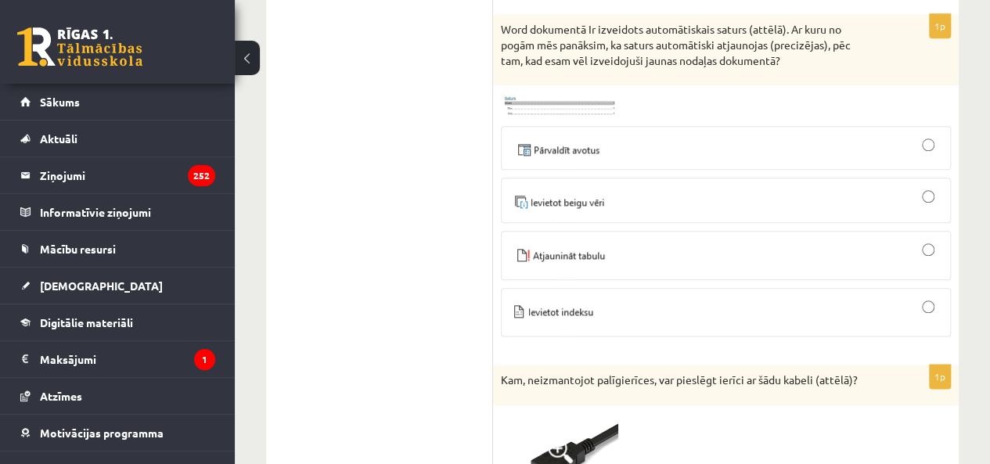
scroll to position [3680, 0]
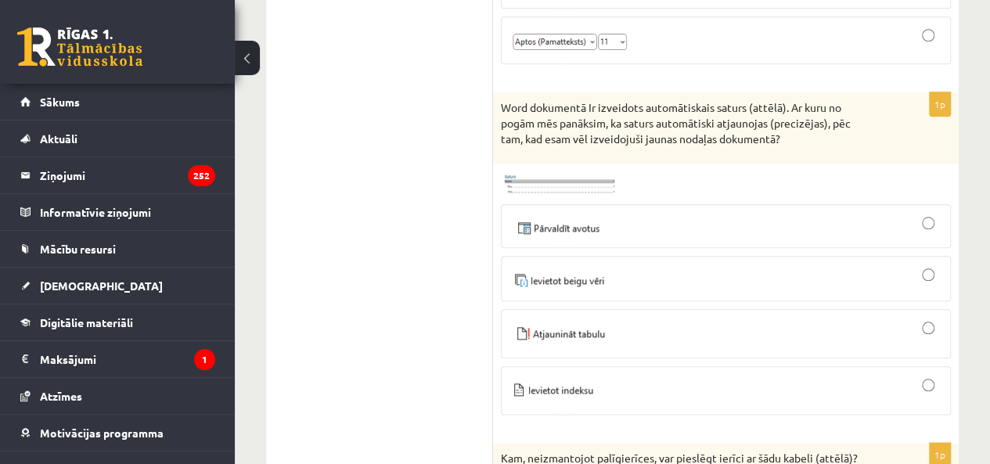
click at [617, 318] on div at bounding box center [726, 334] width 433 height 32
click at [608, 375] on div at bounding box center [726, 390] width 433 height 31
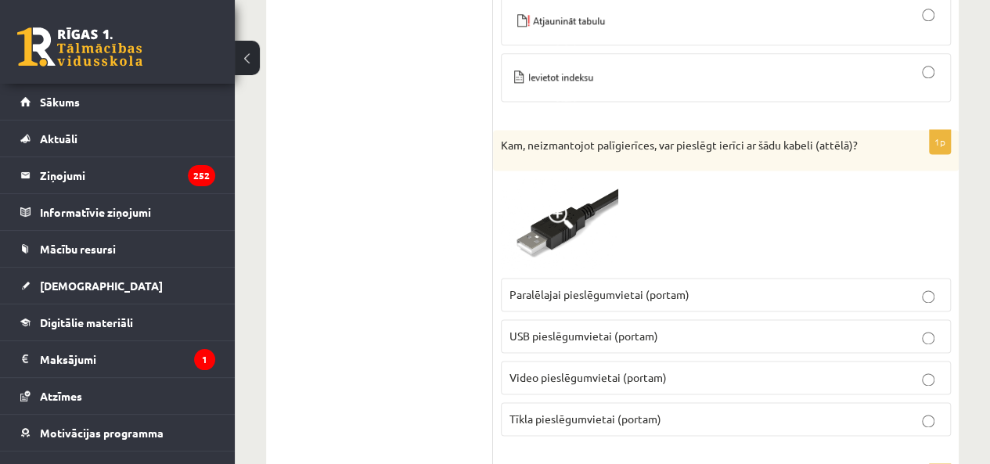
scroll to position [4071, 0]
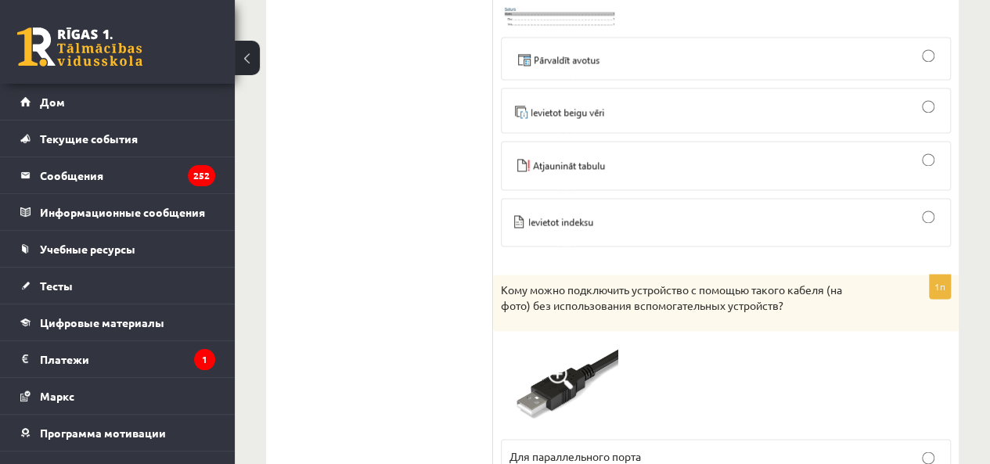
click at [420, 217] on ul "Тест Оценка!" at bounding box center [387, 398] width 211 height 8376
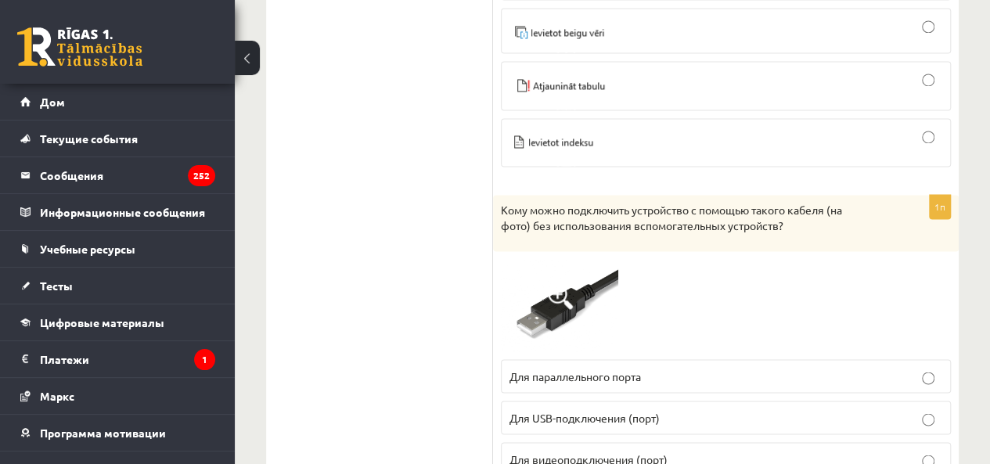
scroll to position [4228, 0]
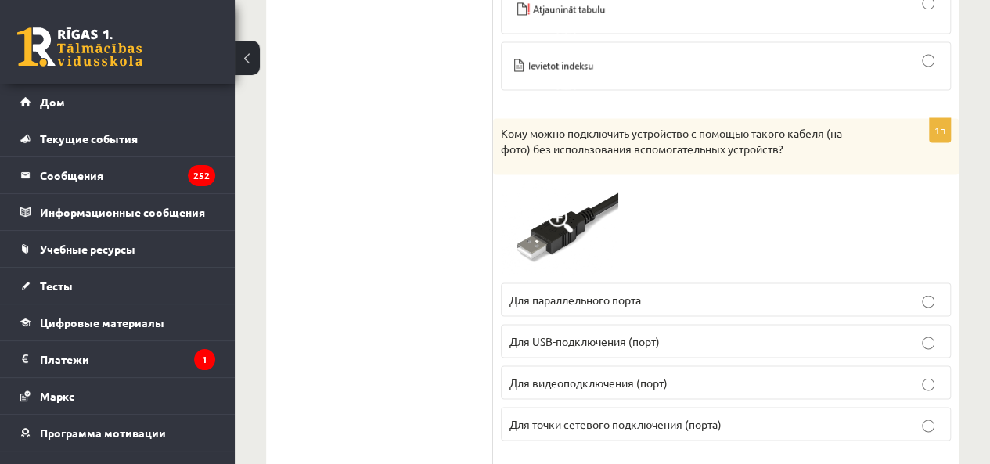
click at [672, 333] on p "Для USB-подключения (порт)" at bounding box center [726, 341] width 433 height 16
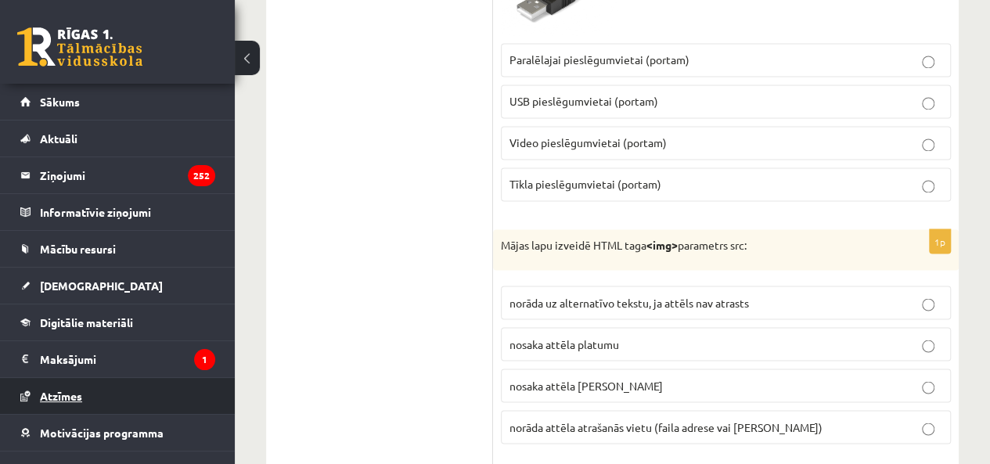
click at [117, 383] on link "Atzīmes" at bounding box center [117, 396] width 195 height 36
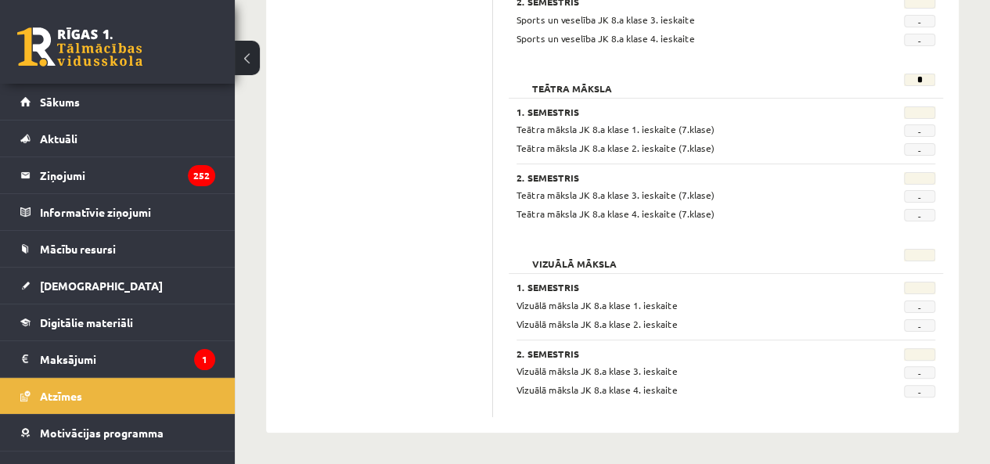
scroll to position [2990, 0]
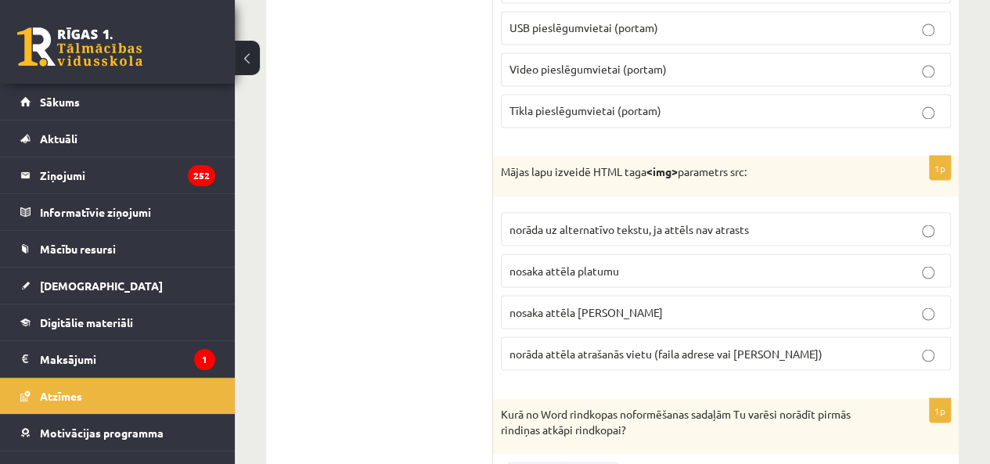
scroll to position [4321, 0]
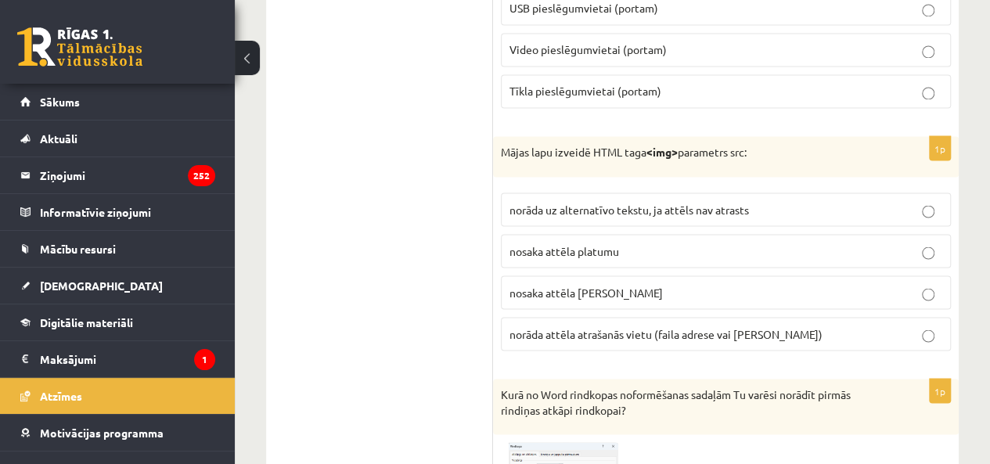
click at [563, 326] on span "norāda attēla atrašanās vietu (faila adrese vai saite)" at bounding box center [666, 333] width 313 height 14
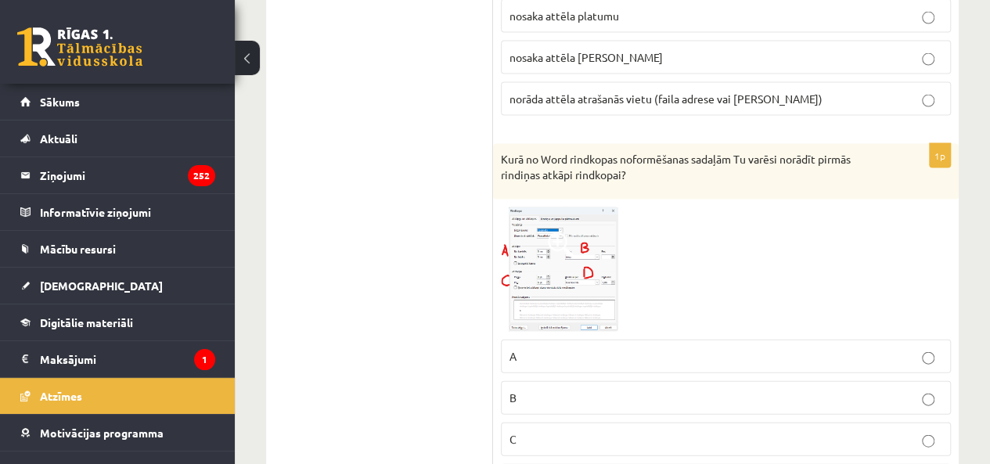
scroll to position [4634, 0]
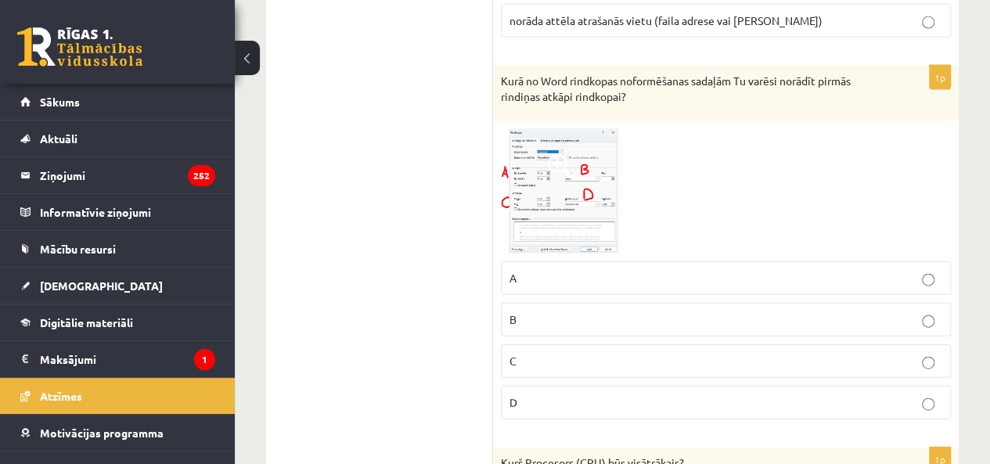
click at [606, 264] on fieldset "A B C D" at bounding box center [726, 339] width 450 height 171
click at [604, 303] on label "B" at bounding box center [726, 320] width 450 height 34
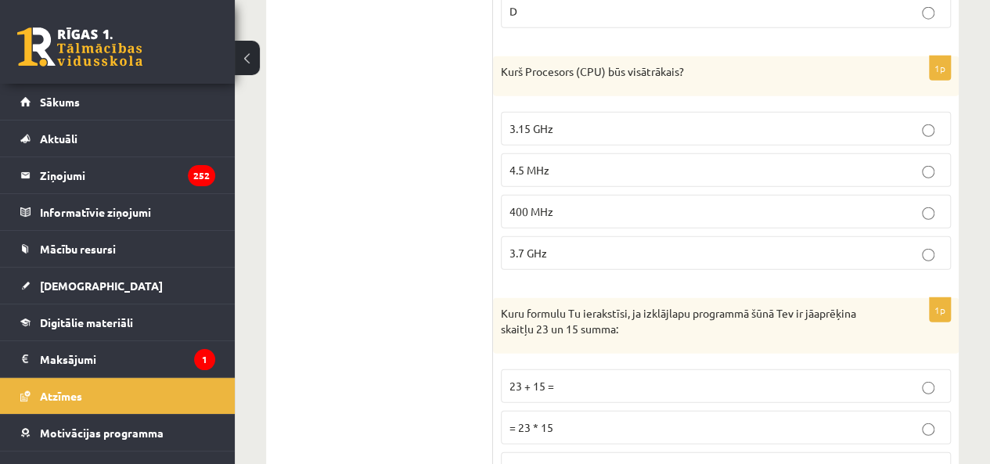
scroll to position [4947, 0]
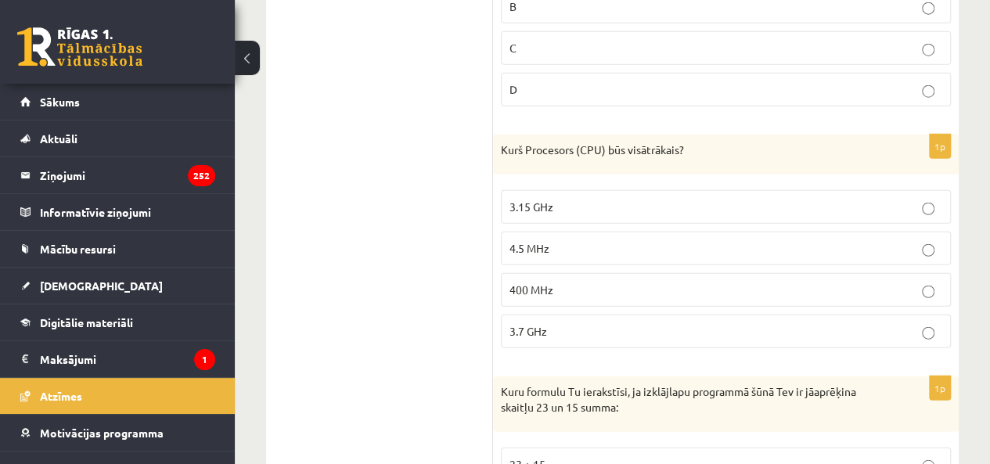
click at [578, 199] on p "3.15 GHz" at bounding box center [726, 207] width 433 height 16
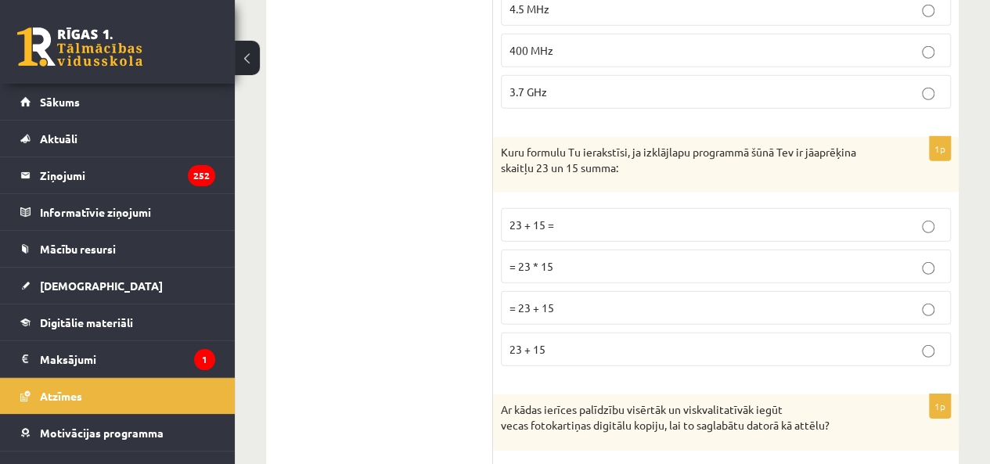
scroll to position [5260, 0]
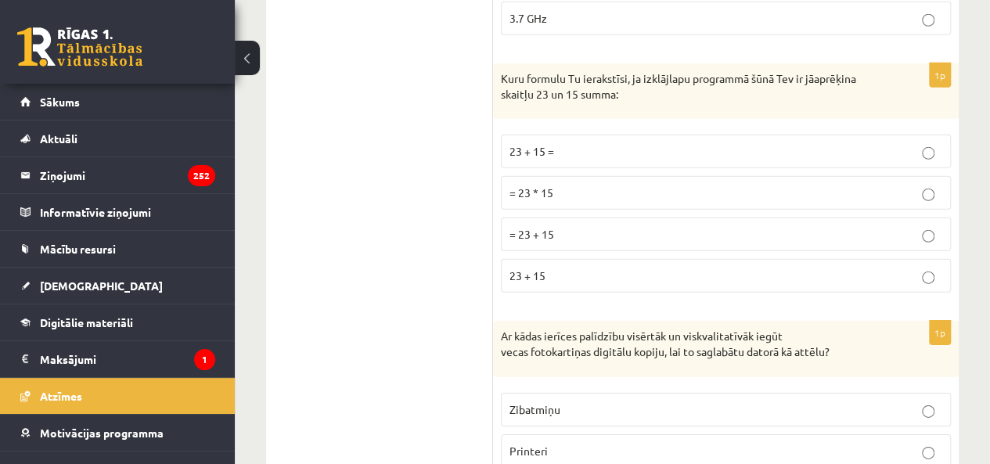
click at [564, 226] on p "= 23 + 15" at bounding box center [726, 234] width 433 height 16
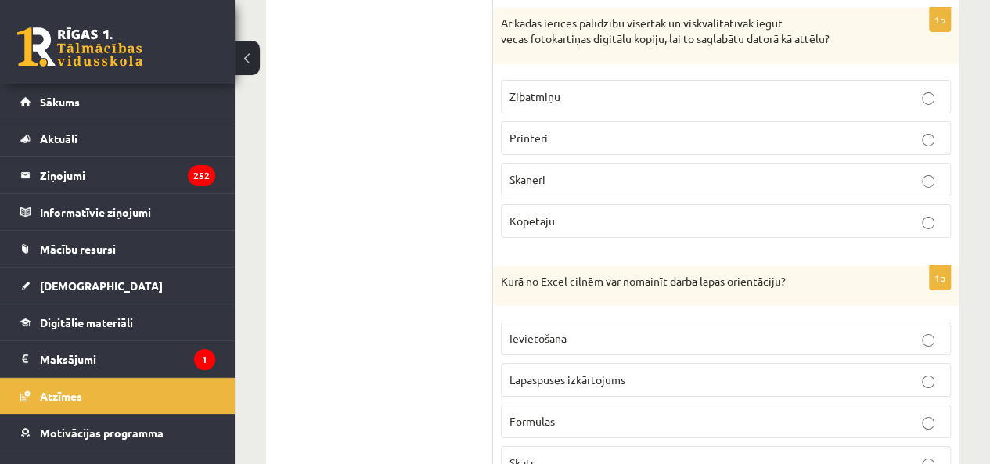
scroll to position [5495, 0]
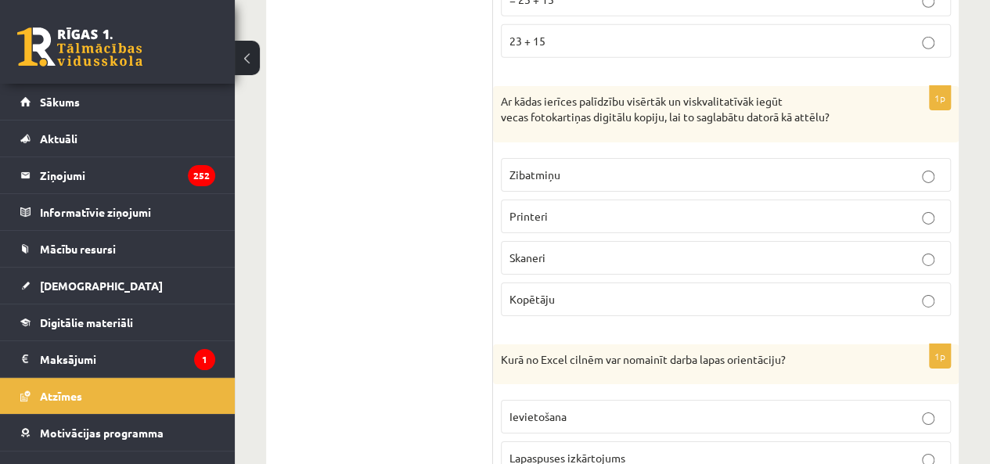
click at [569, 241] on label "Skaneri" at bounding box center [726, 258] width 450 height 34
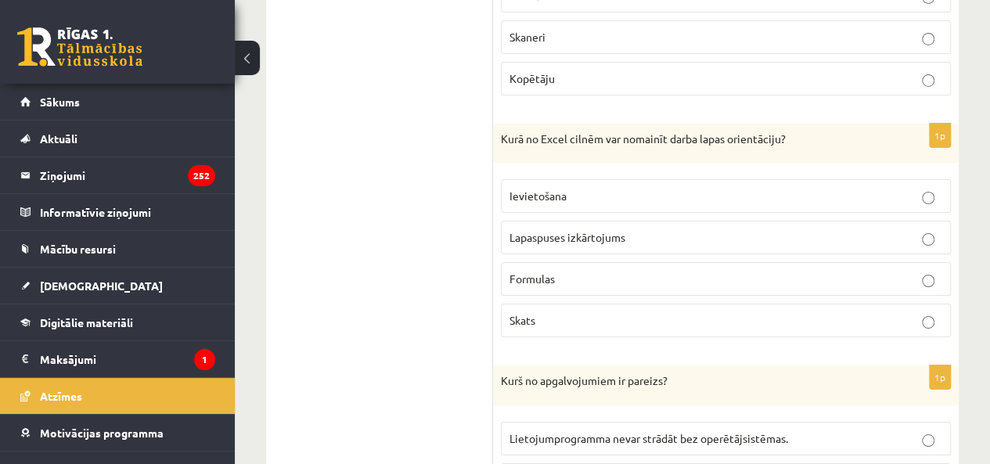
scroll to position [5730, 0]
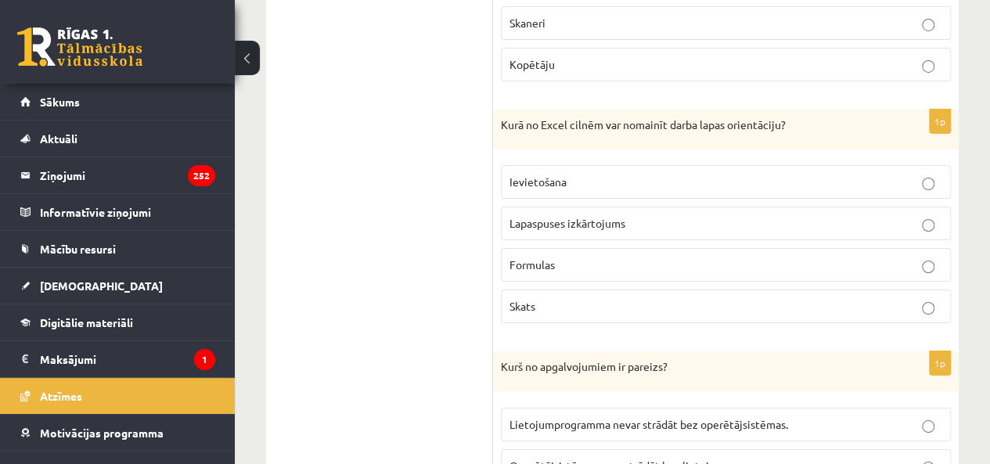
click at [608, 216] on span "Lapaspuses izkārtojums" at bounding box center [568, 223] width 116 height 14
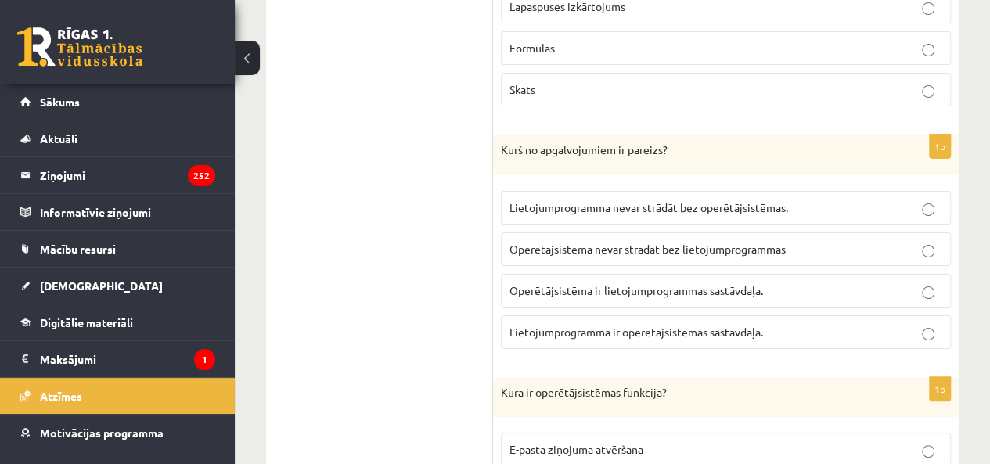
scroll to position [5965, 0]
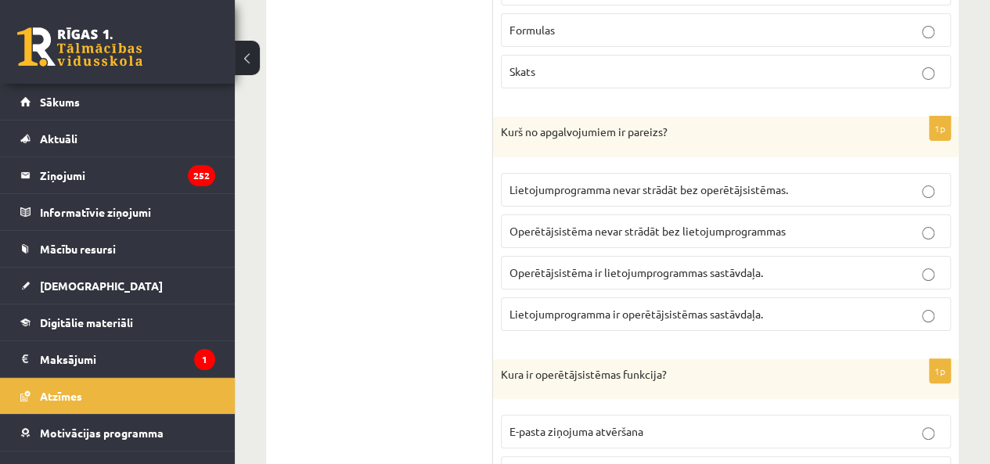
drag, startPoint x: 578, startPoint y: 271, endPoint x: 578, endPoint y: 234, distance: 36.8
click at [578, 307] on span "Lietojumprogramma ir operētājsistēmas sastāvdaļa." at bounding box center [637, 314] width 254 height 14
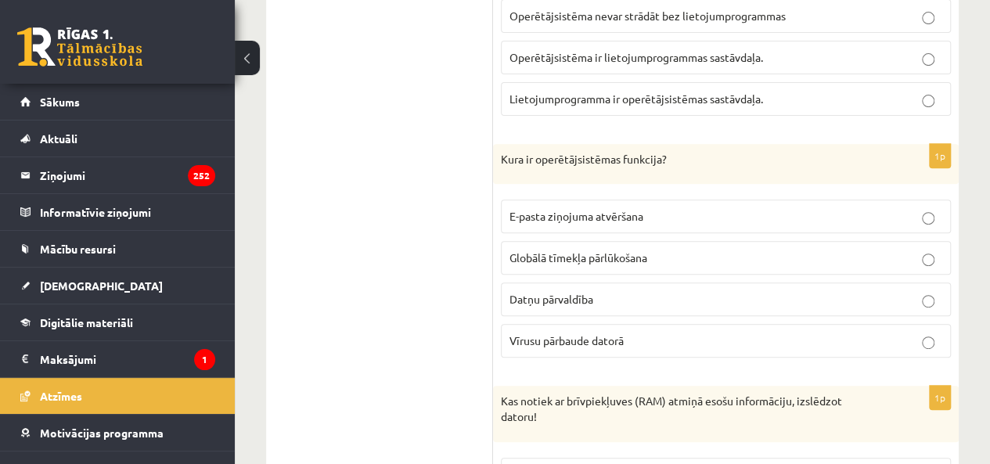
scroll to position [6200, 0]
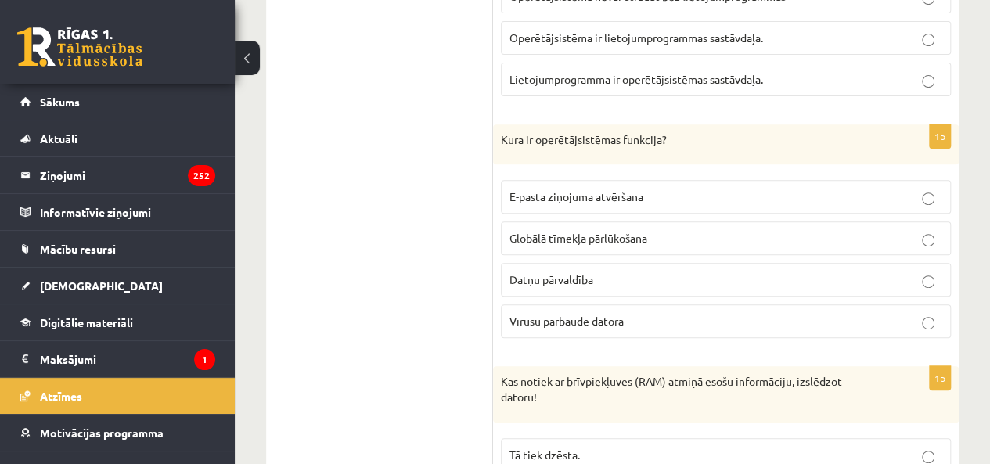
click at [585, 272] on span "Datņu pārvaldība" at bounding box center [552, 279] width 84 height 14
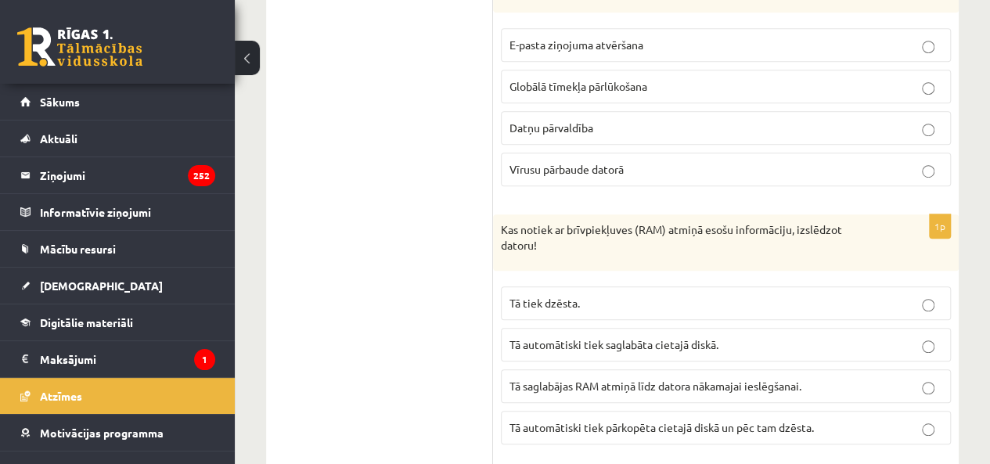
scroll to position [6356, 0]
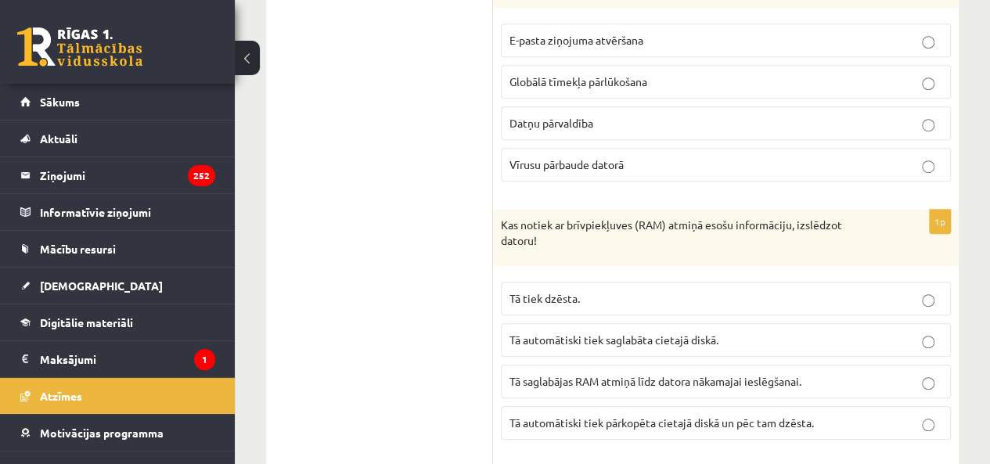
click at [584, 290] on p "Tā tiek dzēsta." at bounding box center [726, 298] width 433 height 16
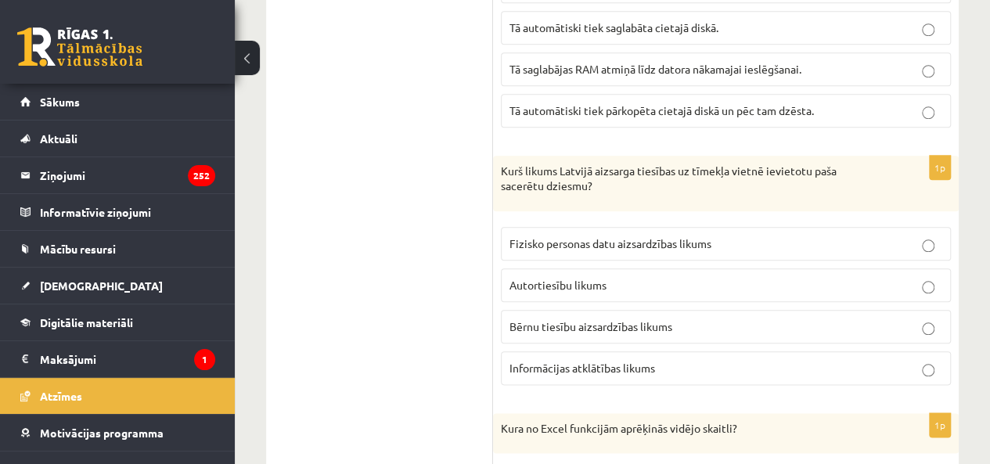
scroll to position [6669, 0]
click at [586, 268] on label "Autortiesību likums" at bounding box center [726, 285] width 450 height 34
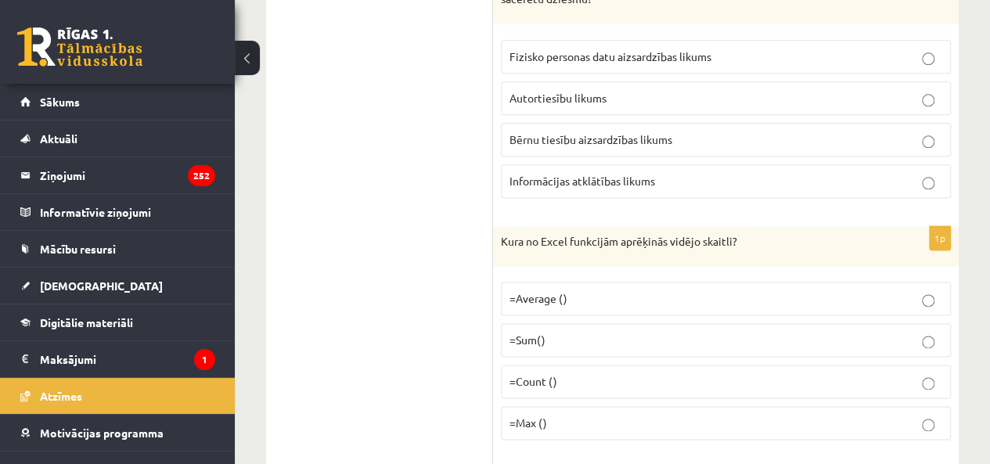
scroll to position [6904, 0]
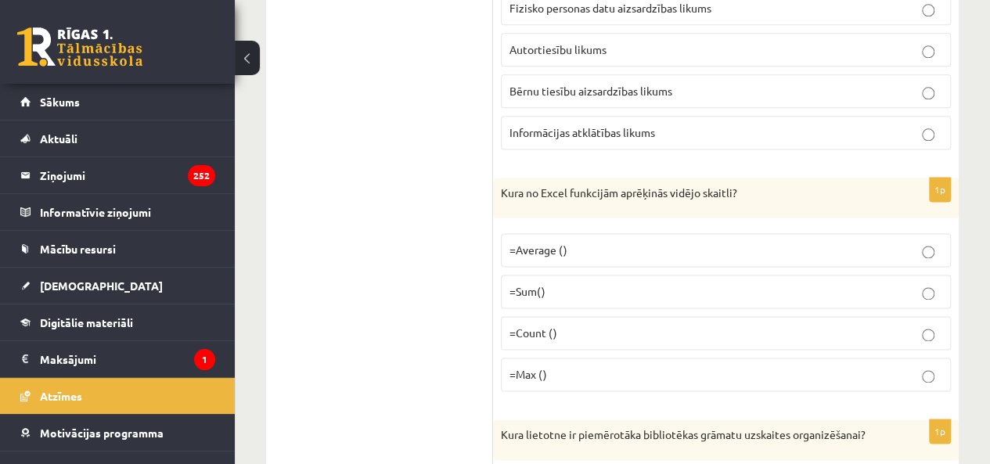
click at [601, 233] on label "=Average ()" at bounding box center [726, 250] width 450 height 34
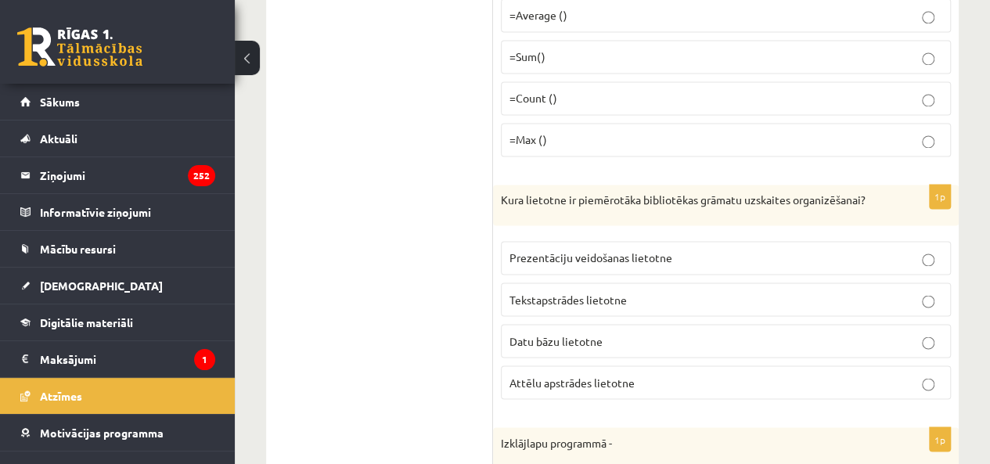
scroll to position [7217, 0]
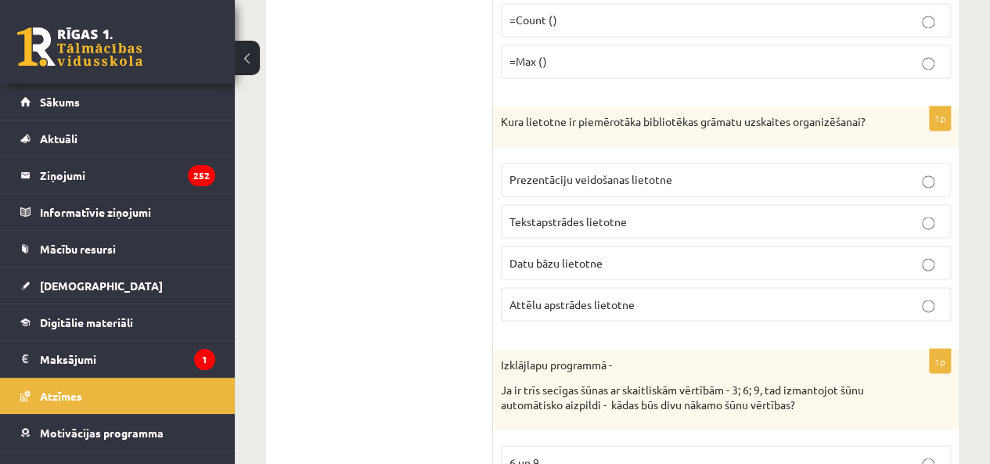
click at [598, 255] on span "Datu bāzu lietotne" at bounding box center [556, 262] width 93 height 14
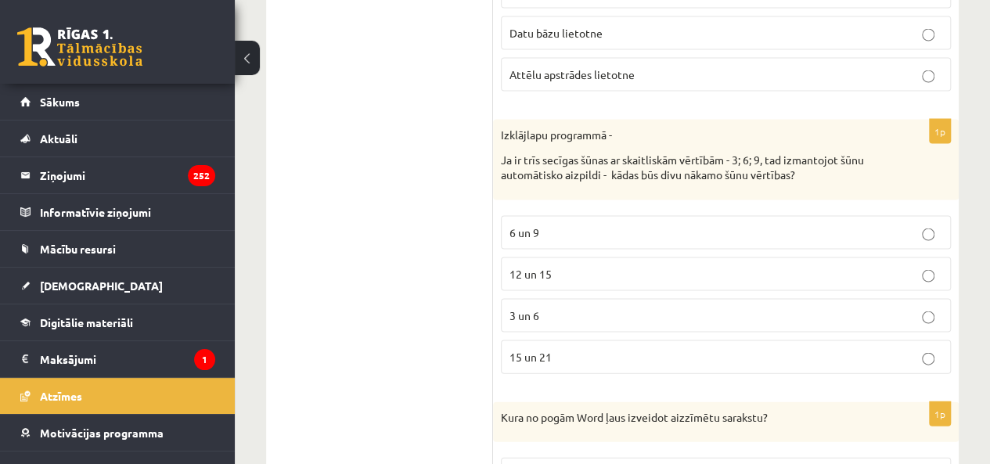
scroll to position [7452, 0]
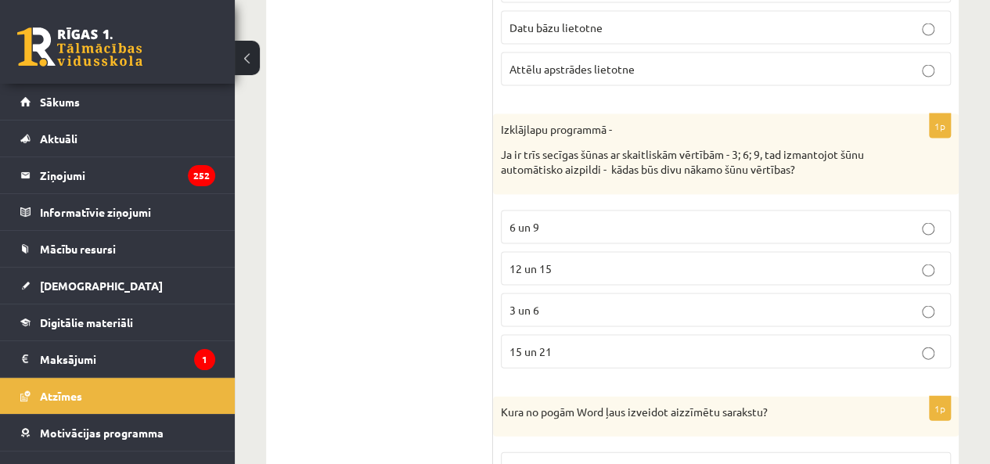
click at [531, 261] on span "12 un 15" at bounding box center [531, 268] width 42 height 14
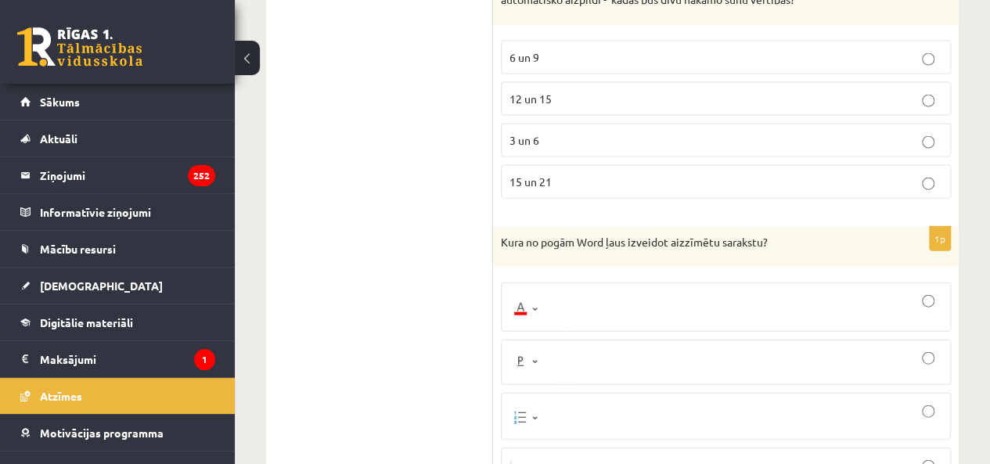
scroll to position [7687, 0]
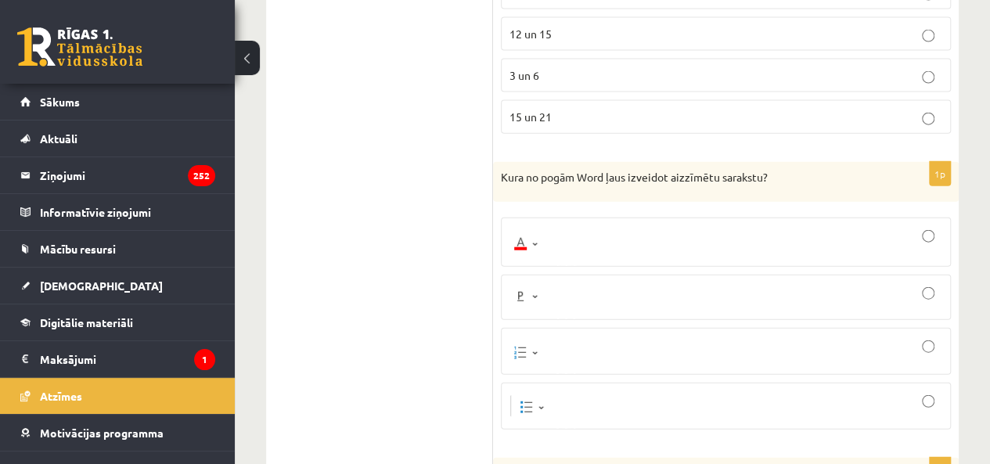
click at [593, 283] on div at bounding box center [726, 297] width 433 height 28
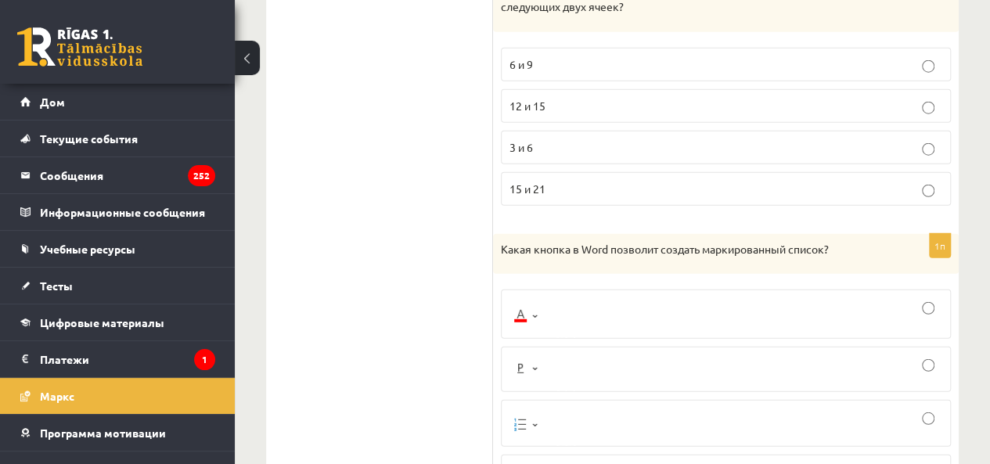
scroll to position [7813, 0]
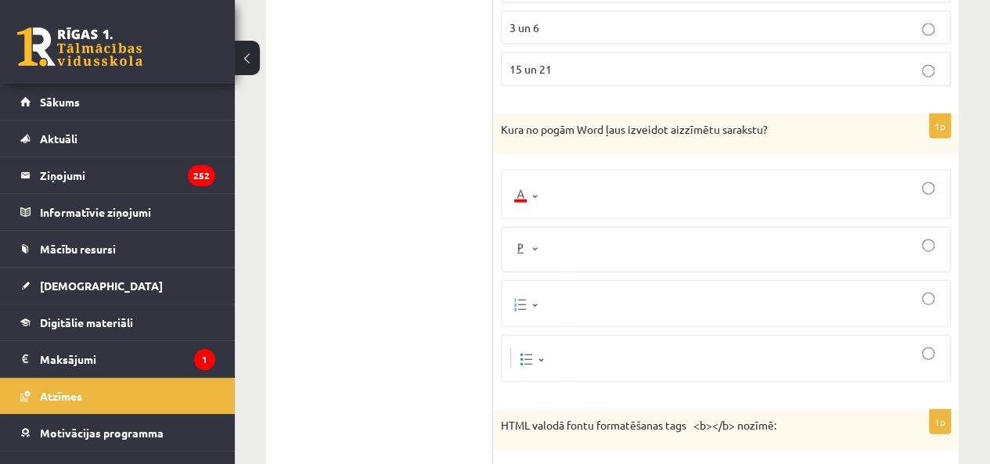
click at [609, 178] on div at bounding box center [726, 194] width 433 height 32
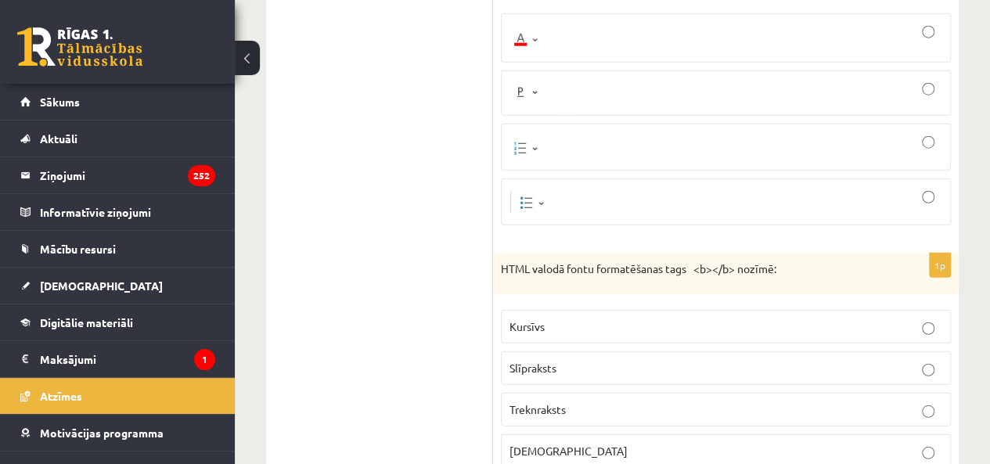
click at [567, 402] on p "Treknraksts" at bounding box center [726, 410] width 433 height 16
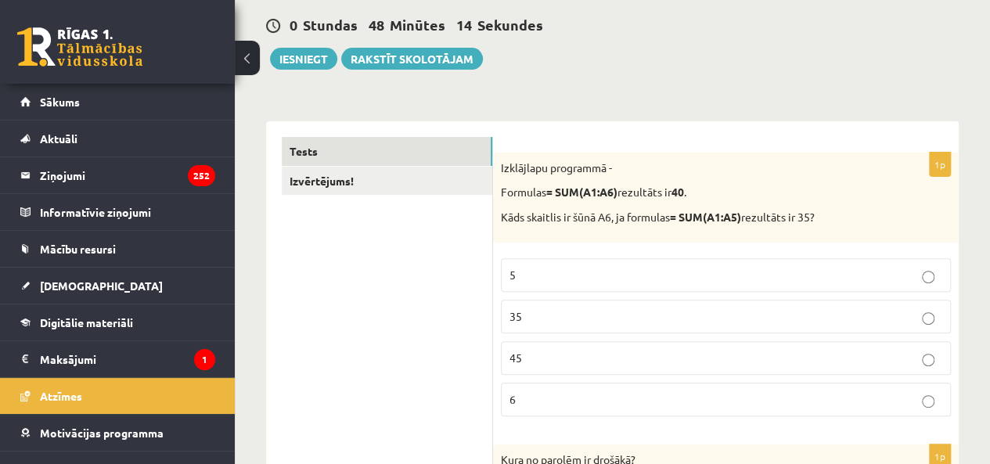
scroll to position [0, 0]
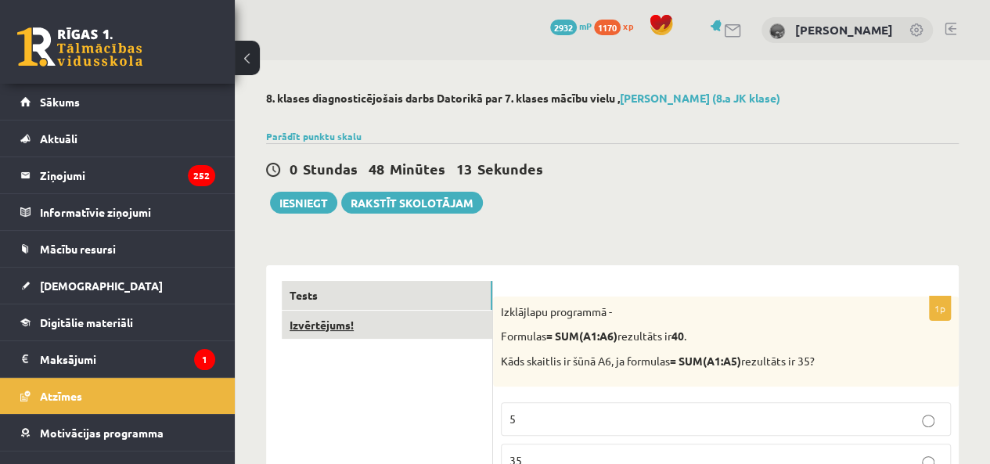
click at [421, 321] on link "Izvērtējums!" at bounding box center [387, 325] width 211 height 29
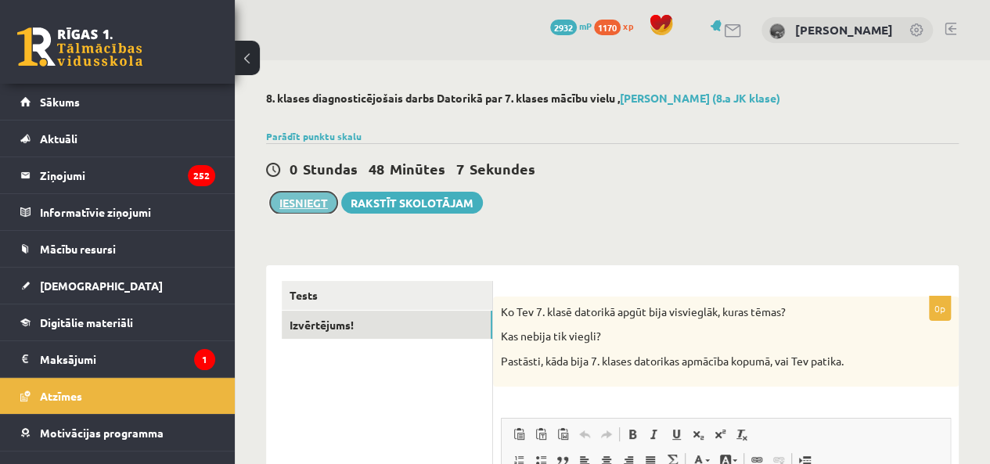
click at [310, 206] on button "Iesniegt" at bounding box center [303, 203] width 67 height 22
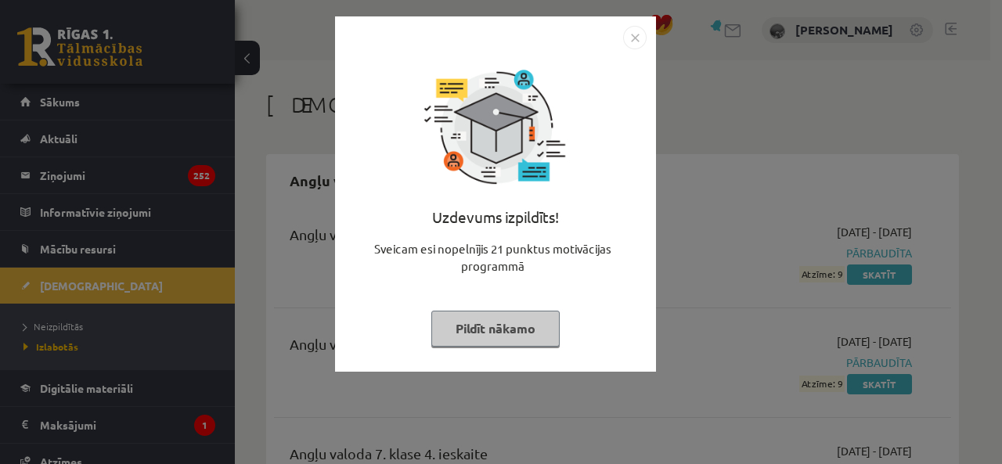
click at [634, 38] on img "Close" at bounding box center [634, 37] width 23 height 23
